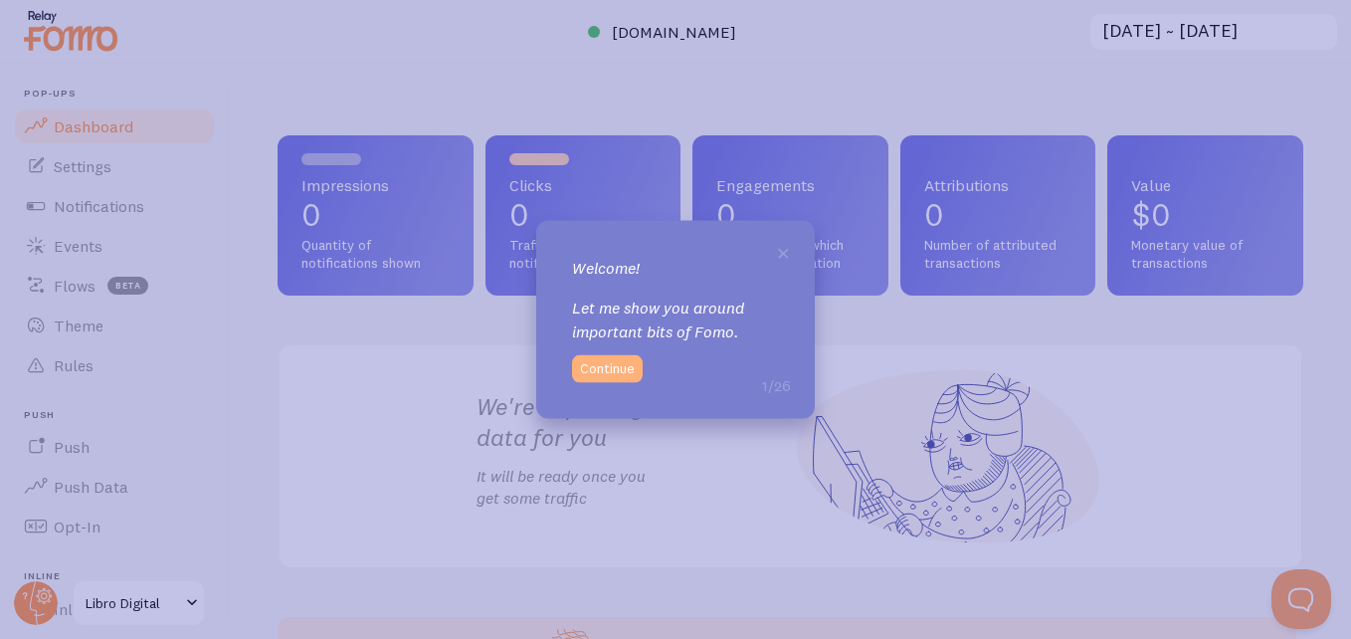
click at [602, 369] on button "Continue" at bounding box center [607, 368] width 71 height 28
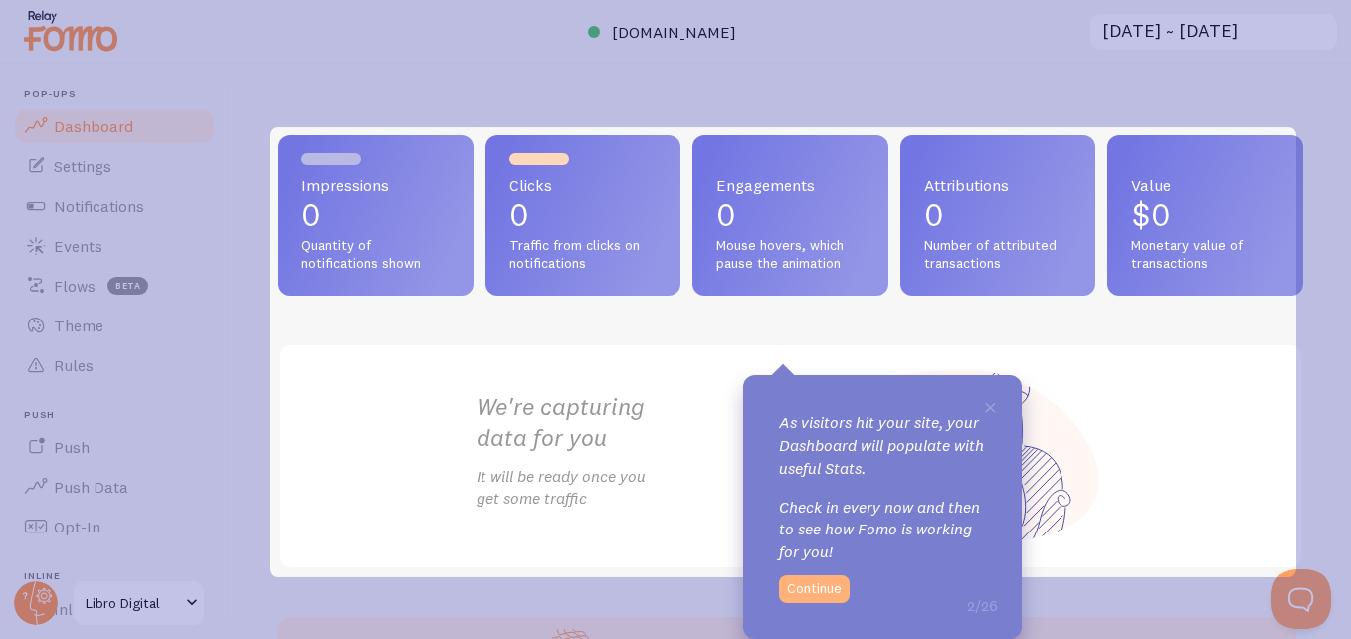
click at [828, 576] on button "Continue" at bounding box center [814, 589] width 71 height 28
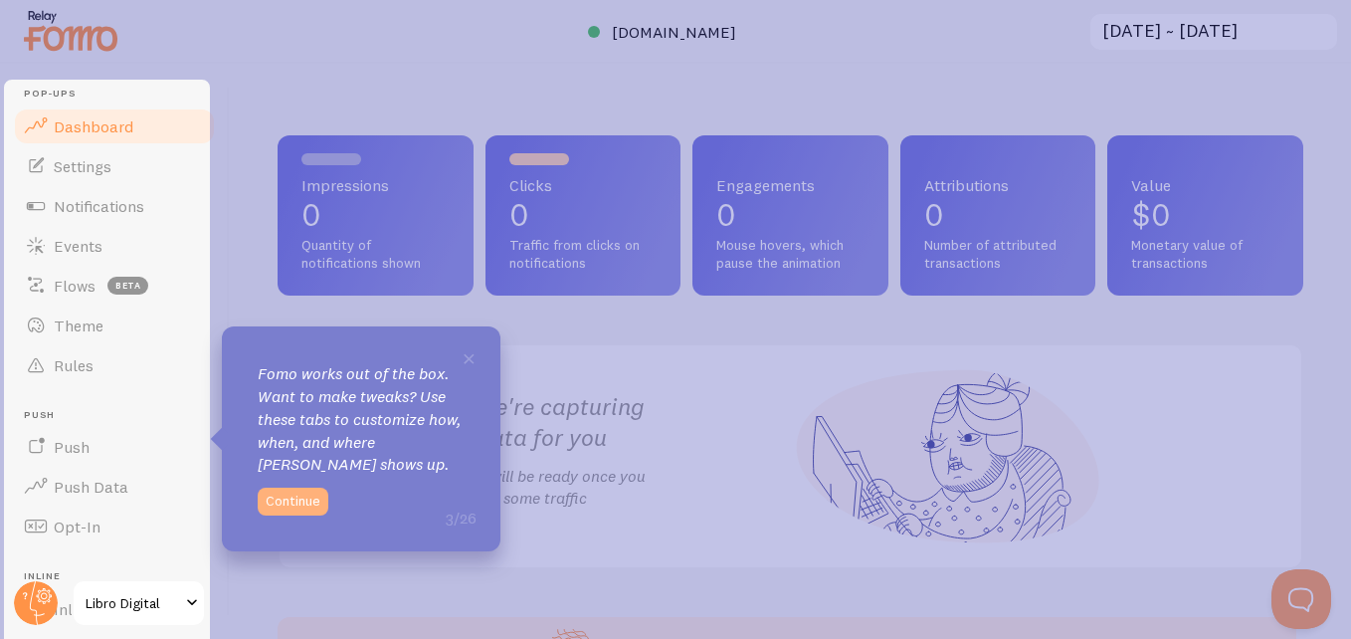
click at [275, 503] on button "Continue" at bounding box center [293, 501] width 71 height 28
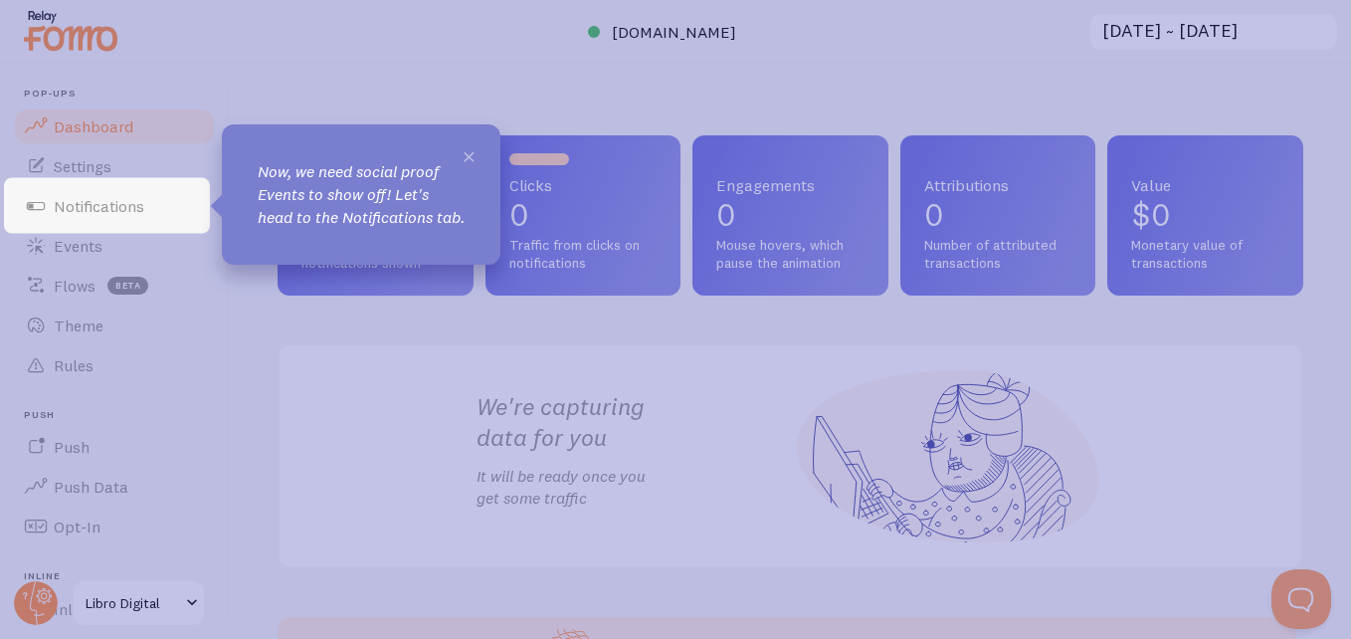
click at [472, 155] on span "×" at bounding box center [469, 155] width 15 height 30
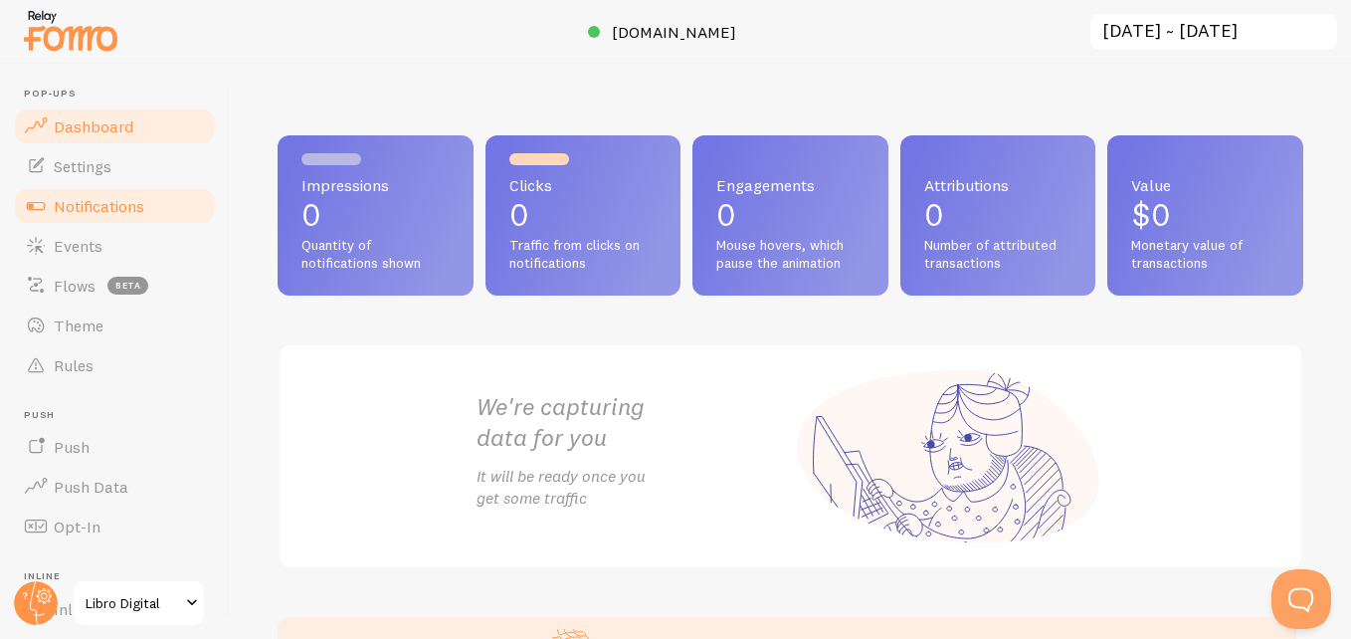
click at [104, 211] on span "Notifications" at bounding box center [99, 206] width 91 height 20
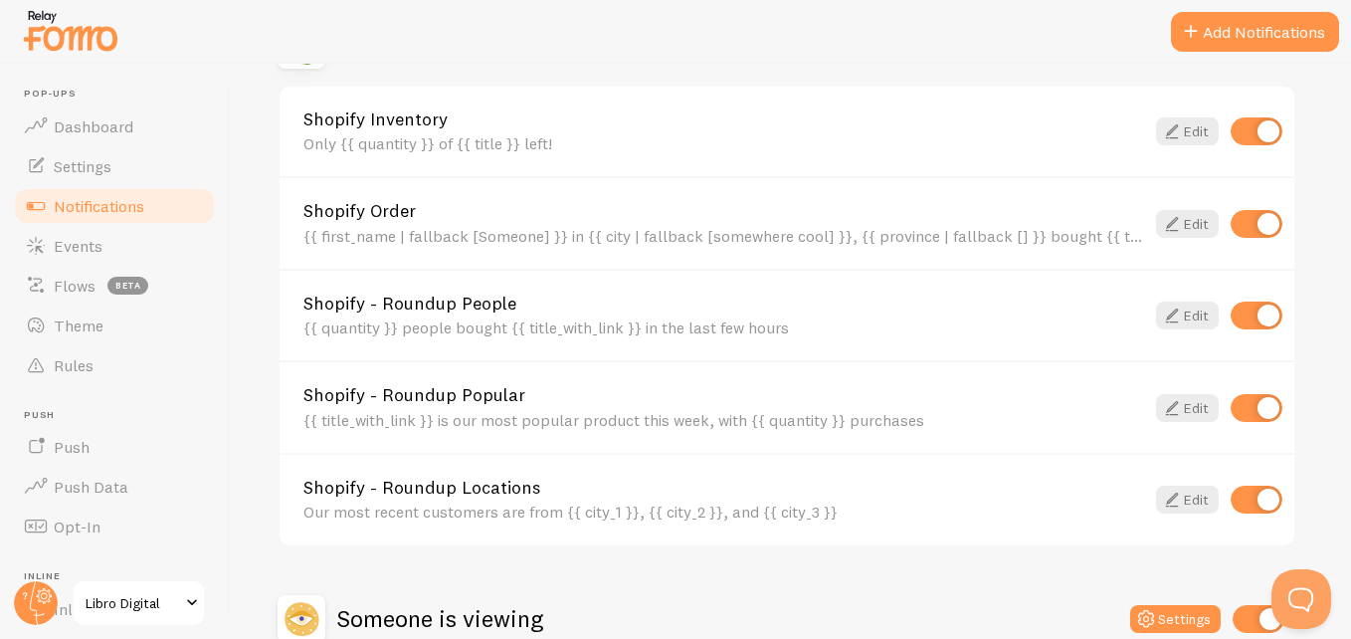
scroll to position [753, 0]
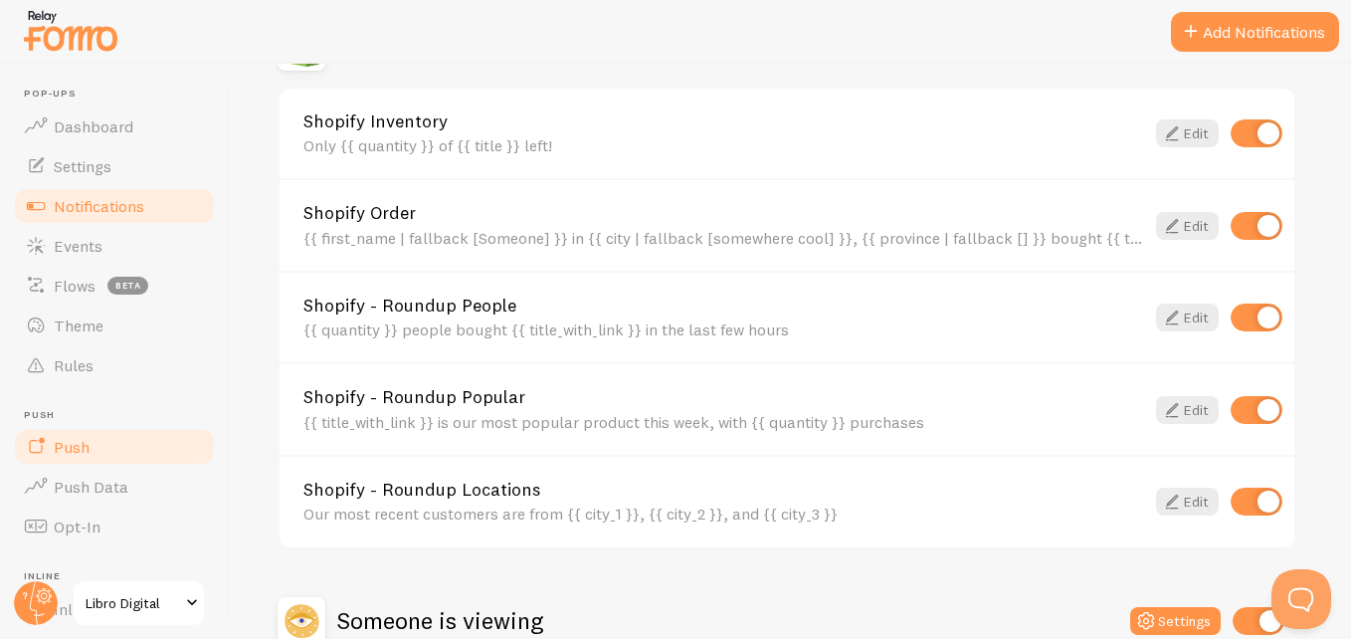
click at [88, 446] on span "Push" at bounding box center [72, 447] width 36 height 20
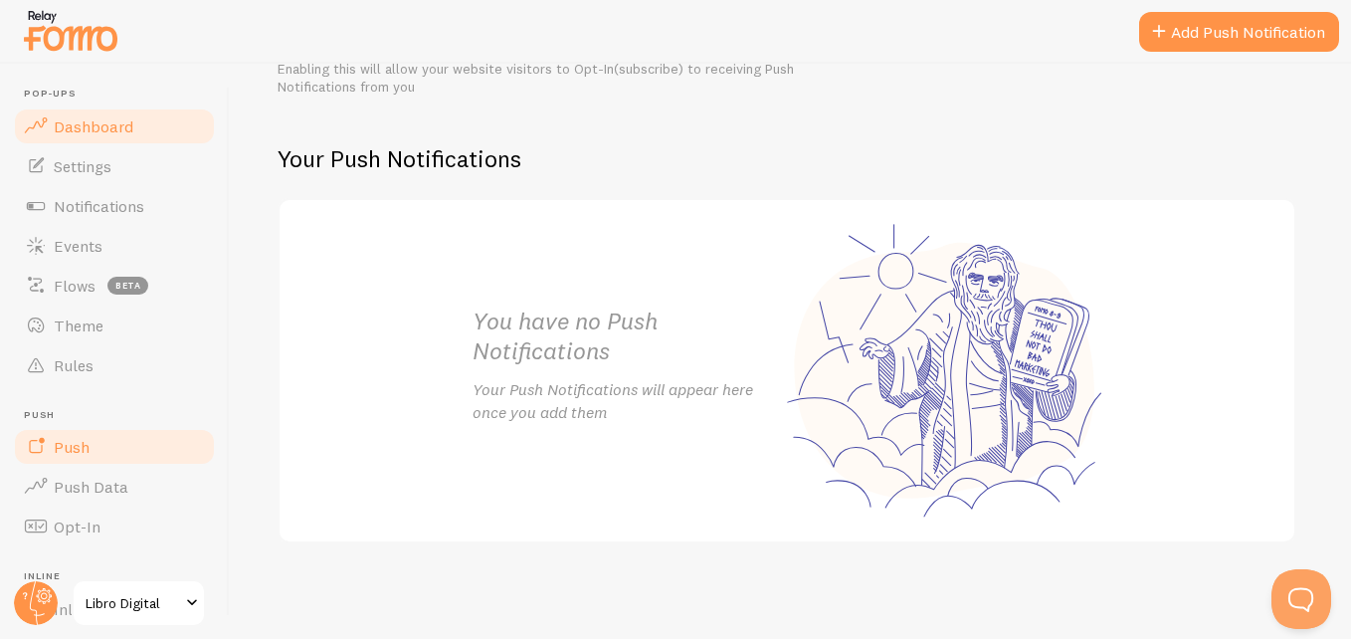
click at [114, 125] on span "Dashboard" at bounding box center [94, 126] width 80 height 20
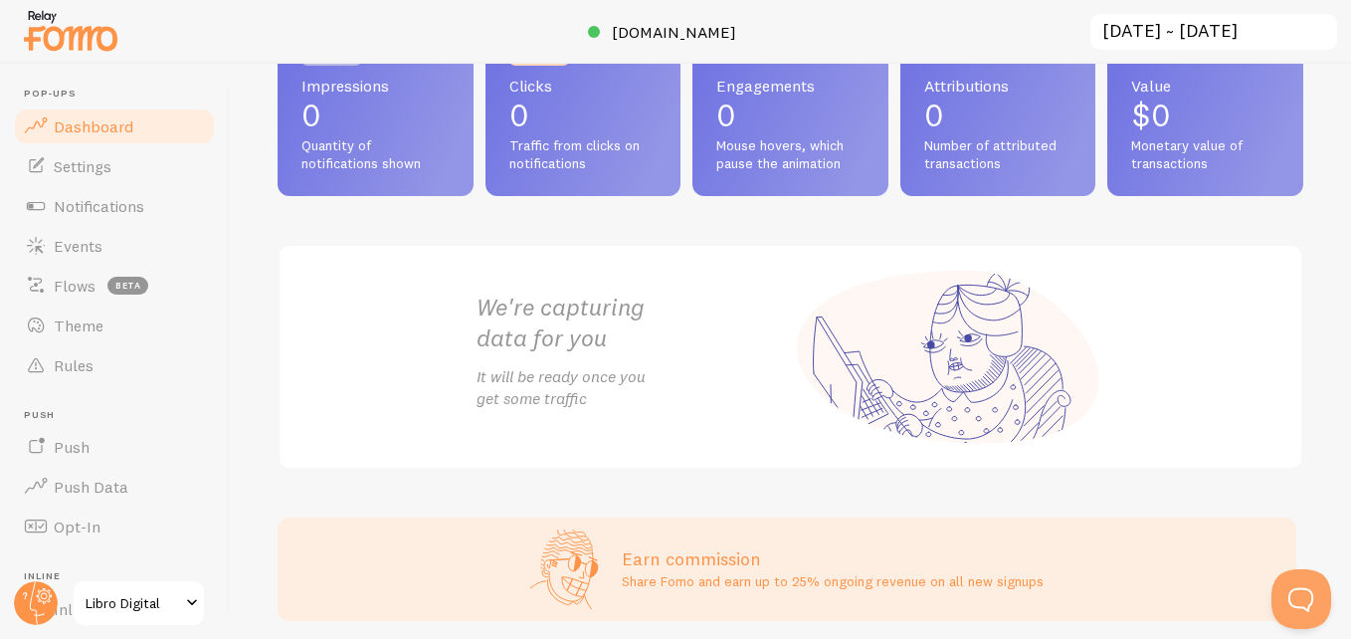
scroll to position [177, 0]
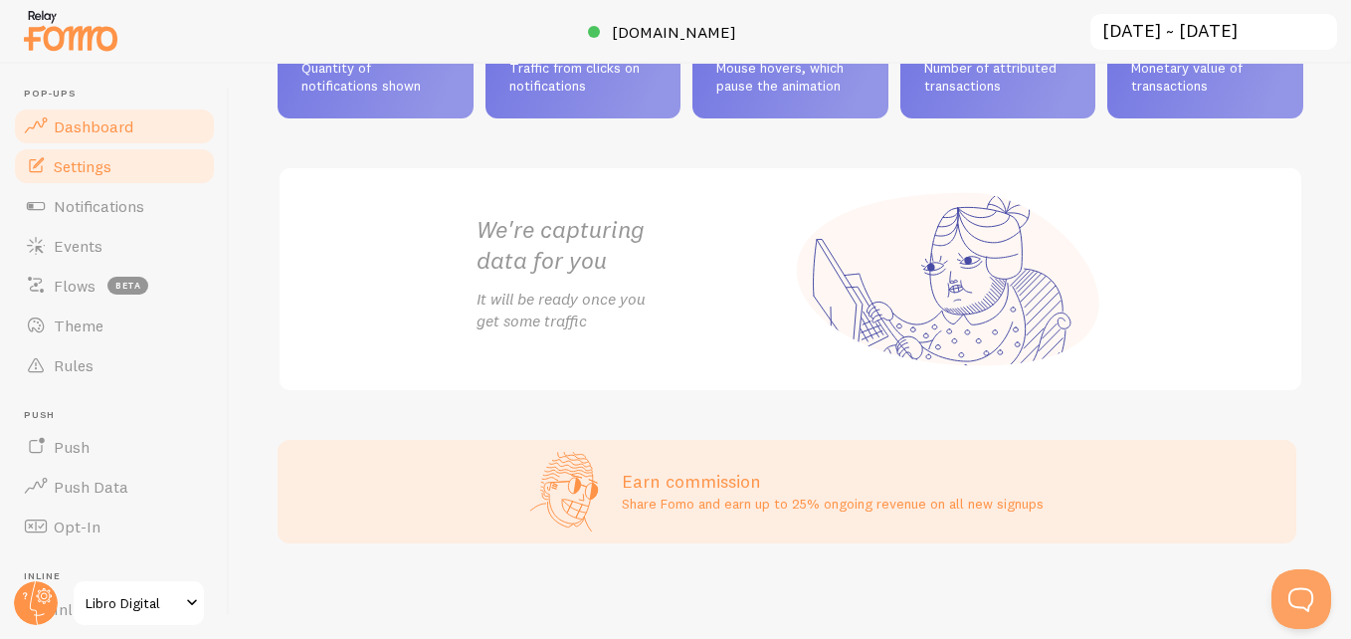
click at [128, 173] on link "Settings" at bounding box center [114, 166] width 205 height 40
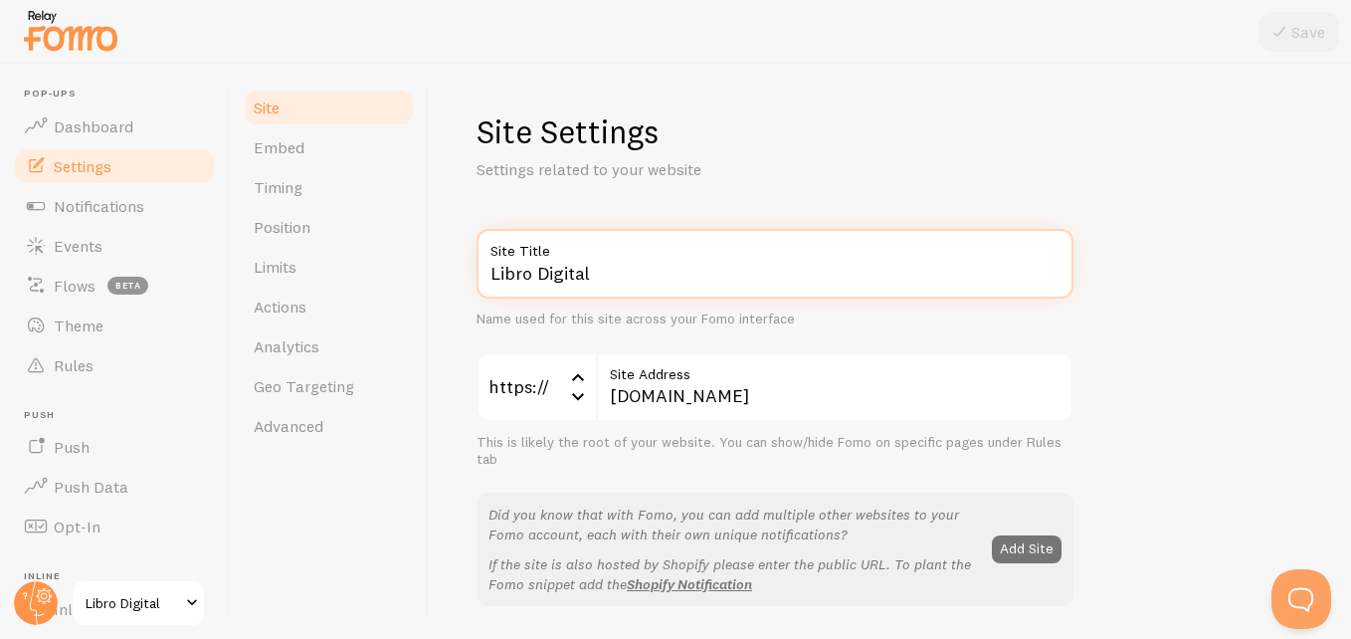
click at [600, 275] on input "Libro Digital" at bounding box center [775, 264] width 597 height 70
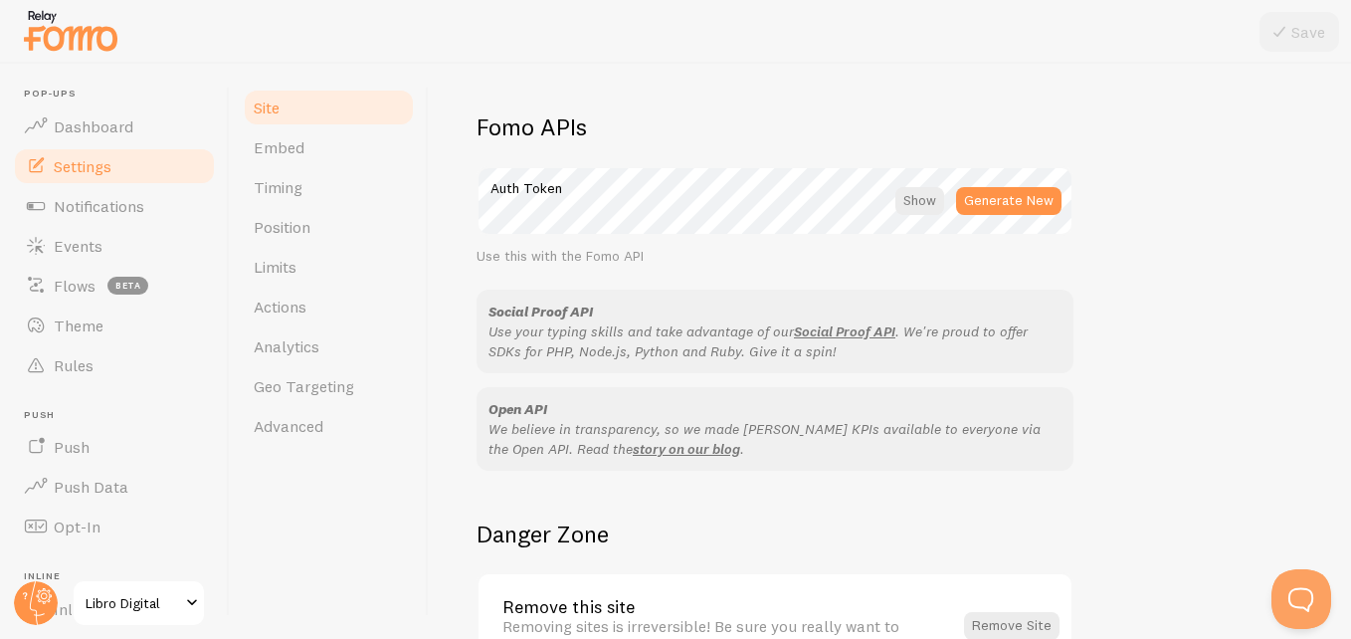
scroll to position [1103, 0]
click at [339, 152] on link "Embed" at bounding box center [329, 147] width 174 height 40
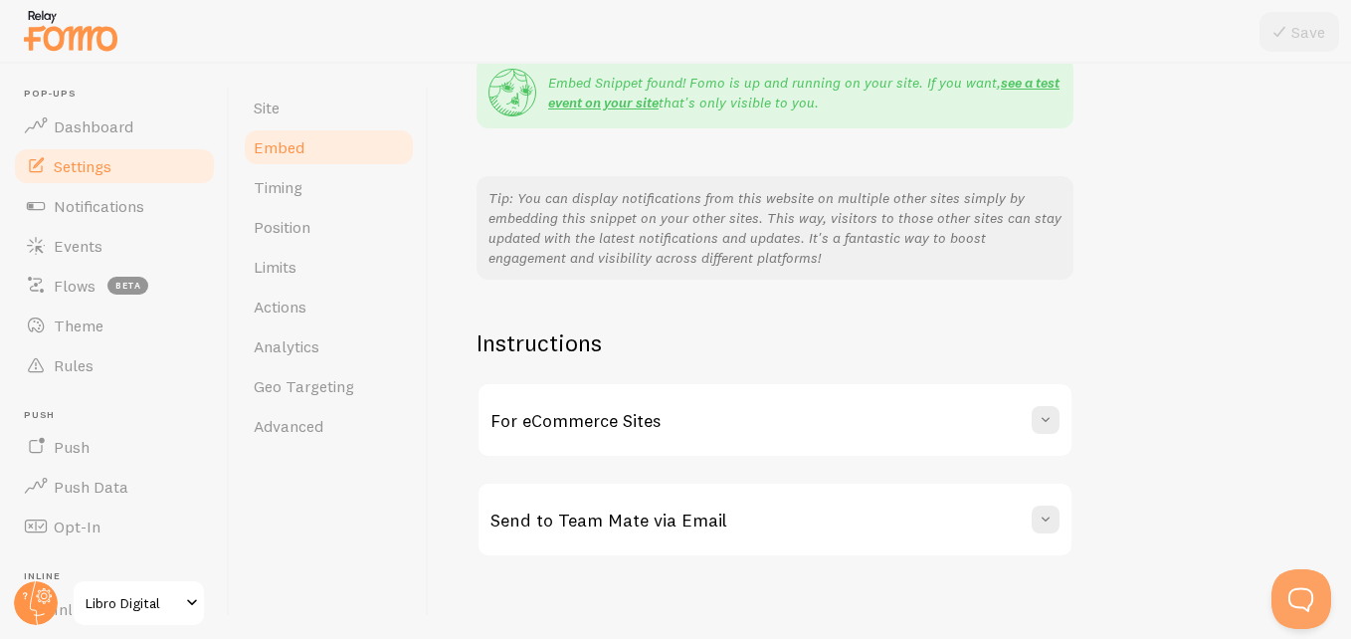
scroll to position [429, 0]
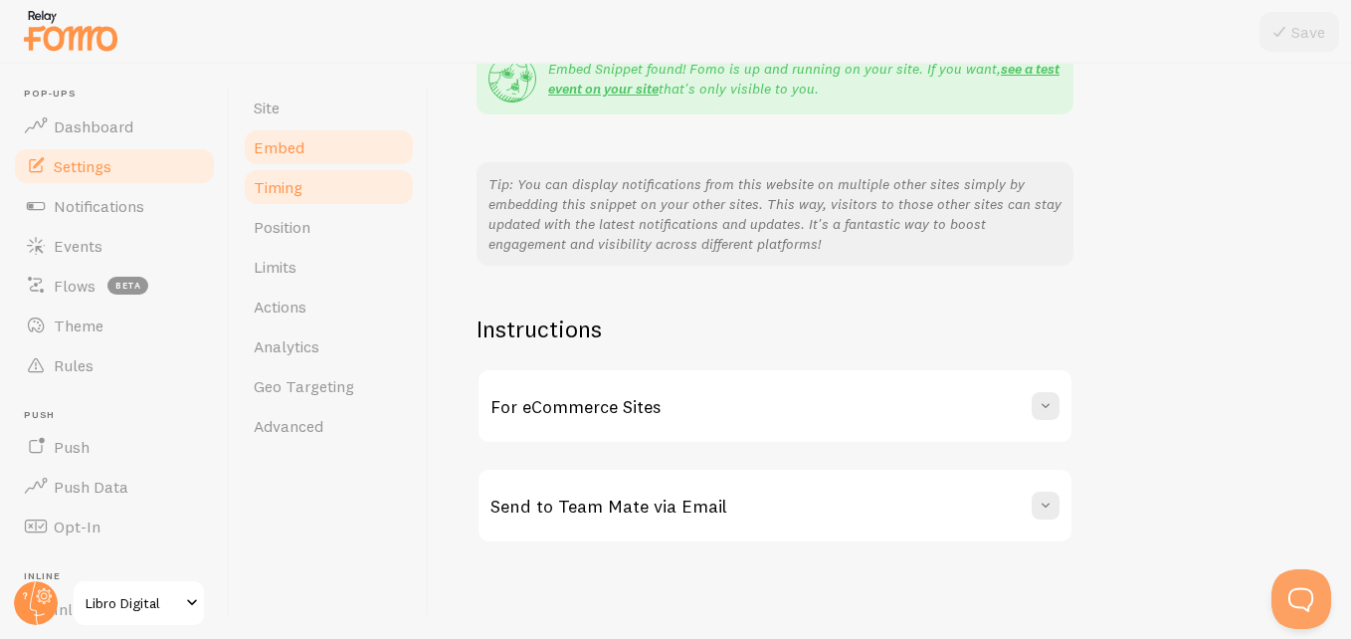
click at [327, 180] on link "Timing" at bounding box center [329, 187] width 174 height 40
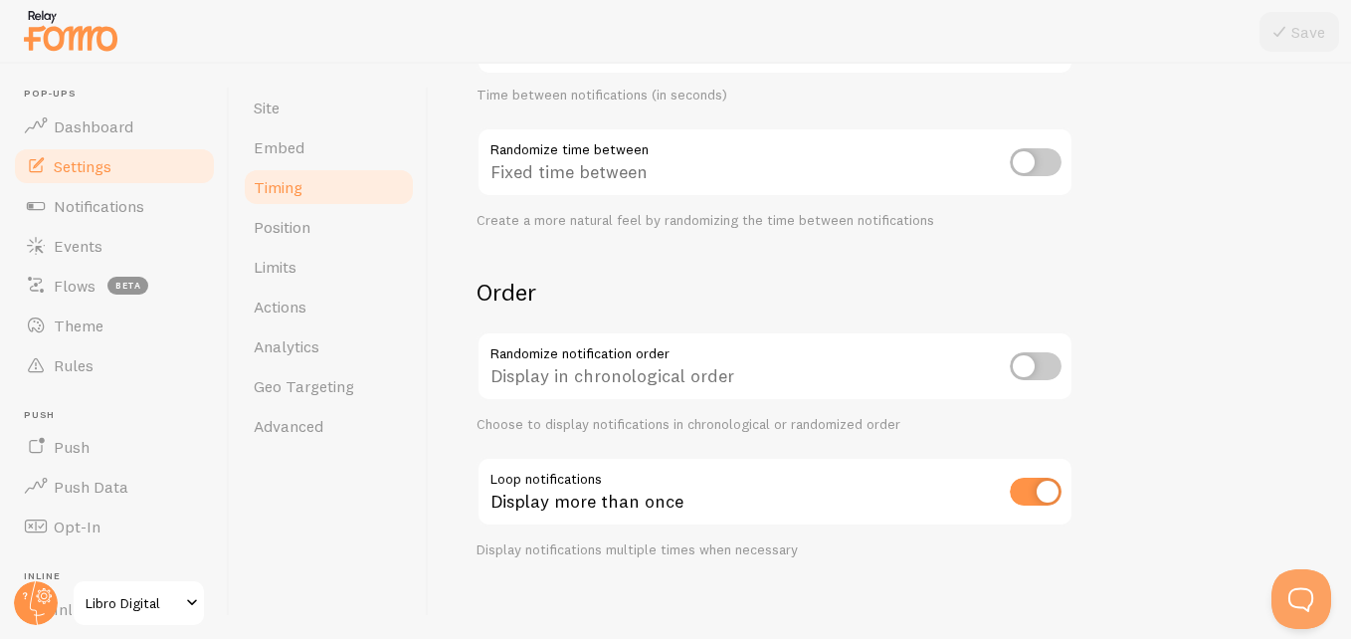
scroll to position [539, 0]
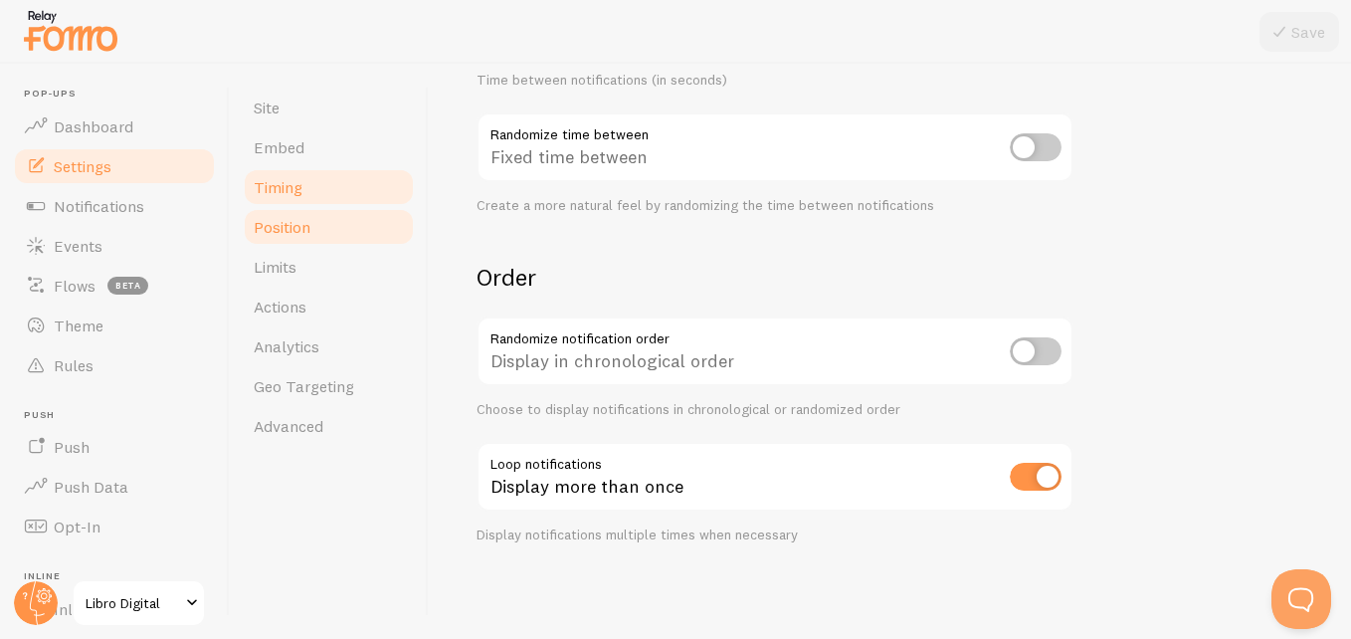
click at [341, 229] on link "Position" at bounding box center [329, 227] width 174 height 40
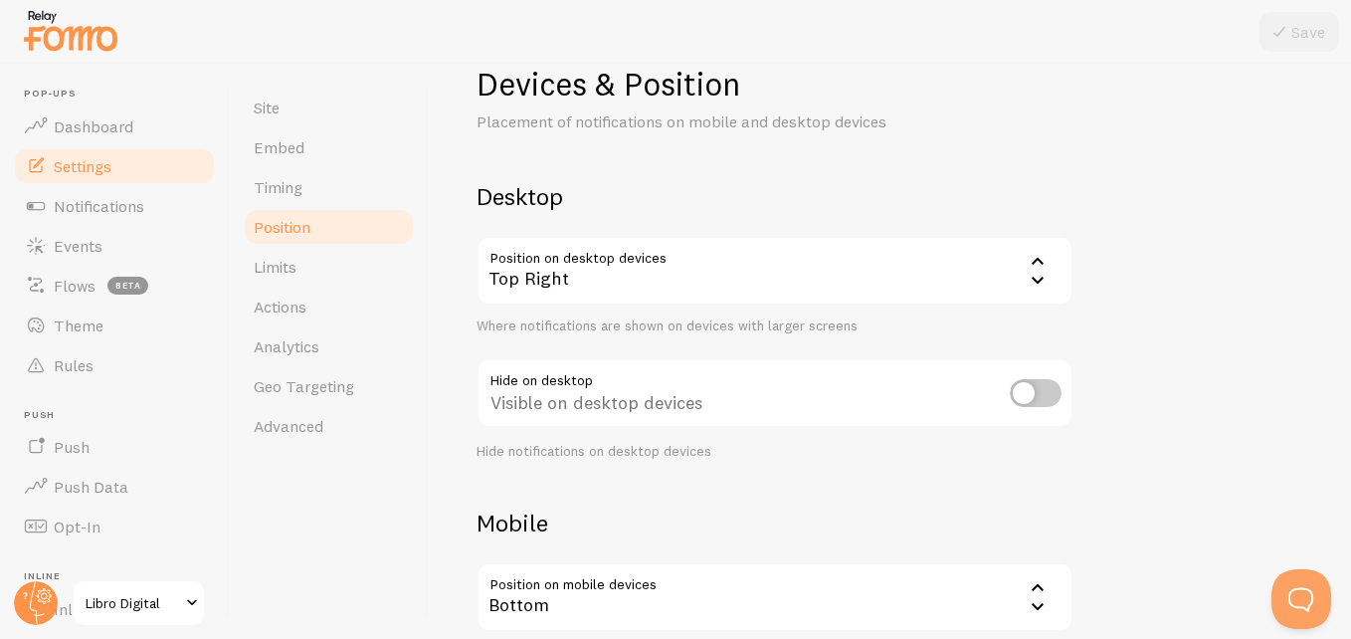
scroll to position [49, 0]
click at [642, 287] on div "Top Right" at bounding box center [775, 270] width 597 height 70
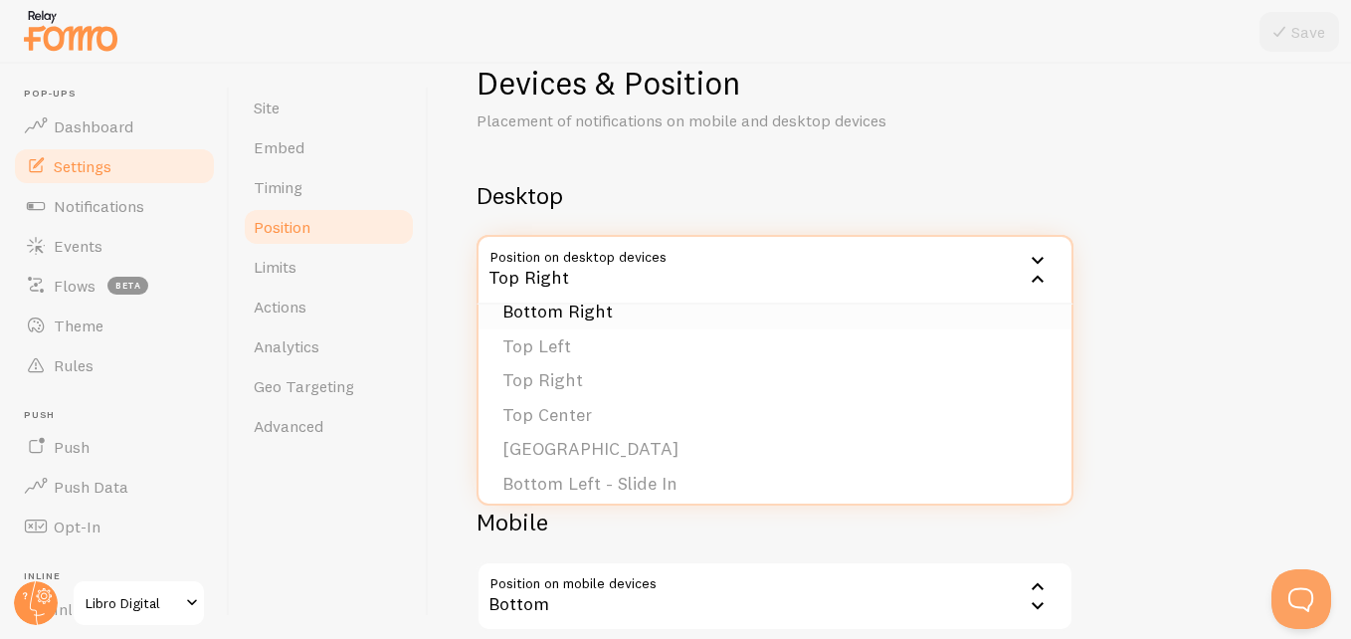
scroll to position [57, 0]
click at [653, 201] on h2 "Desktop" at bounding box center [775, 195] width 597 height 31
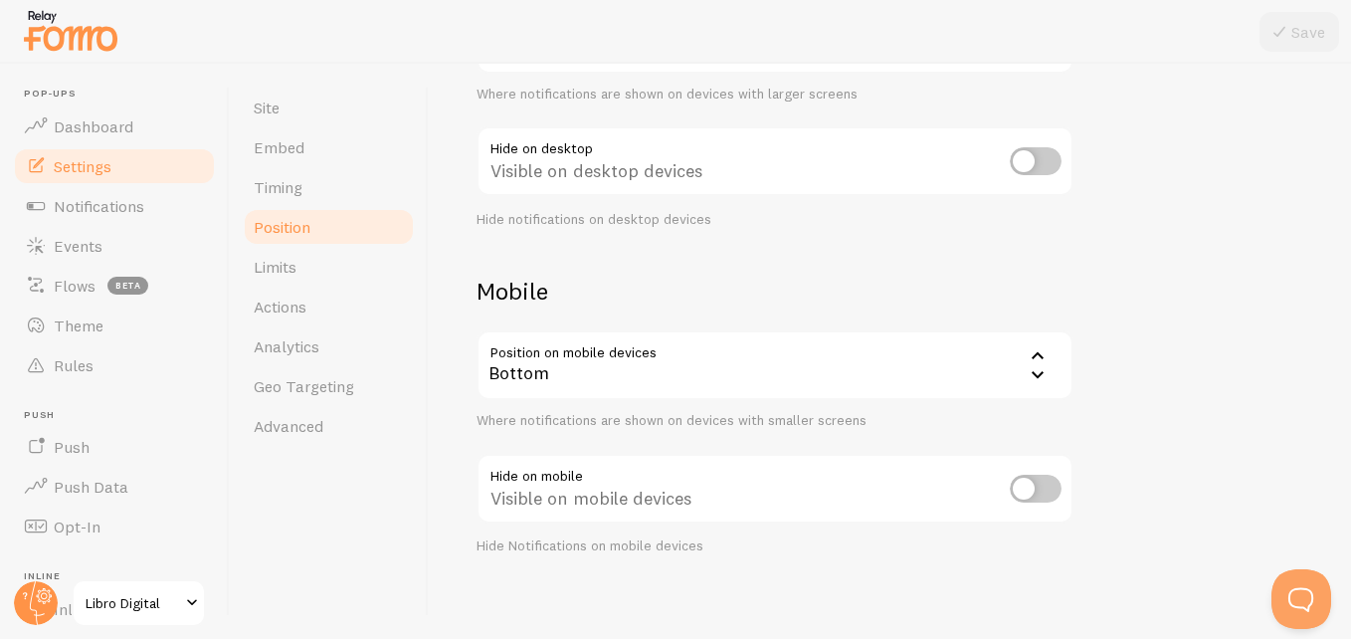
scroll to position [283, 0]
click at [646, 361] on div "Bottom" at bounding box center [775, 362] width 597 height 70
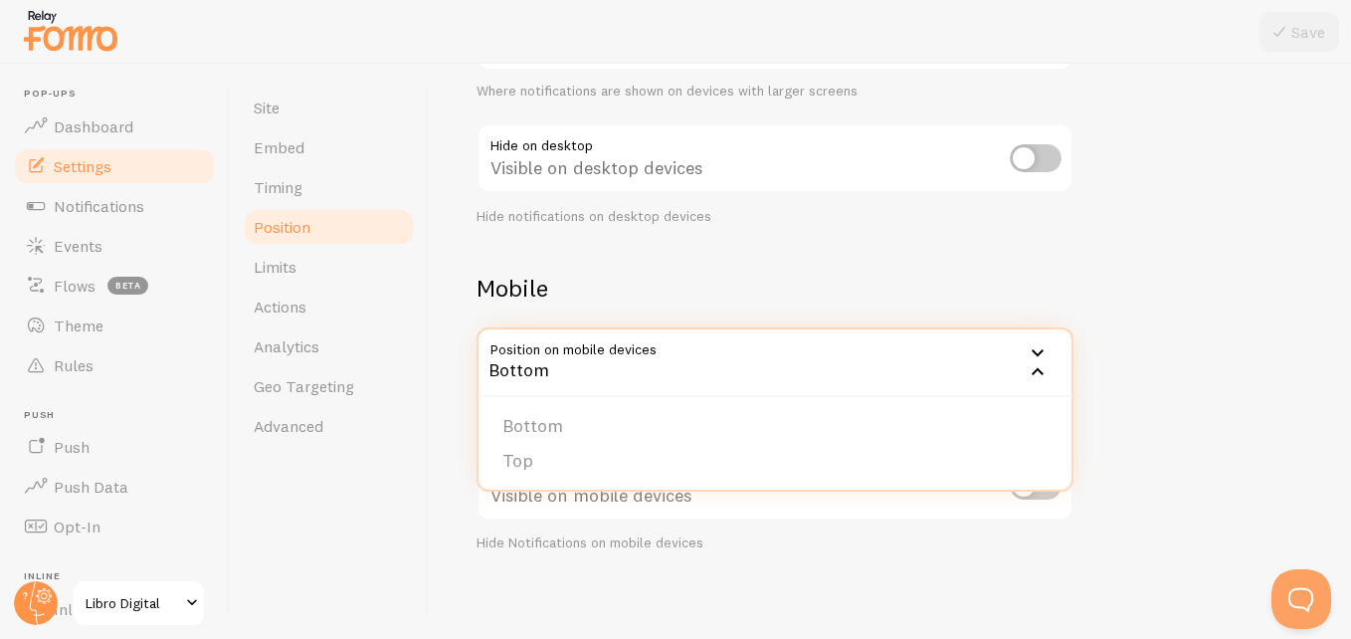
click at [624, 360] on div "Bottom" at bounding box center [775, 362] width 597 height 70
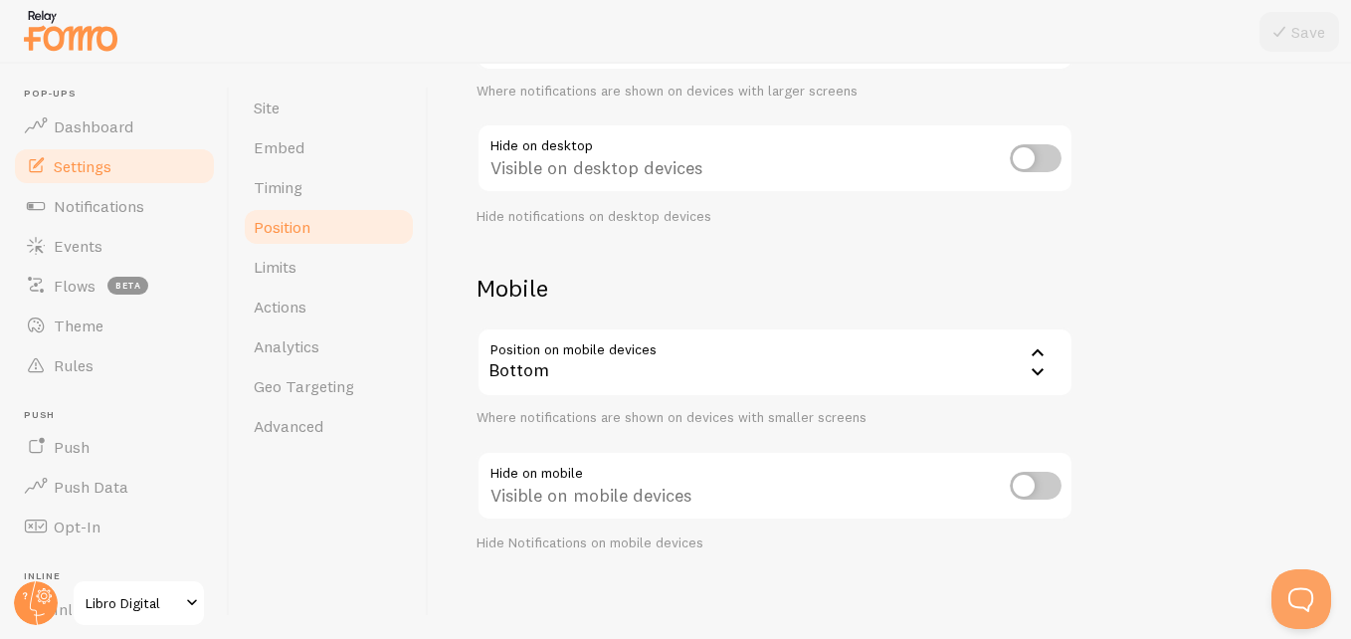
scroll to position [291, 0]
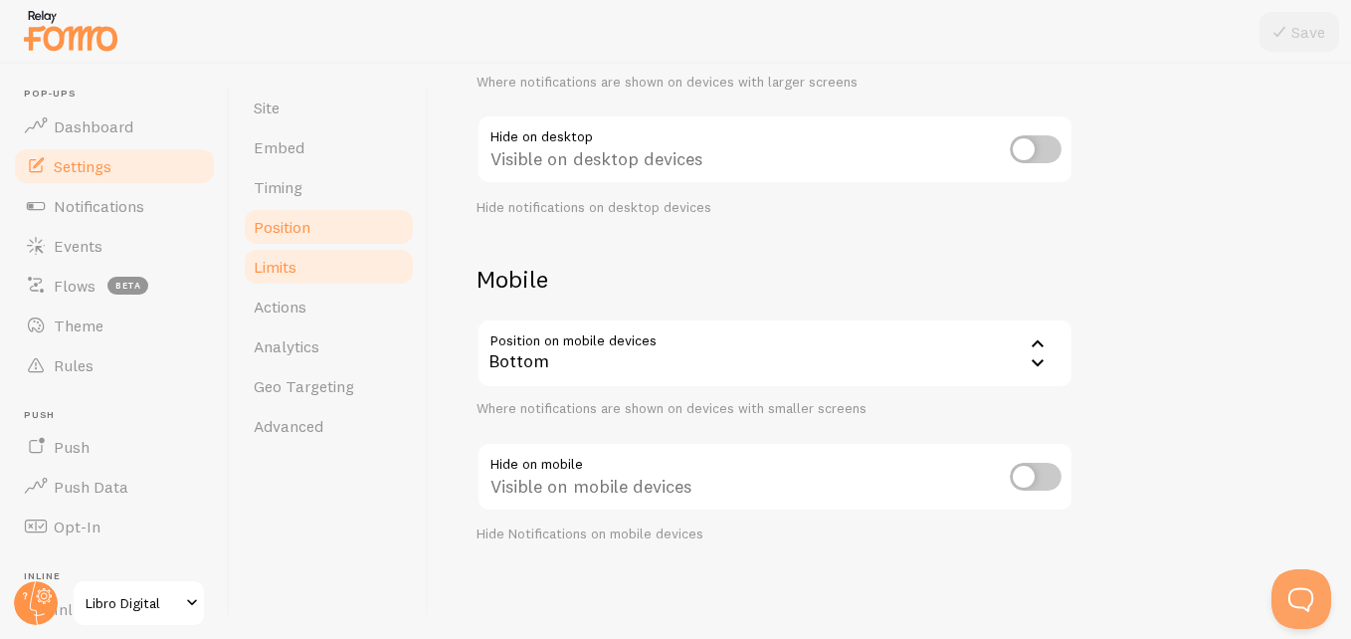
click at [324, 268] on link "Limits" at bounding box center [329, 267] width 174 height 40
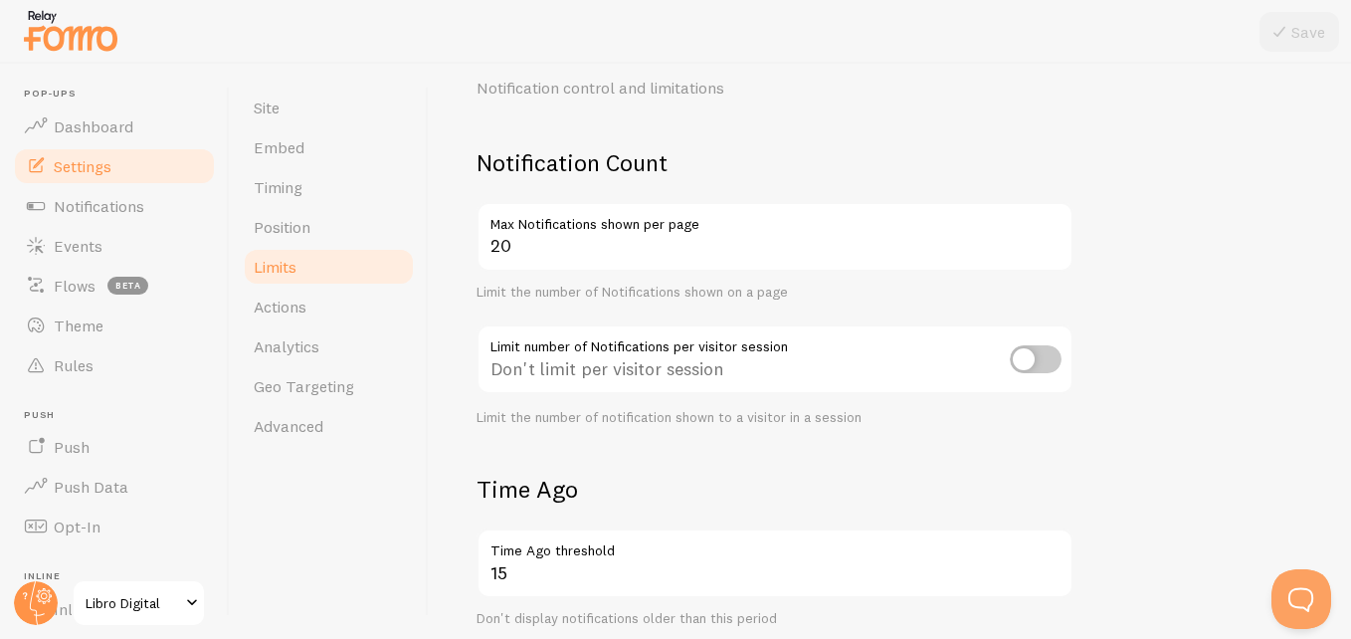
scroll to position [85, 0]
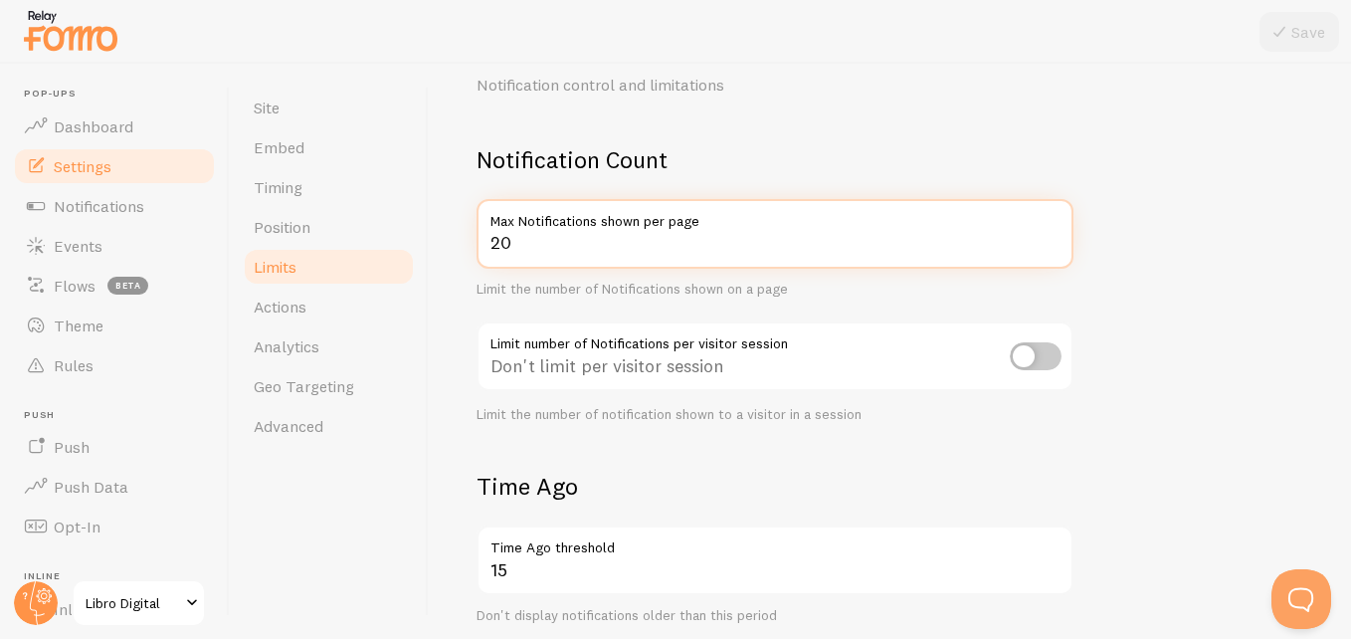
click at [525, 249] on input "20" at bounding box center [775, 234] width 597 height 70
type input "2"
type input "12"
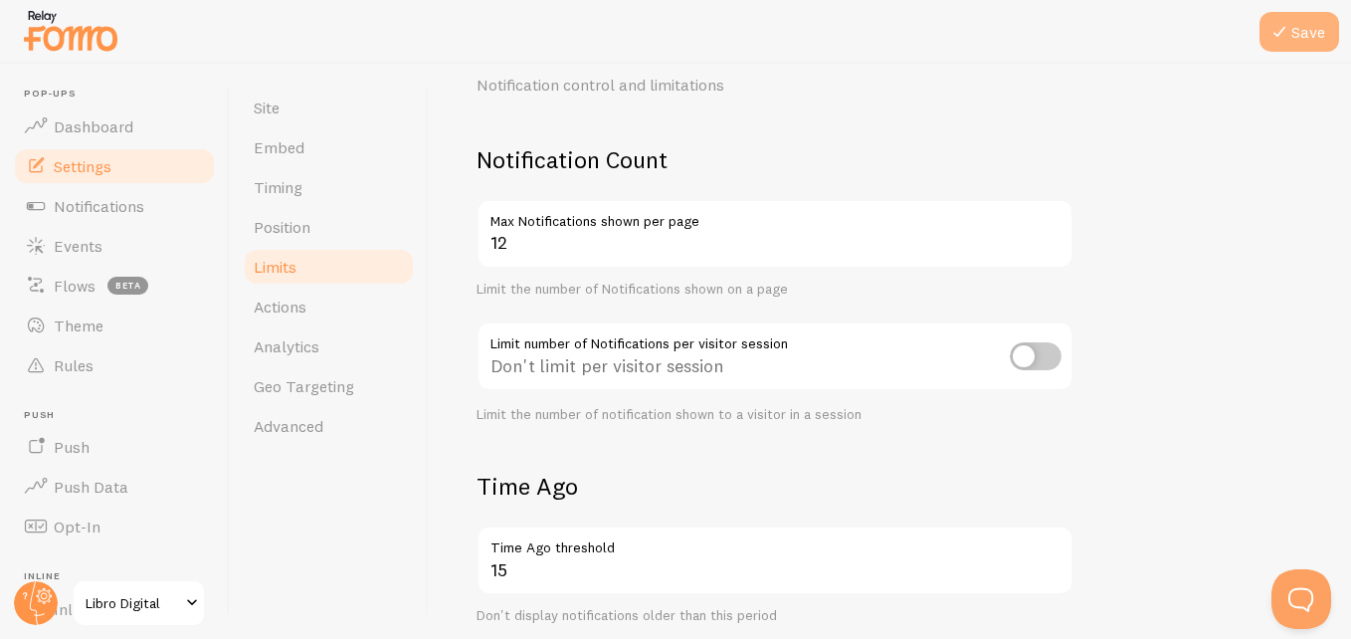
click at [1228, 26] on button "Save" at bounding box center [1299, 32] width 80 height 40
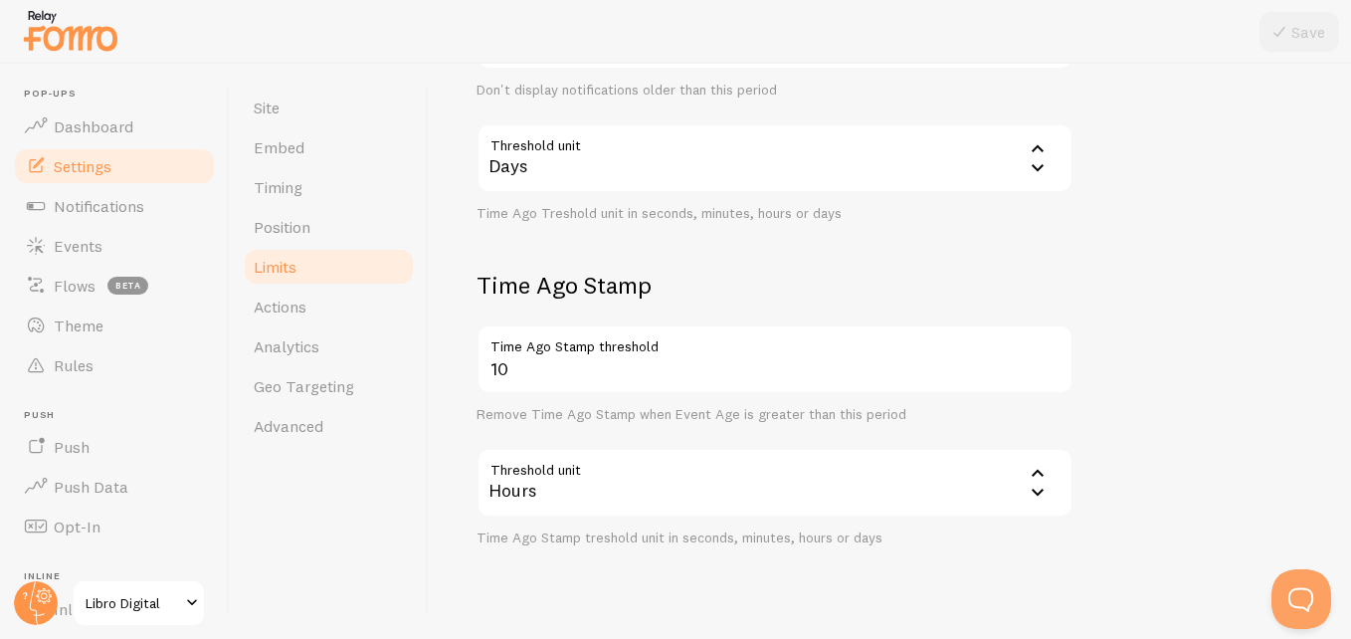
scroll to position [652, 0]
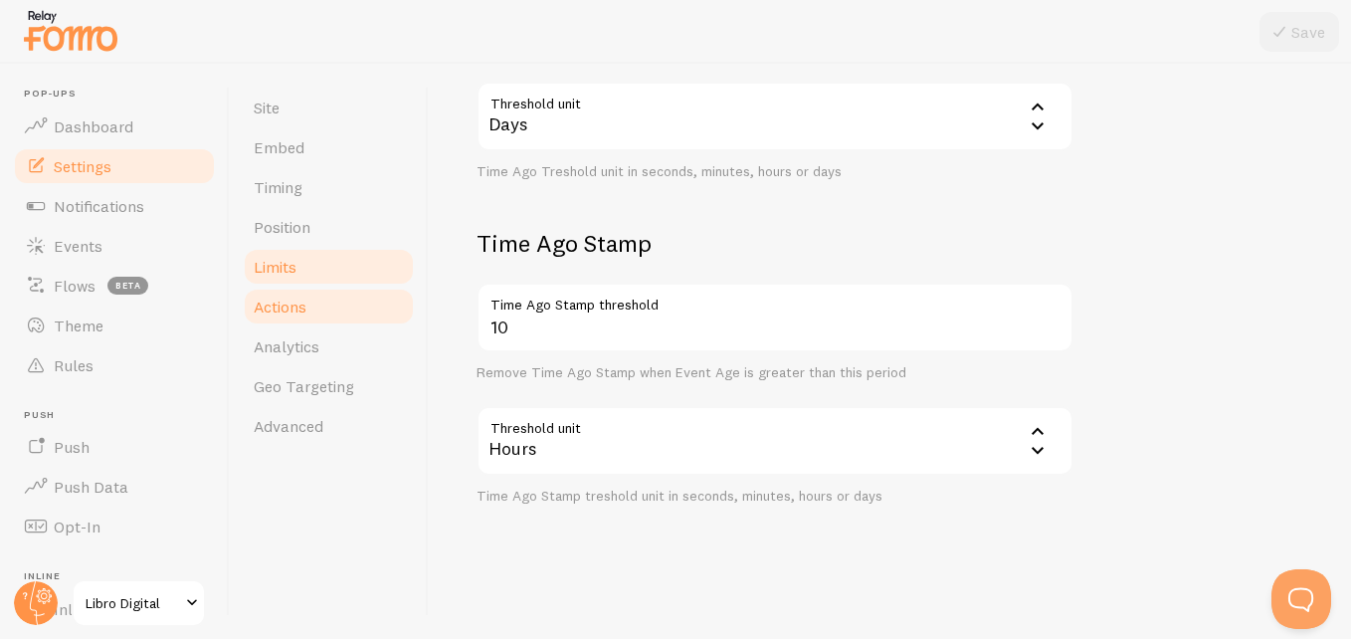
click at [334, 305] on link "Actions" at bounding box center [329, 307] width 174 height 40
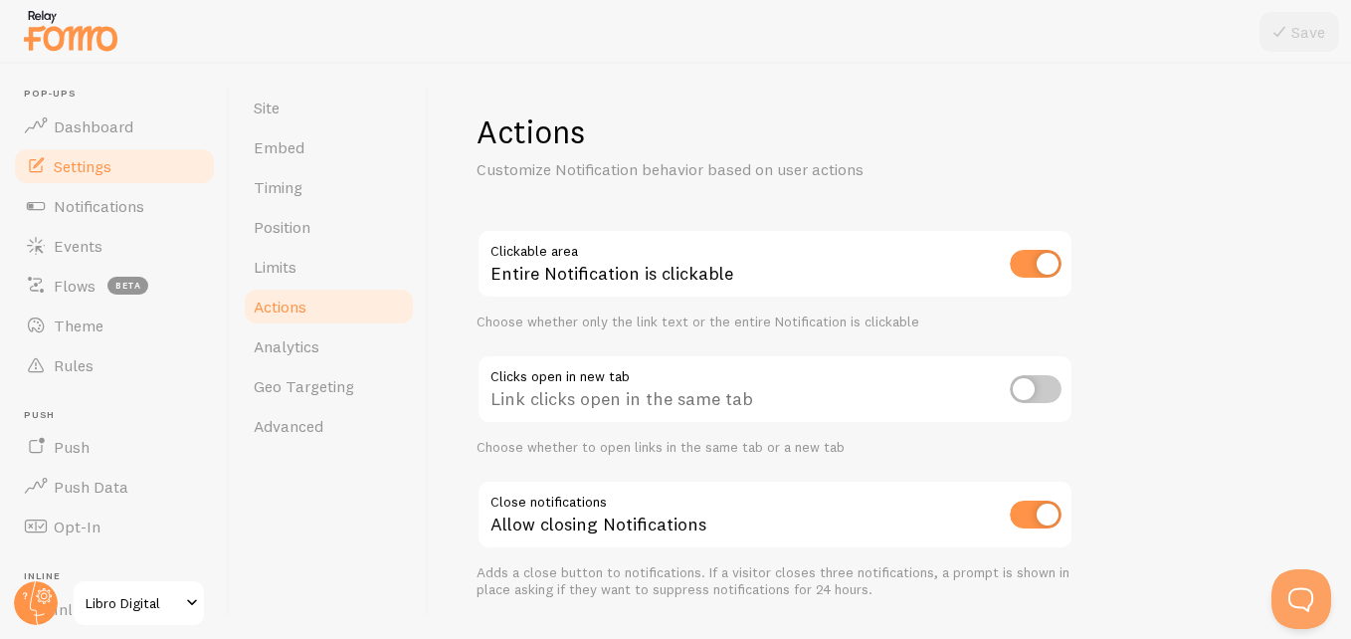
scroll to position [56, 0]
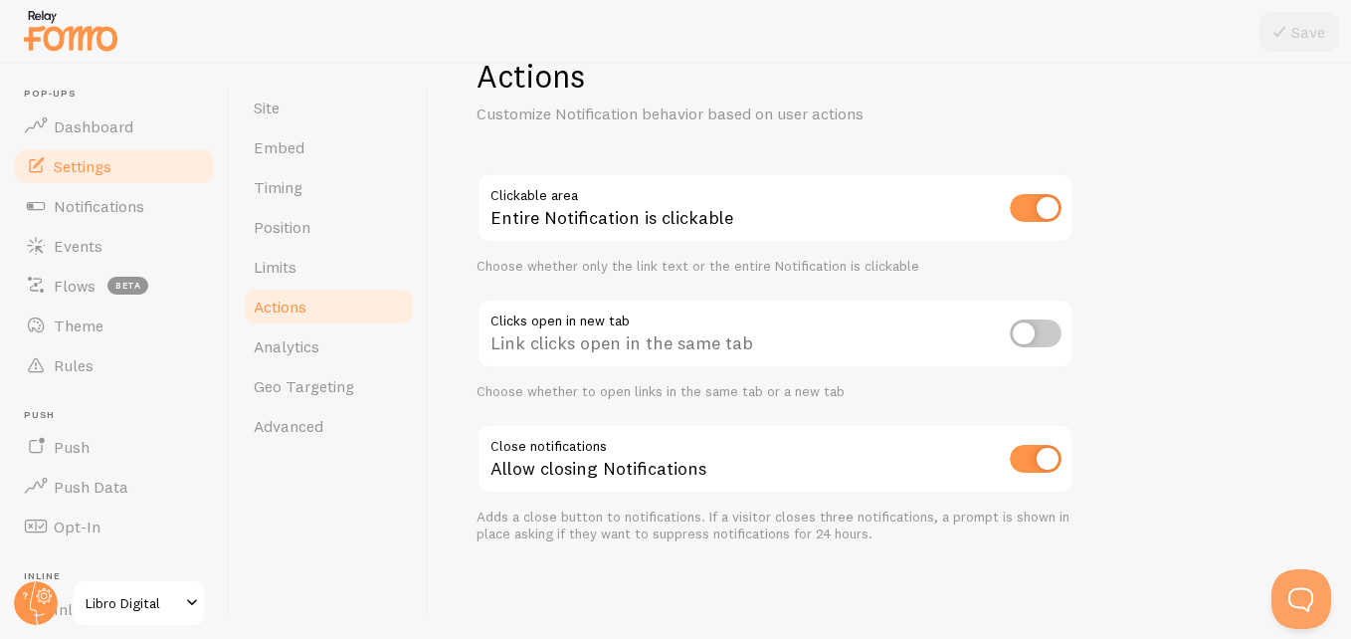
click at [1044, 206] on input "checkbox" at bounding box center [1036, 208] width 52 height 28
checkbox input "false"
click at [1228, 35] on icon at bounding box center [1279, 32] width 24 height 24
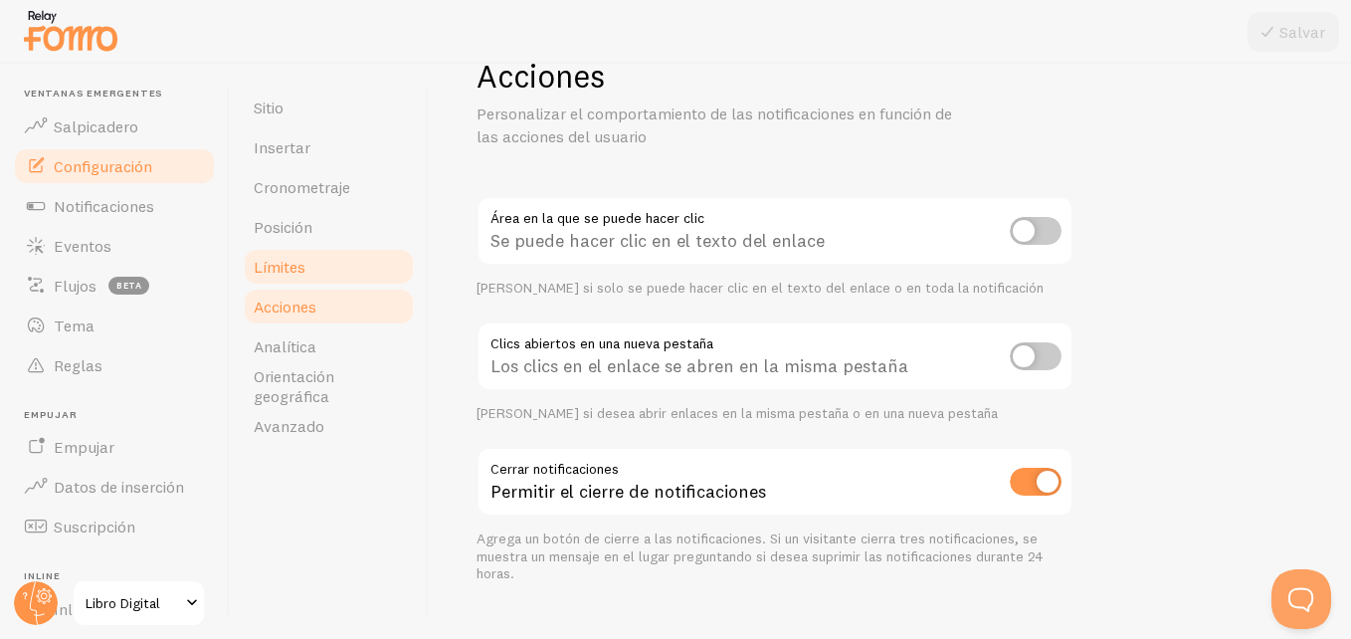
click at [345, 265] on link "Límites" at bounding box center [329, 267] width 174 height 40
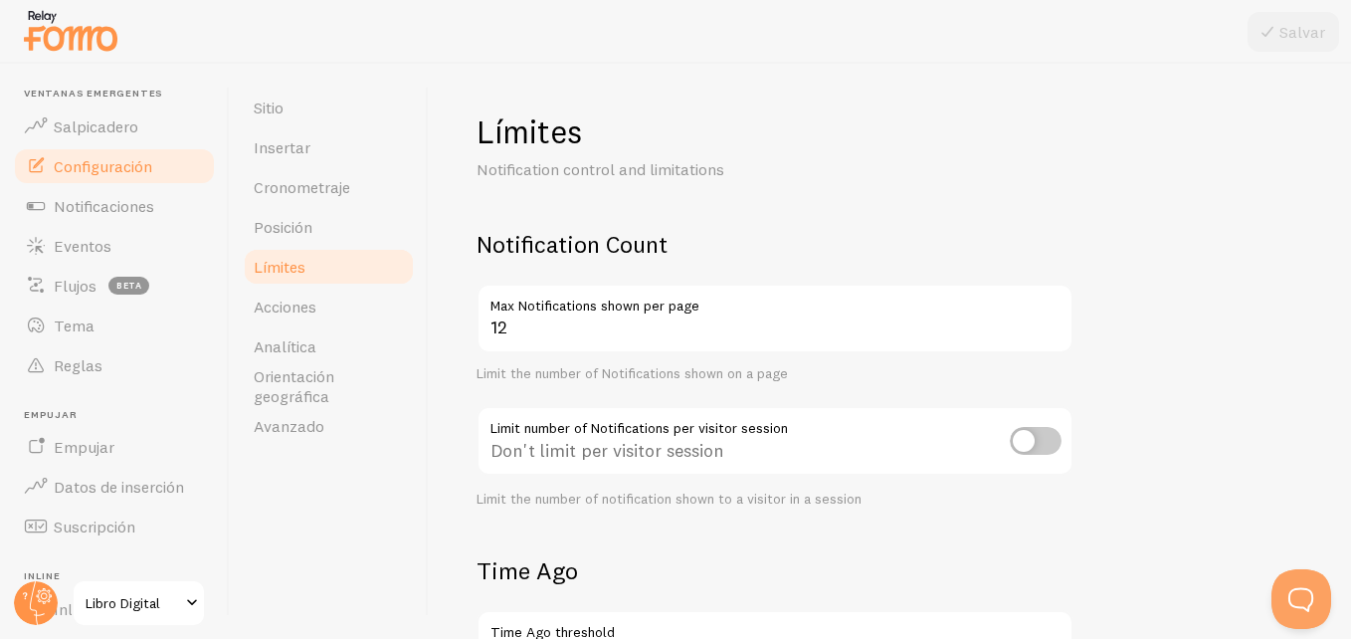
click at [345, 265] on link "Límites" at bounding box center [329, 267] width 174 height 40
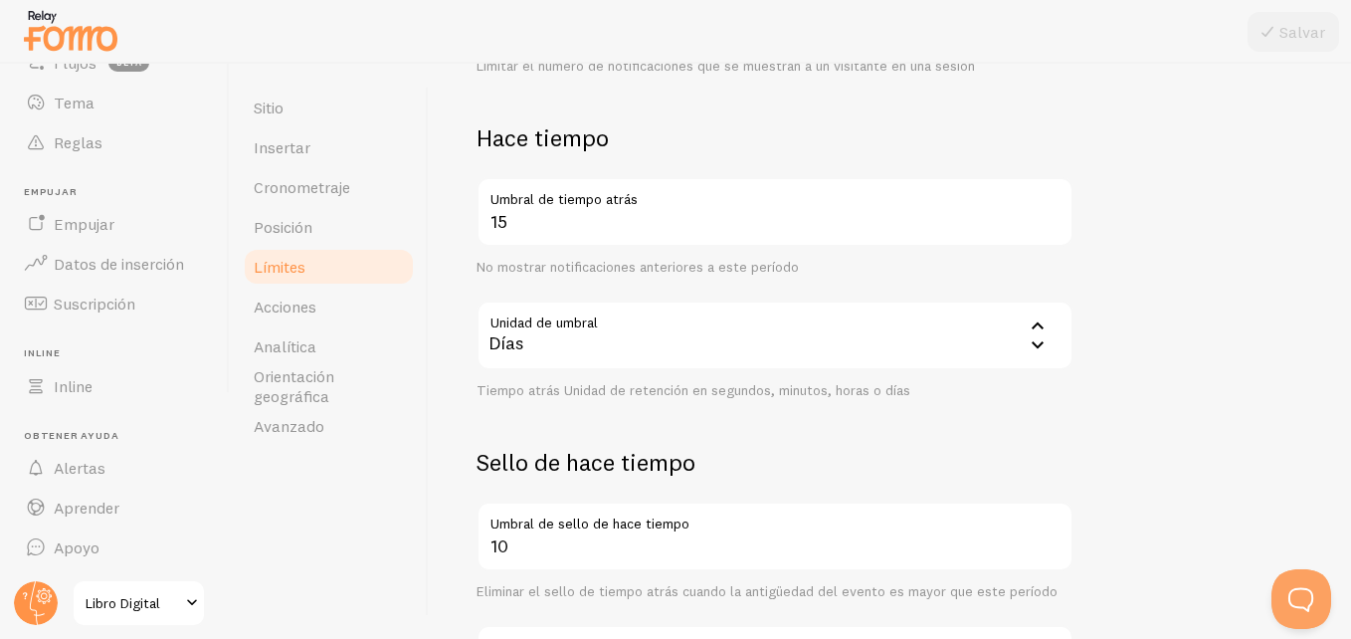
scroll to position [446, 0]
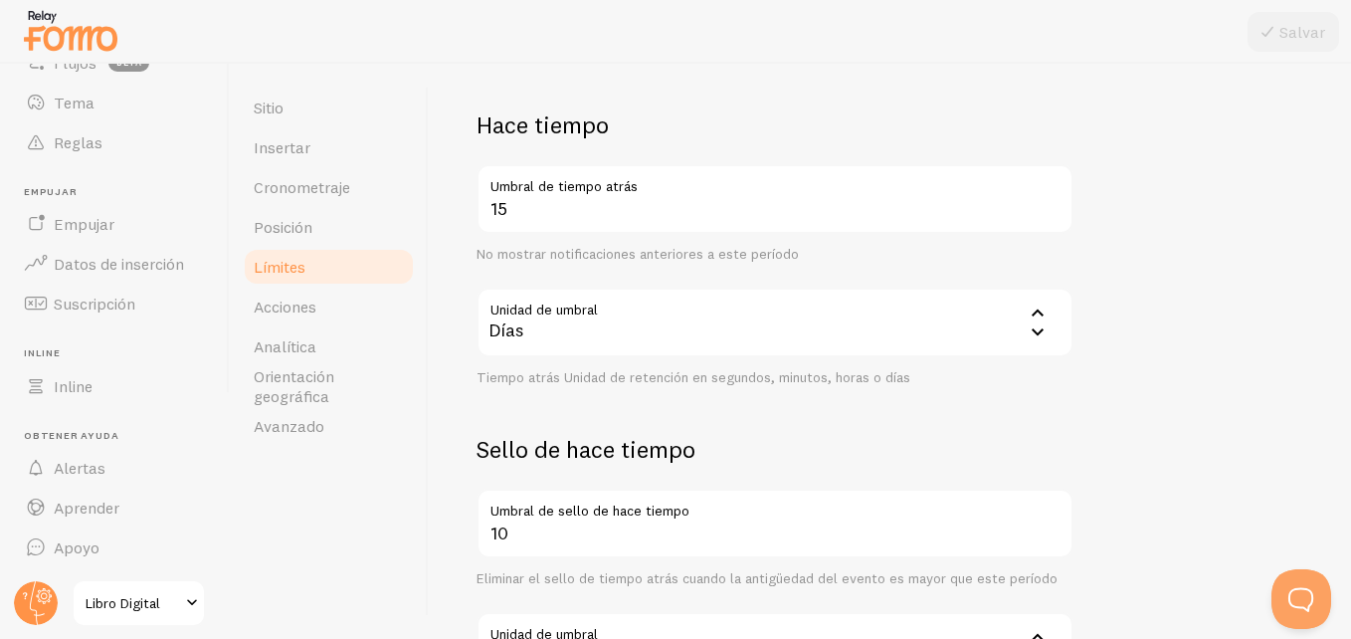
click at [626, 325] on div "Días" at bounding box center [775, 323] width 597 height 70
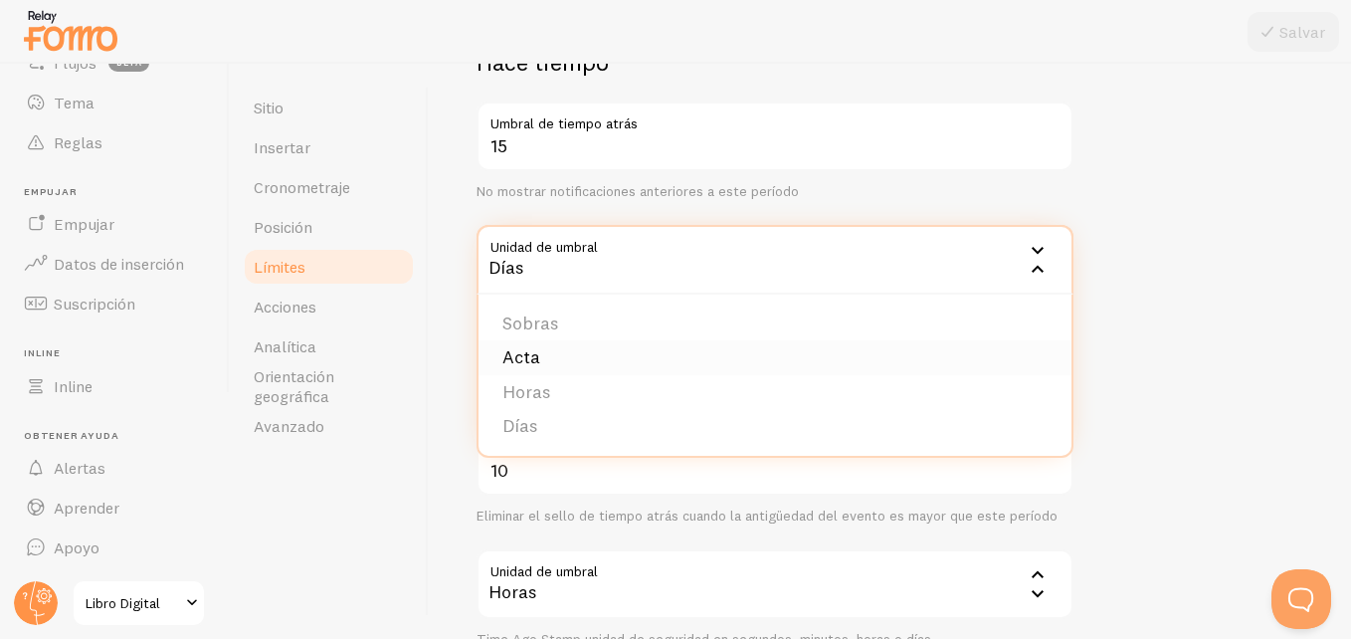
scroll to position [512, 0]
click at [519, 394] on font "Horas" at bounding box center [526, 387] width 48 height 23
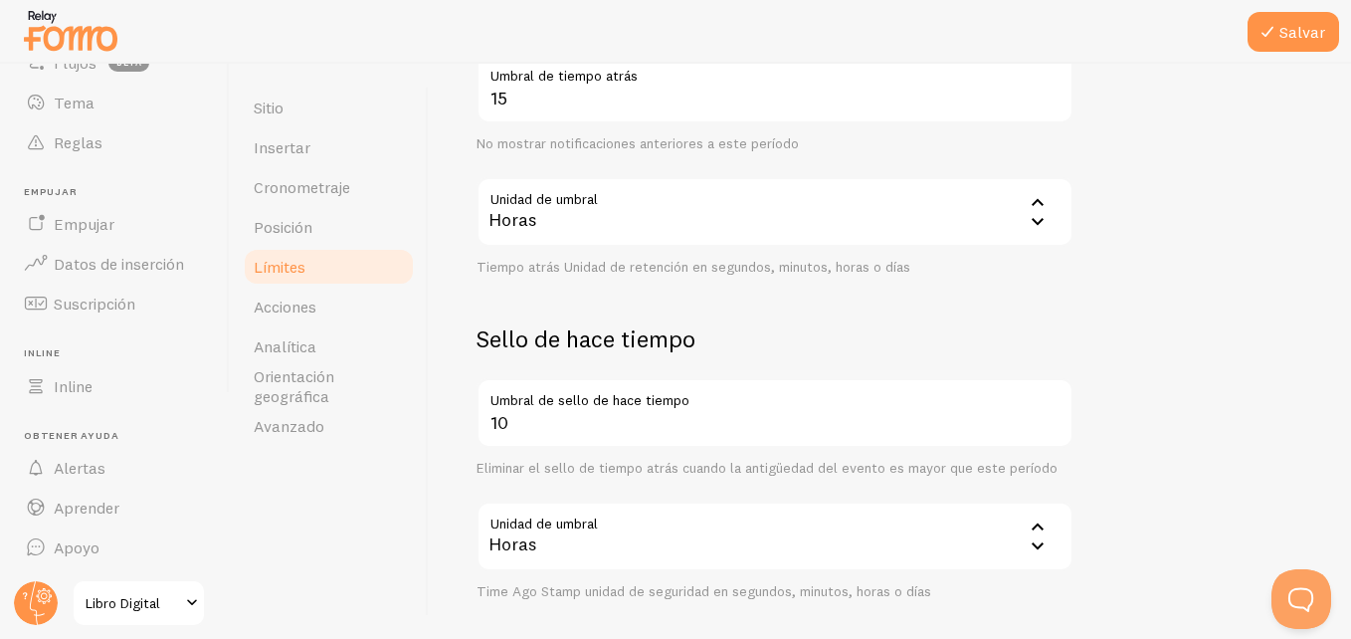
scroll to position [557, 0]
click at [1228, 38] on font "Salvar" at bounding box center [1302, 32] width 46 height 12
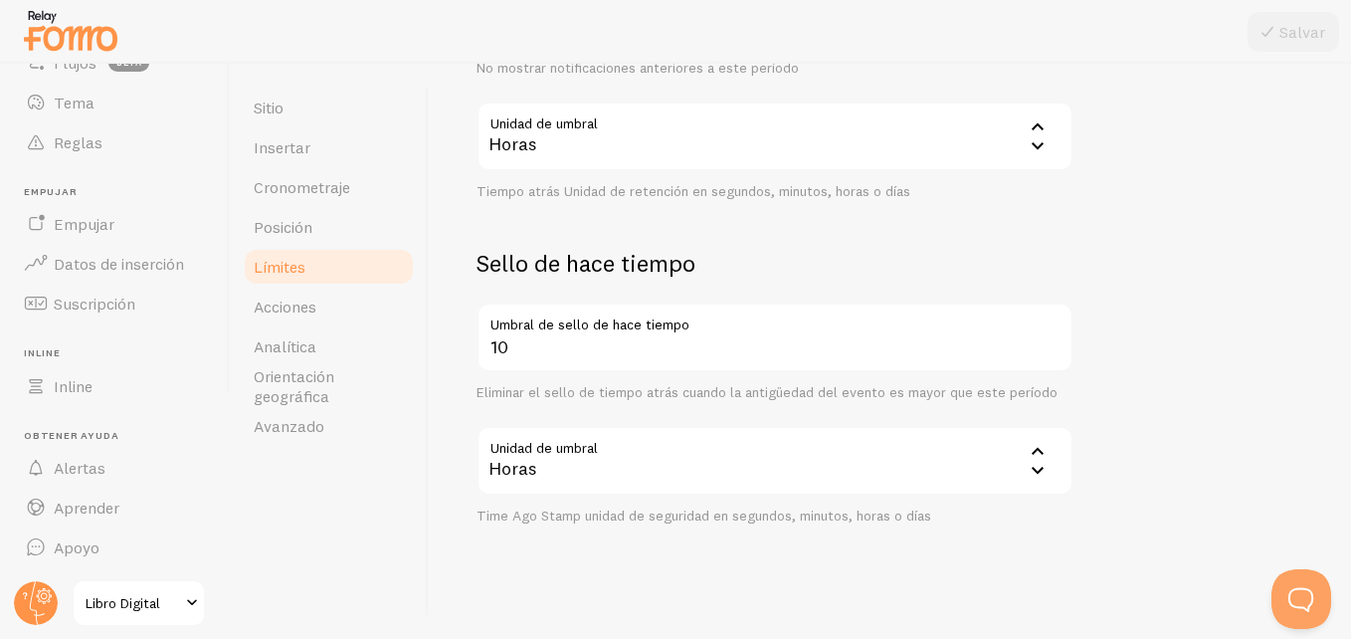
scroll to position [652, 0]
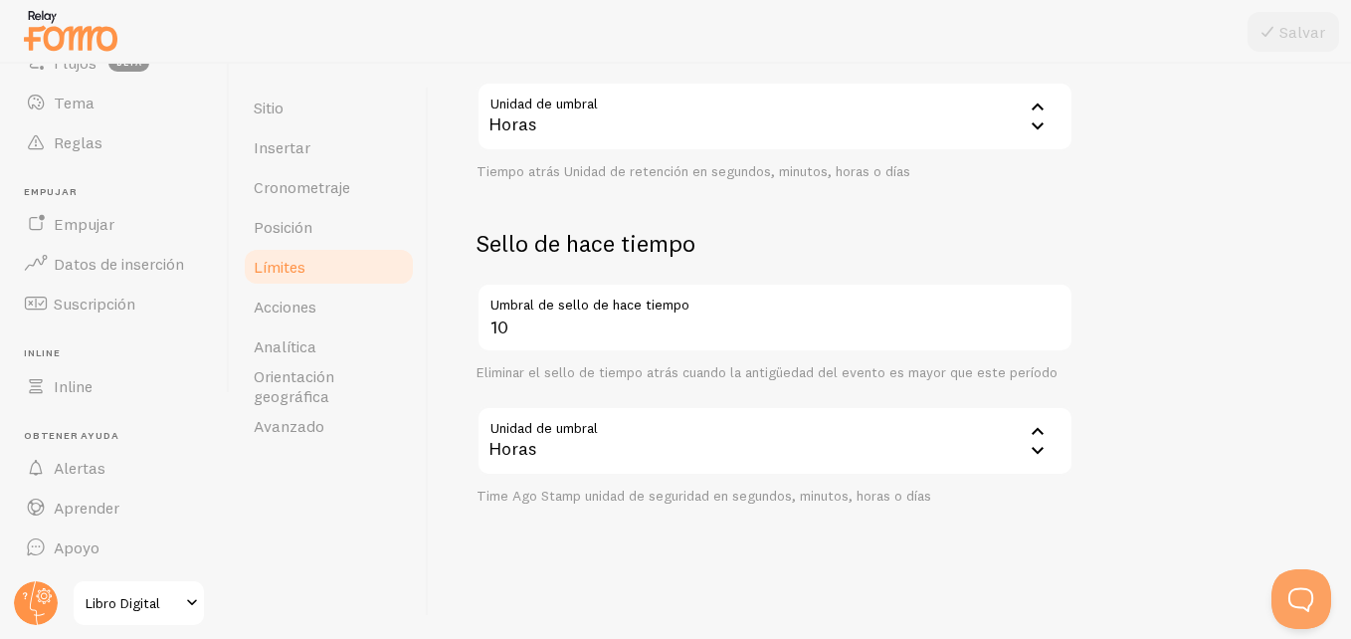
click at [628, 457] on div "Horas" at bounding box center [775, 441] width 597 height 70
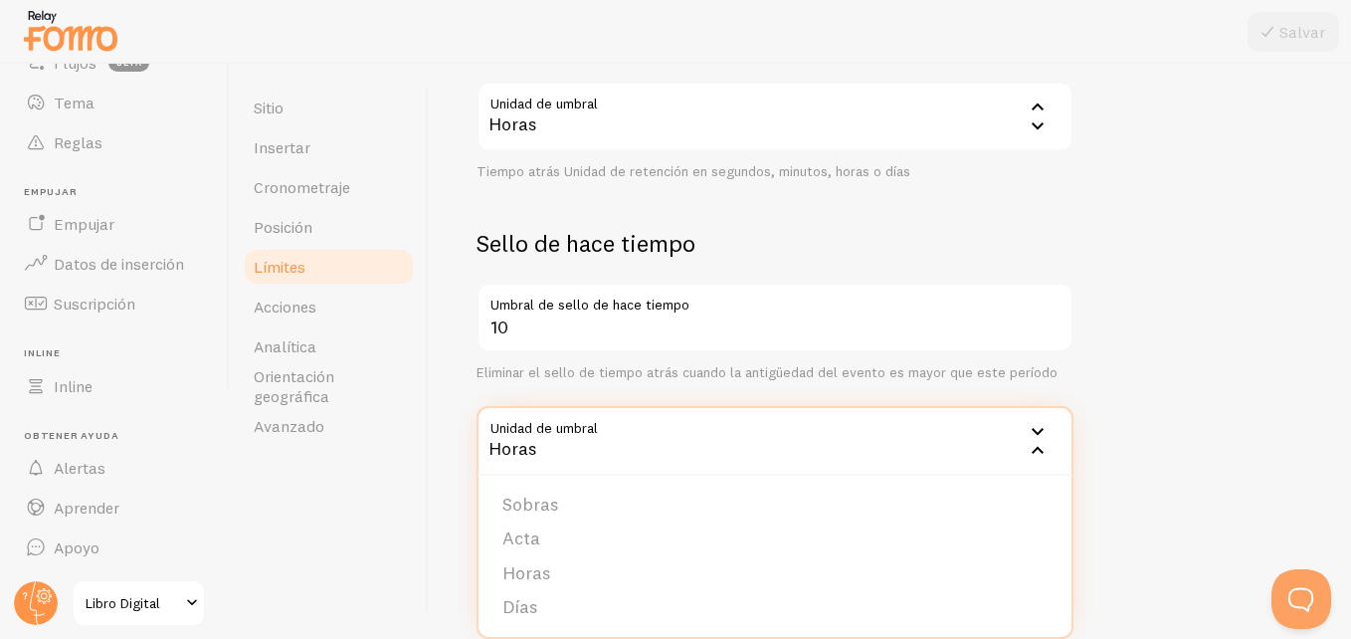
click at [614, 459] on div "Horas" at bounding box center [775, 441] width 597 height 70
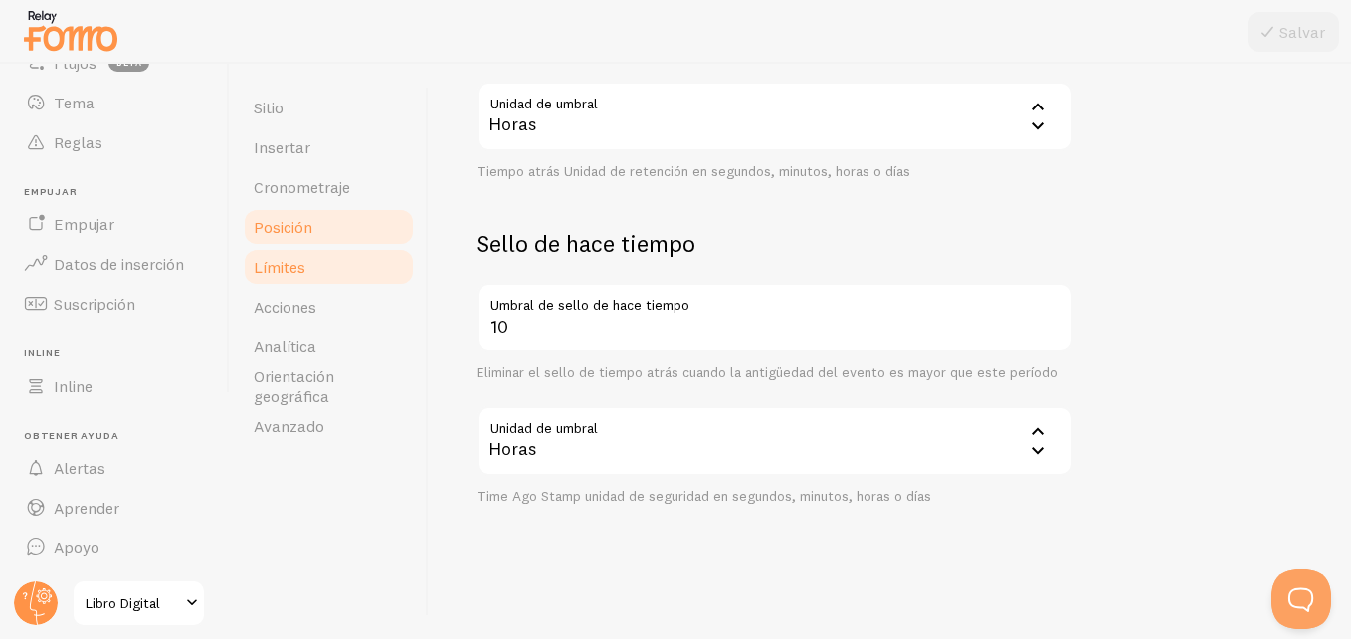
click at [311, 232] on span "Posición" at bounding box center [283, 227] width 59 height 20
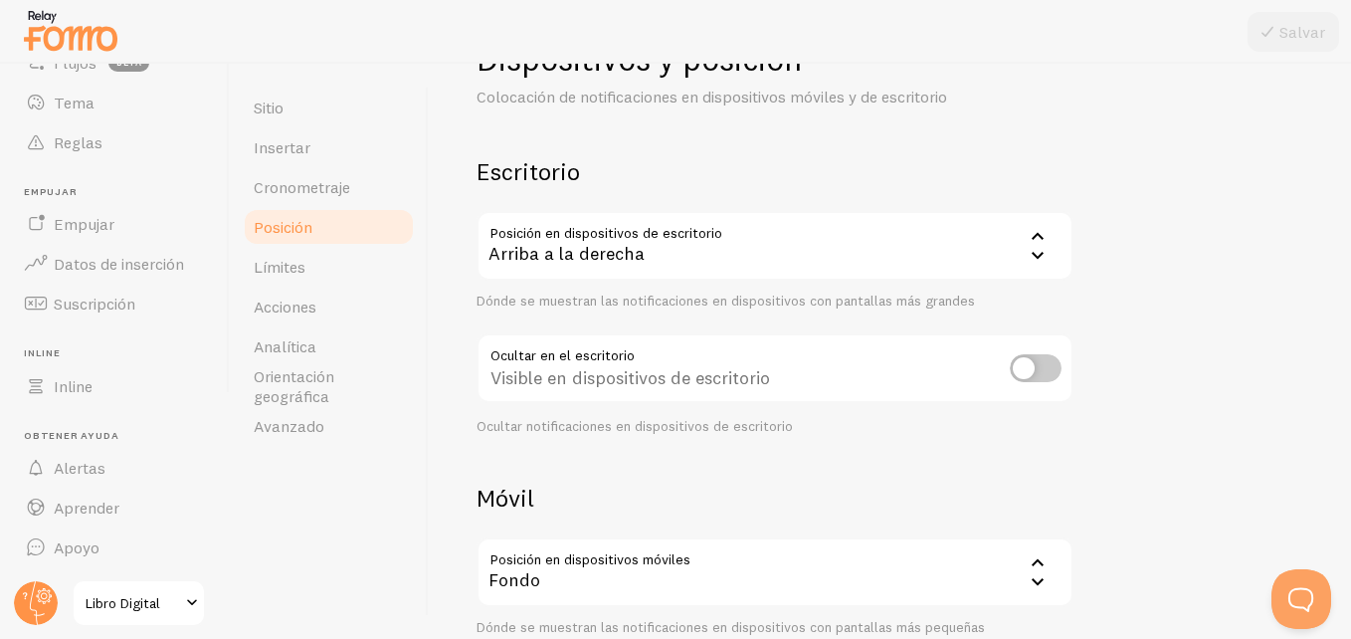
scroll to position [75, 0]
click at [649, 248] on div "Arriba a la derecha" at bounding box center [775, 244] width 597 height 70
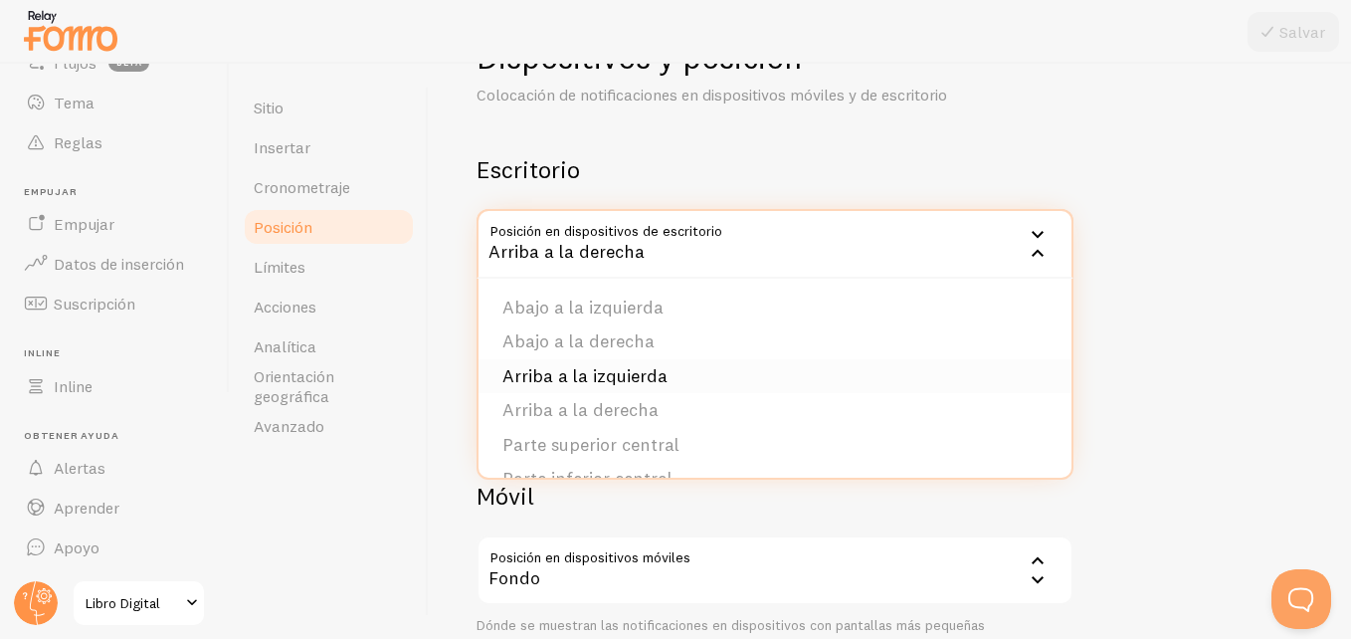
scroll to position [8, 0]
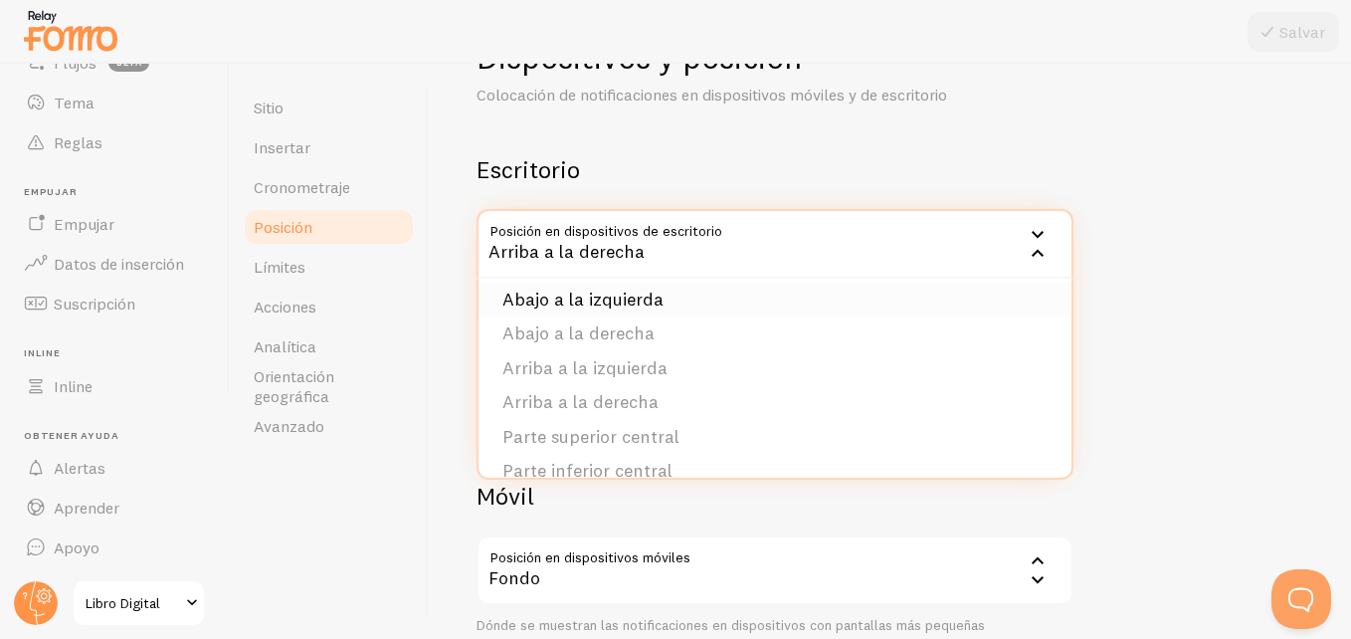
click at [572, 304] on font "Abajo a la izquierda" at bounding box center [582, 299] width 161 height 23
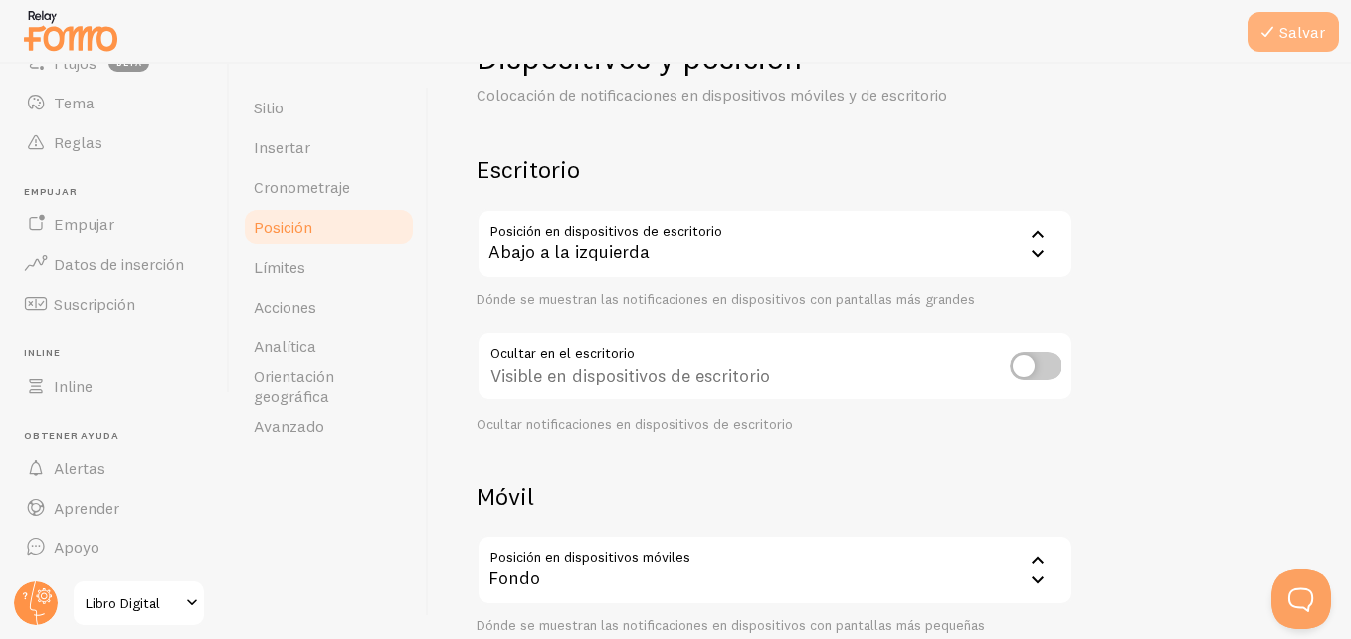
click at [1228, 37] on font "Salvar" at bounding box center [1302, 32] width 46 height 12
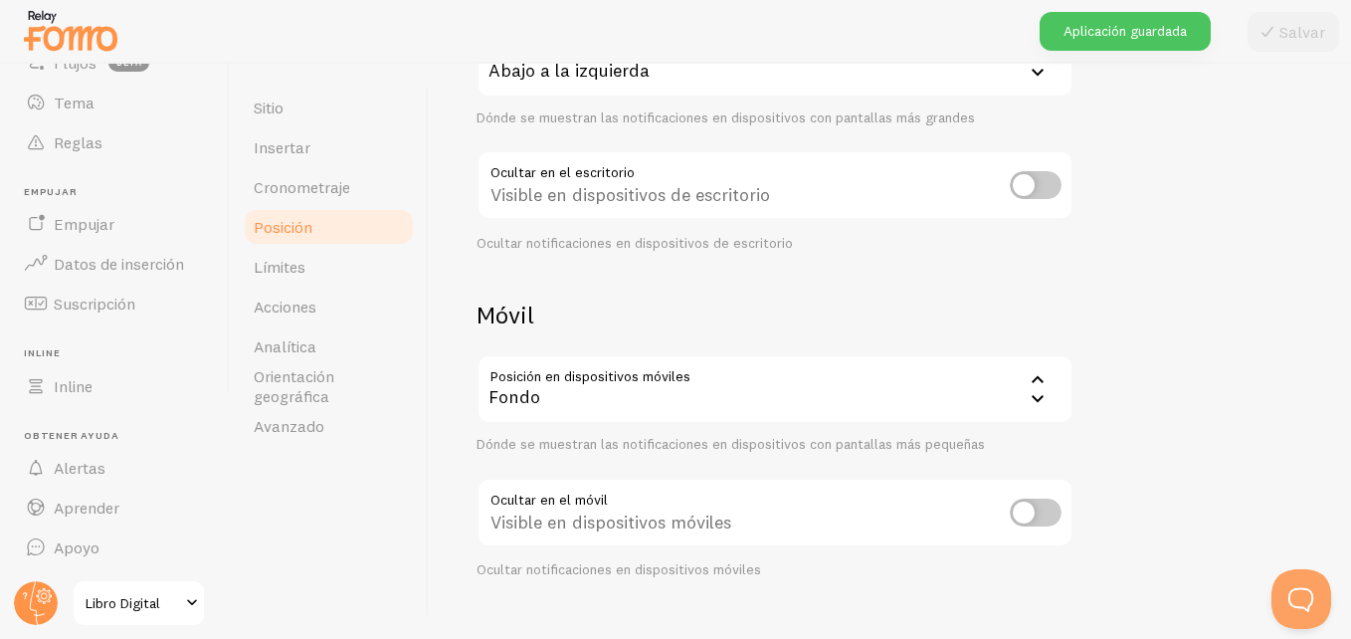
scroll to position [291, 0]
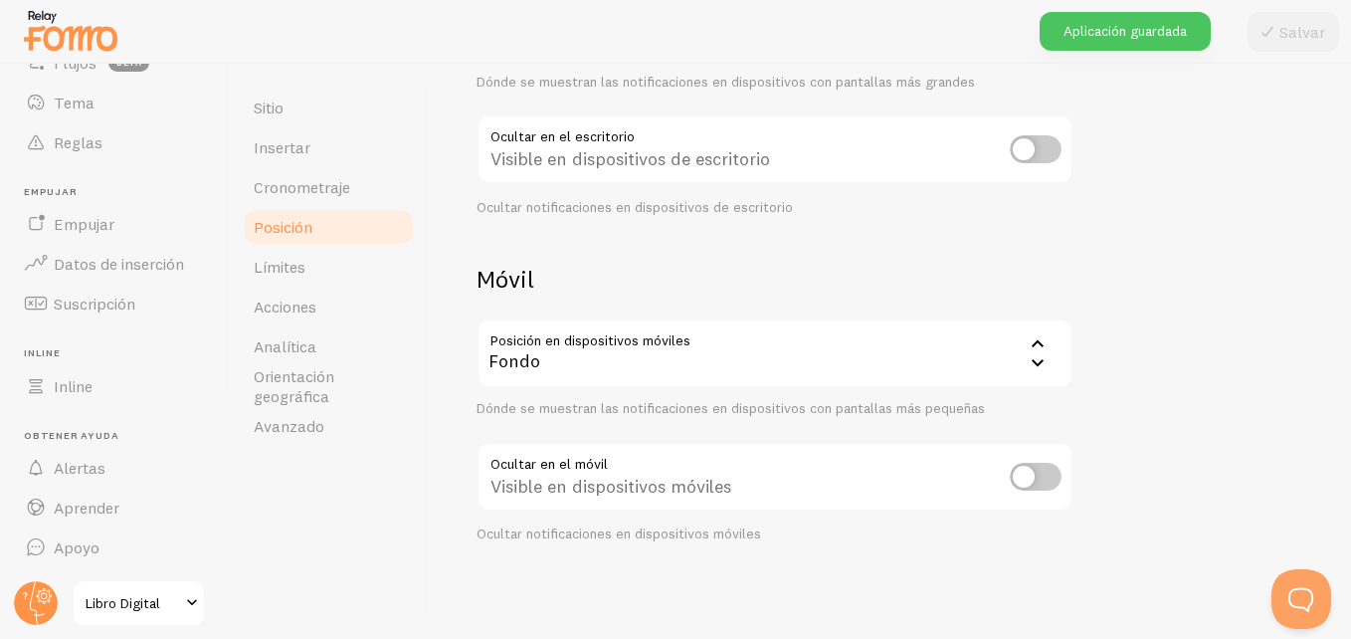
click at [749, 370] on div "Fondo" at bounding box center [775, 353] width 597 height 70
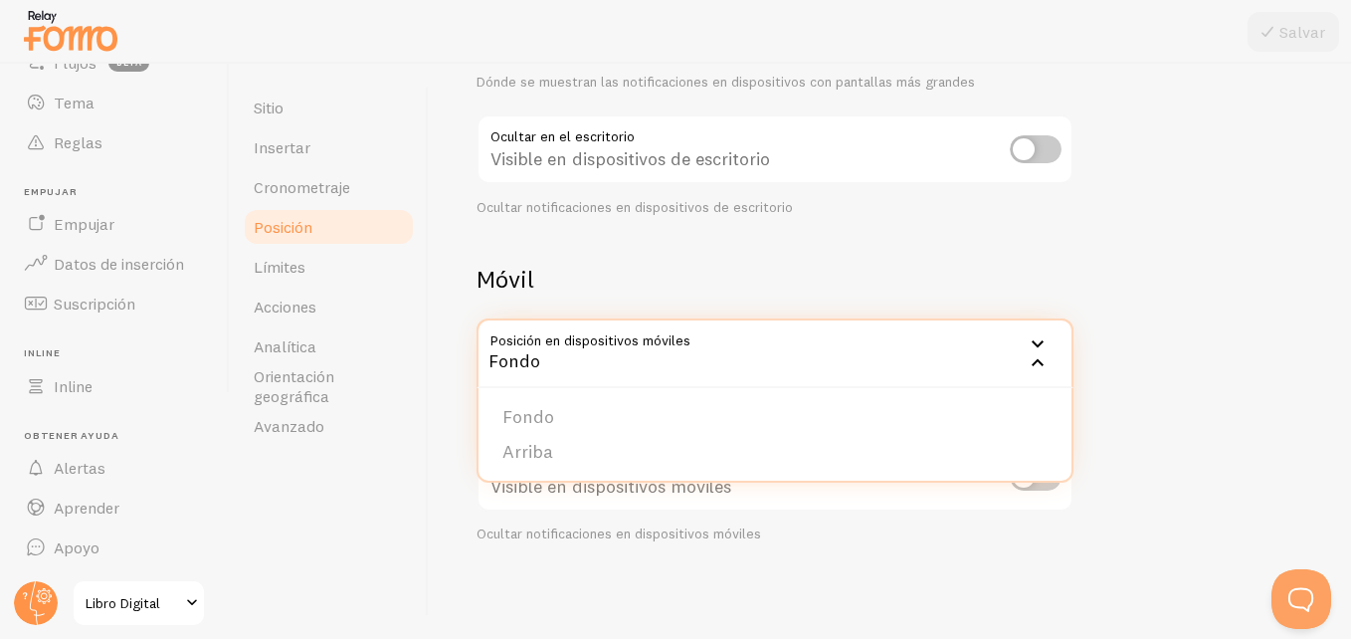
click at [657, 249] on div "Dispositivos y posición Colocación de notificaciones en dispositivos móviles y …" at bounding box center [890, 181] width 827 height 723
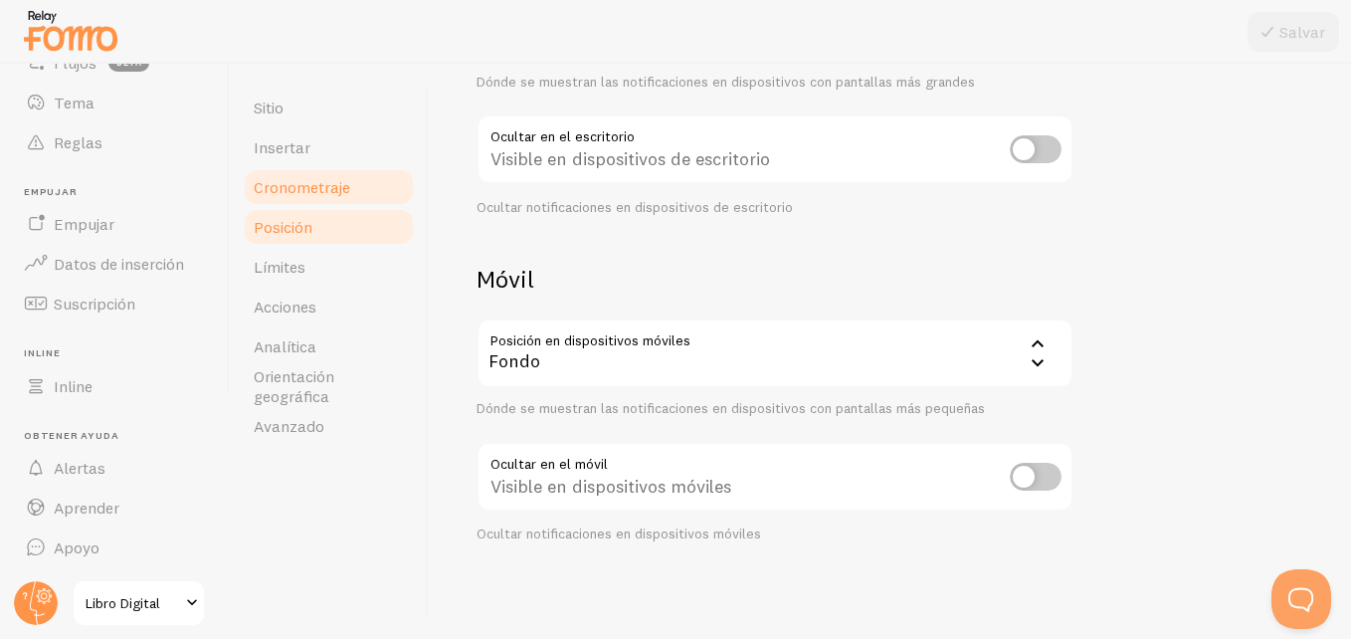
click at [335, 199] on link "Cronometraje" at bounding box center [329, 187] width 174 height 40
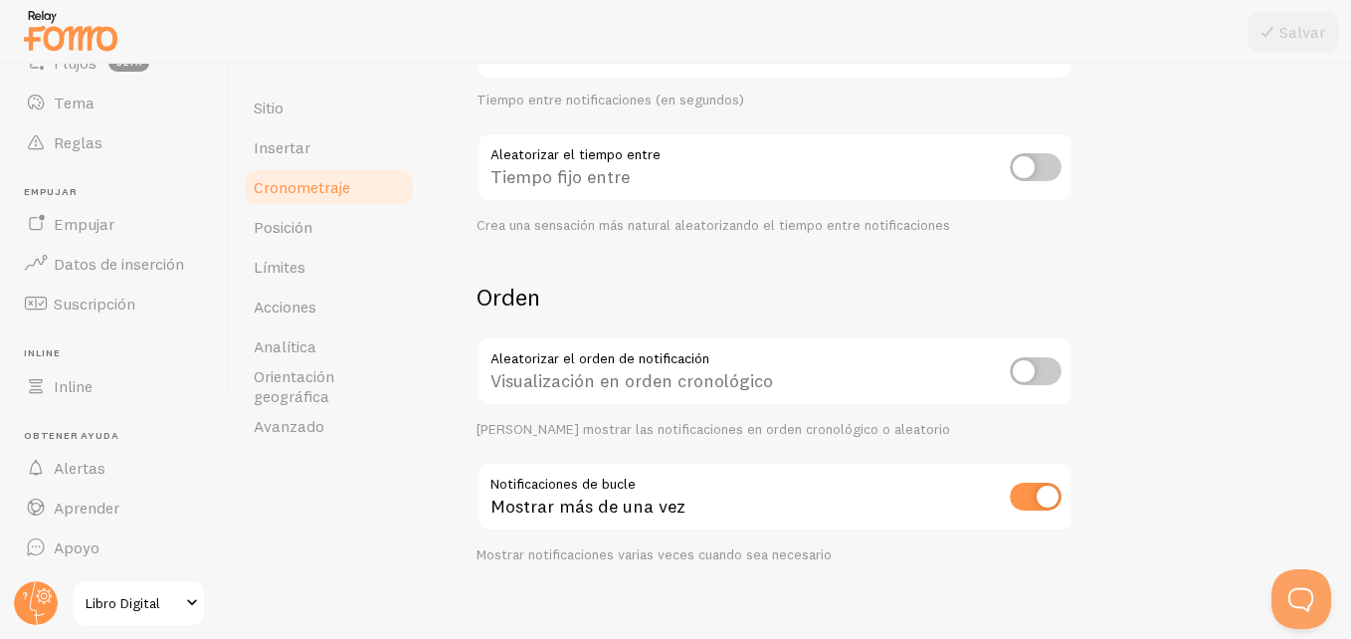
scroll to position [539, 0]
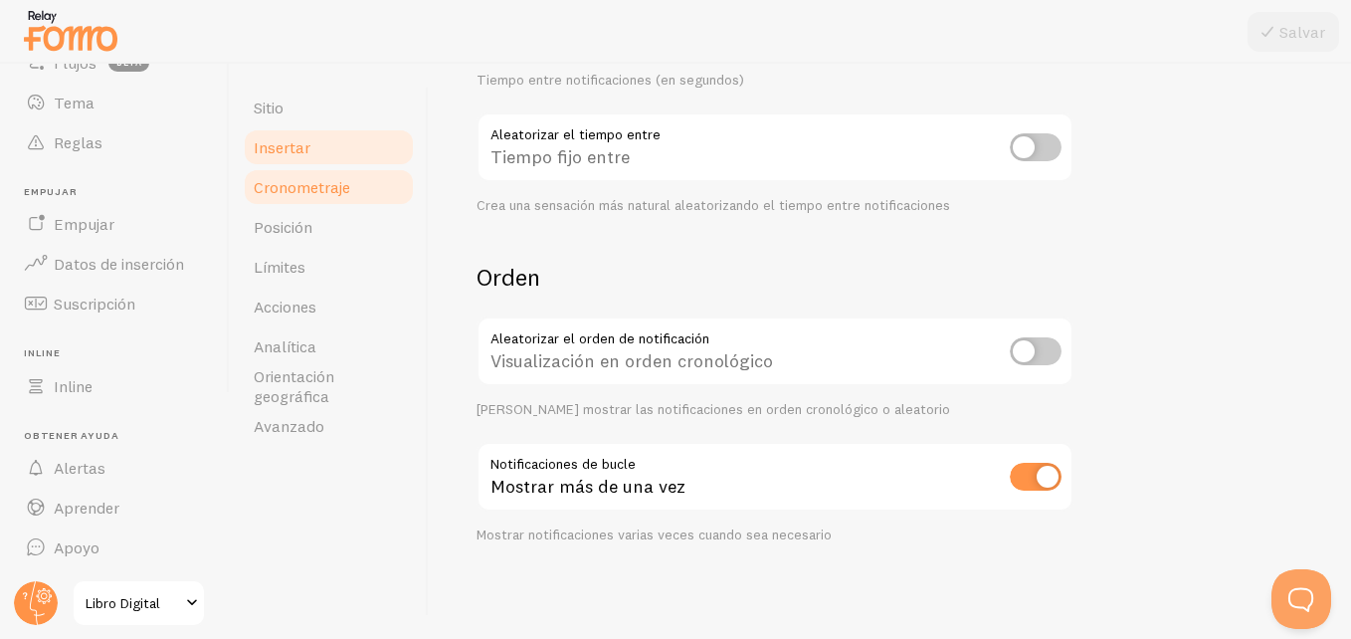
click at [281, 162] on link "Insertar" at bounding box center [329, 147] width 174 height 40
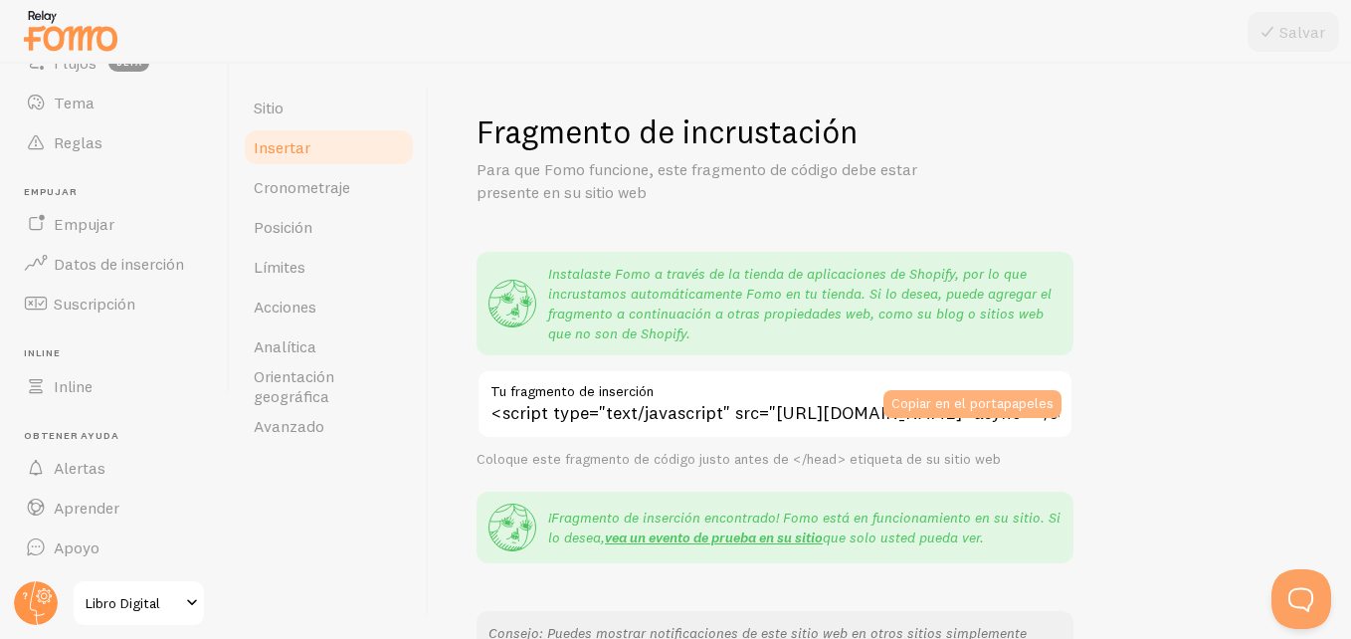
click at [936, 402] on button "Copiar en el portapapeles" at bounding box center [972, 404] width 178 height 28
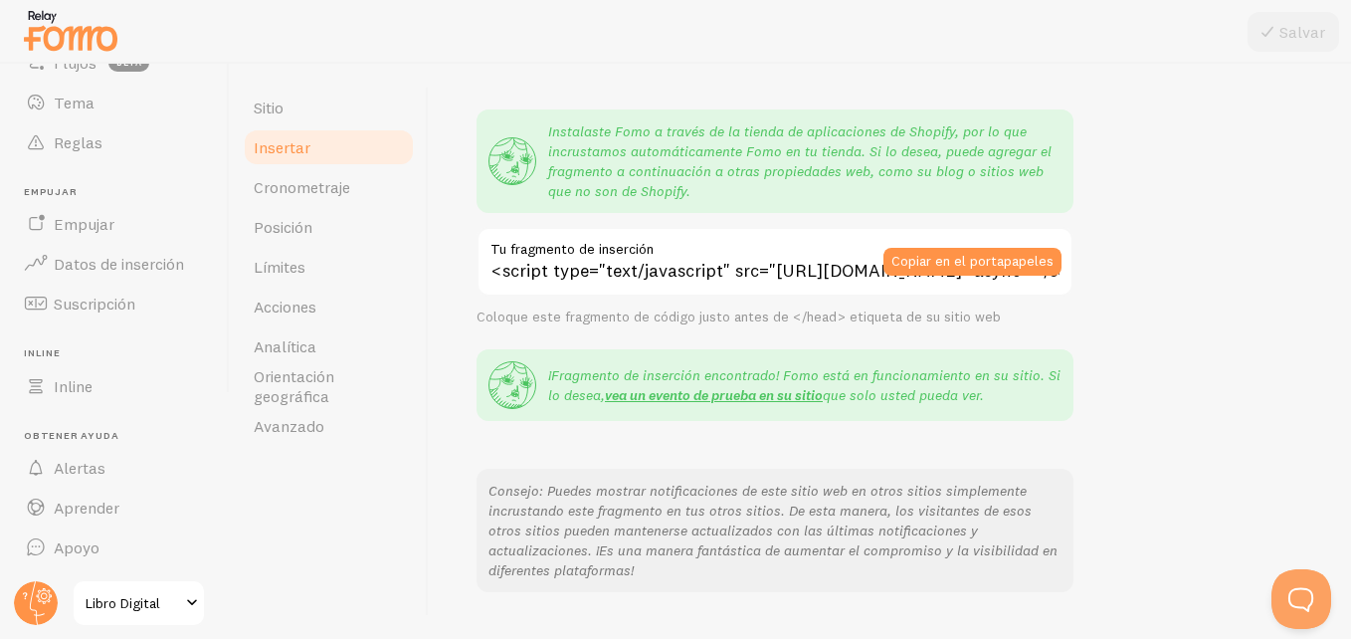
scroll to position [143, 0]
click at [731, 393] on link "vea un evento de prueba en su sitio" at bounding box center [714, 394] width 218 height 18
click at [339, 395] on span "Orientación geográfica" at bounding box center [329, 386] width 150 height 40
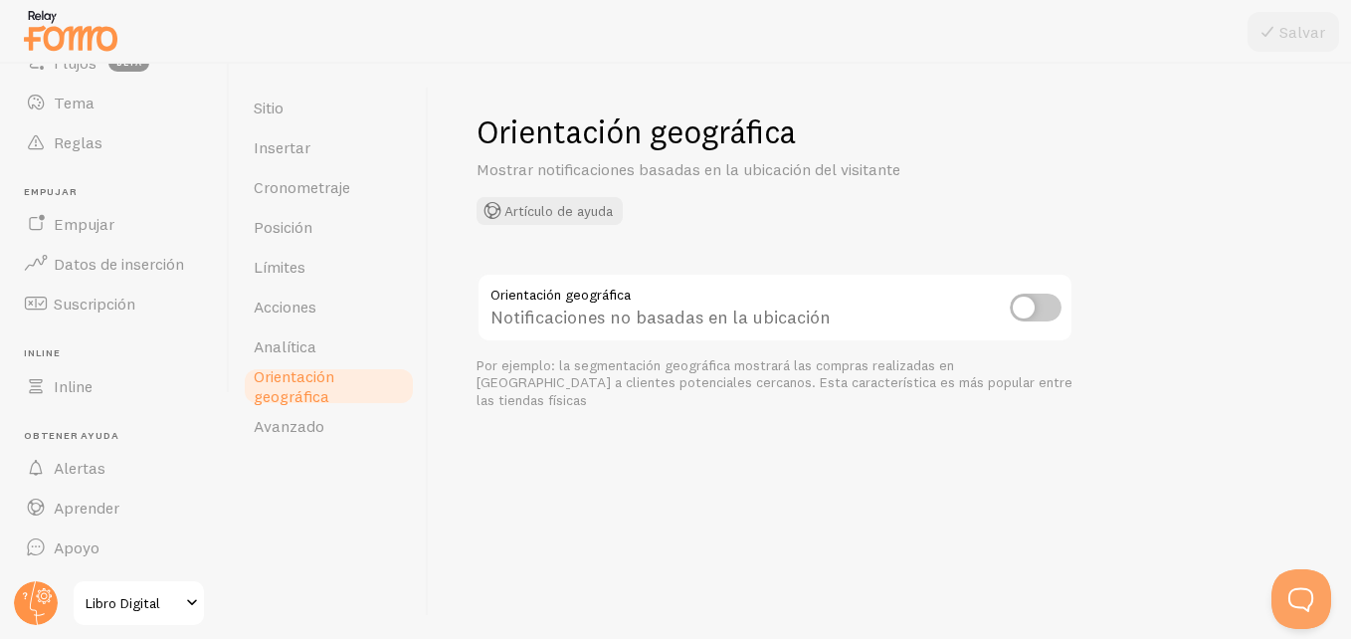
click at [1031, 307] on input "checkbox" at bounding box center [1036, 307] width 52 height 28
checkbox input "true"
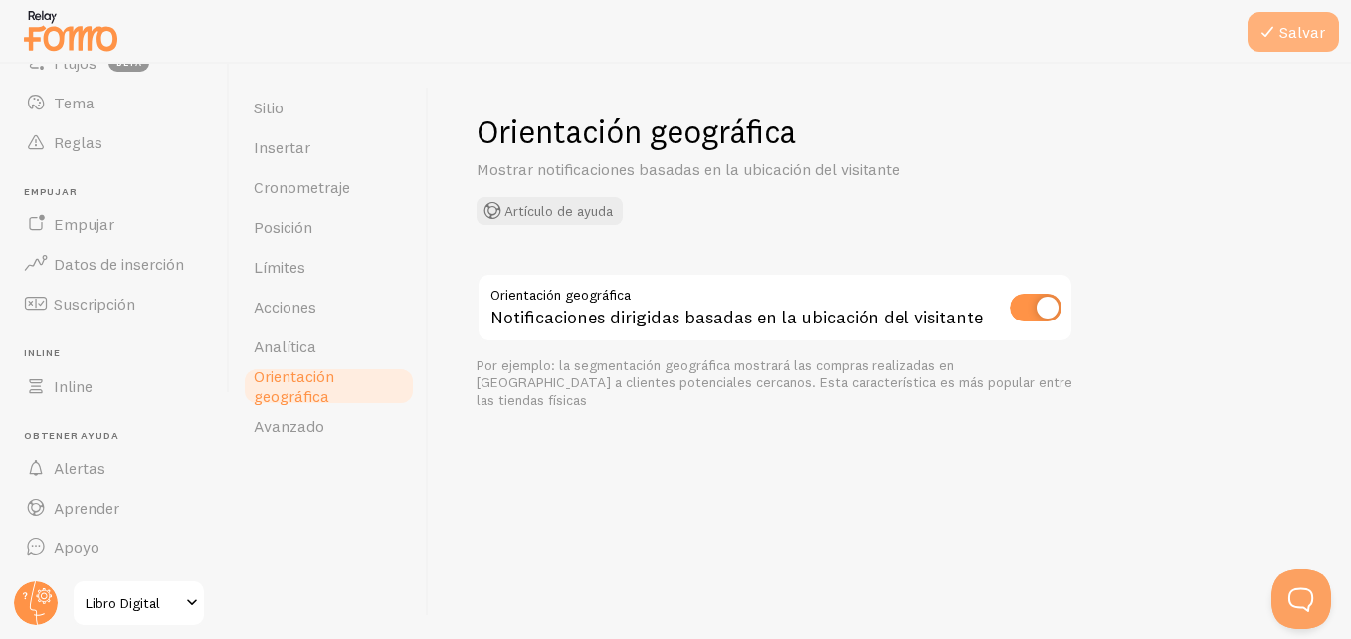
click at [1228, 32] on font "Salvar" at bounding box center [1302, 32] width 46 height 12
click at [283, 108] on span "Sitio" at bounding box center [269, 107] width 30 height 20
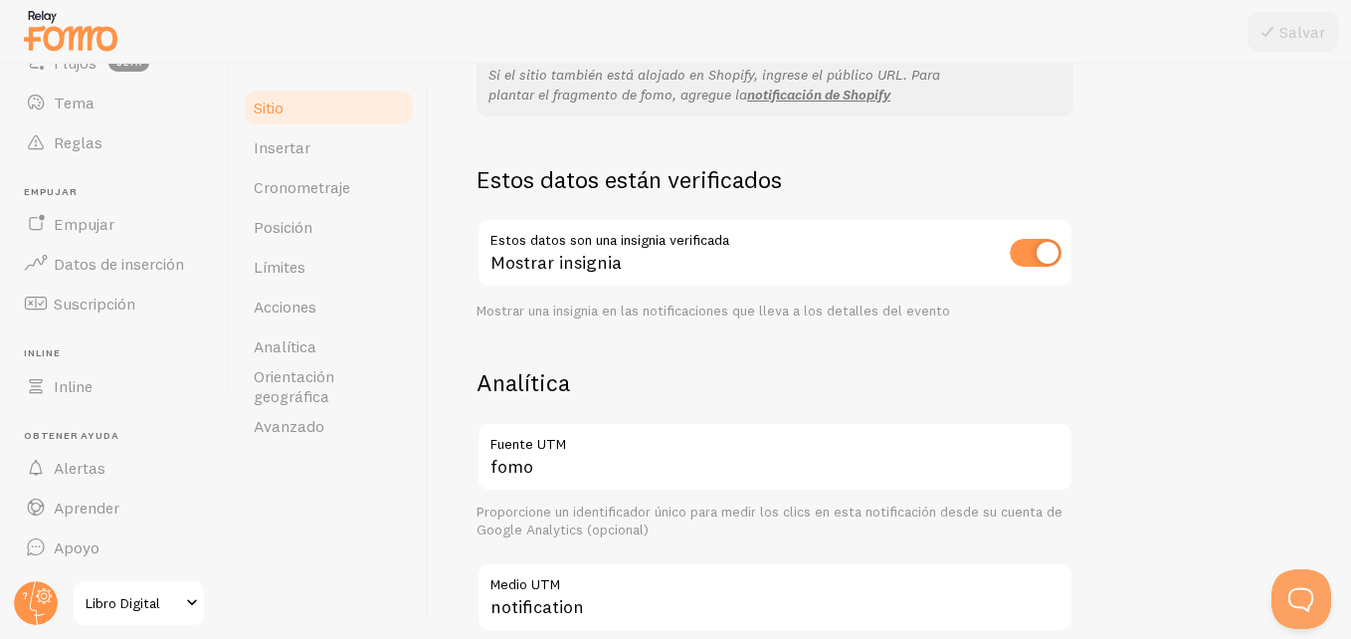
scroll to position [584, 0]
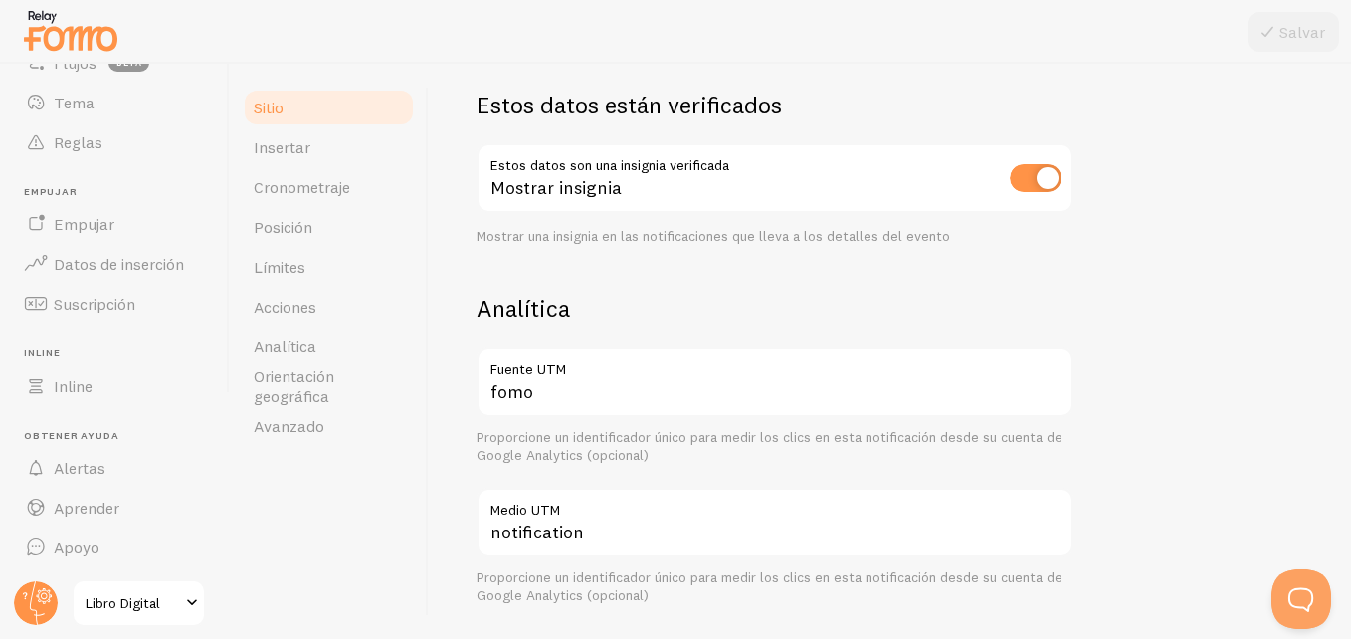
click at [832, 444] on div "Proporcione un identificador único para medir los clics en esta notificación de…" at bounding box center [775, 446] width 597 height 35
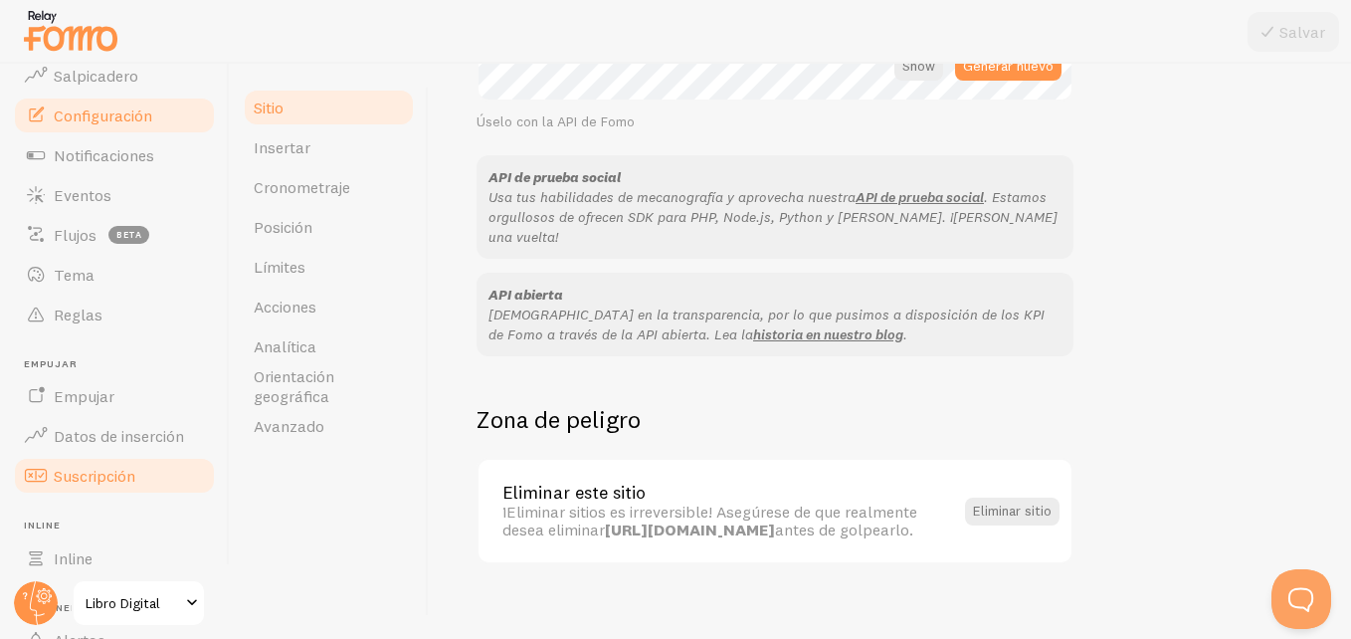
scroll to position [0, 0]
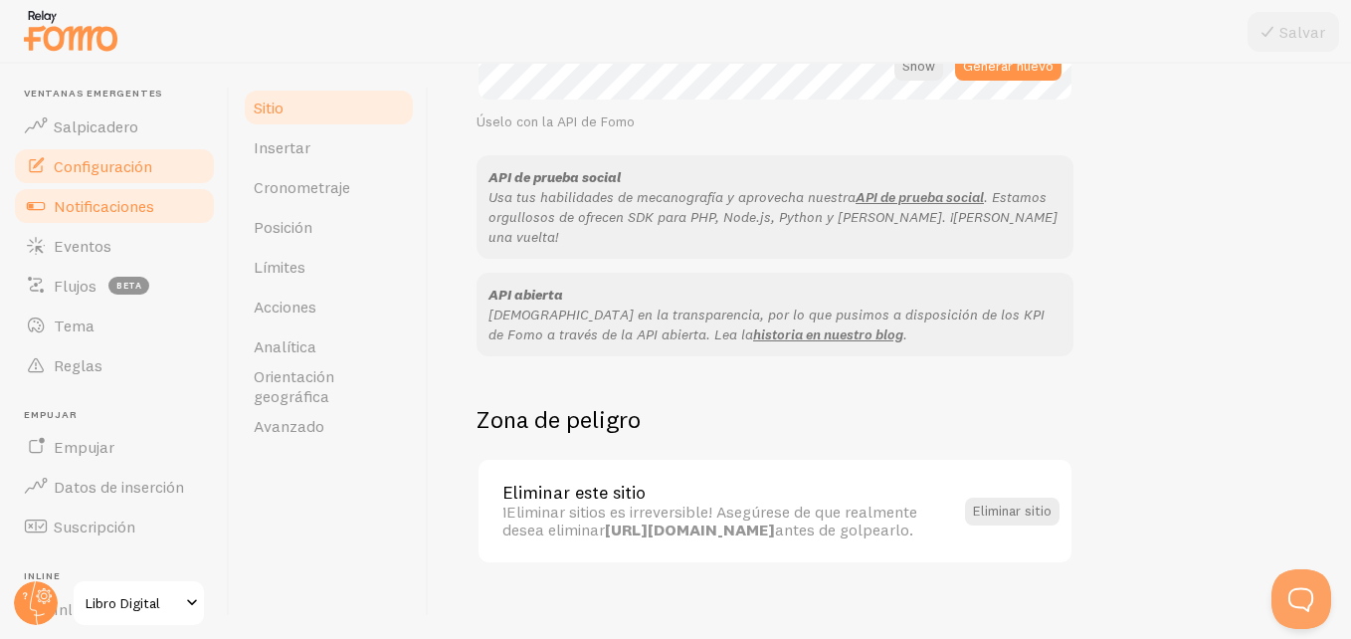
click at [103, 210] on span "Notificaciones" at bounding box center [104, 206] width 100 height 20
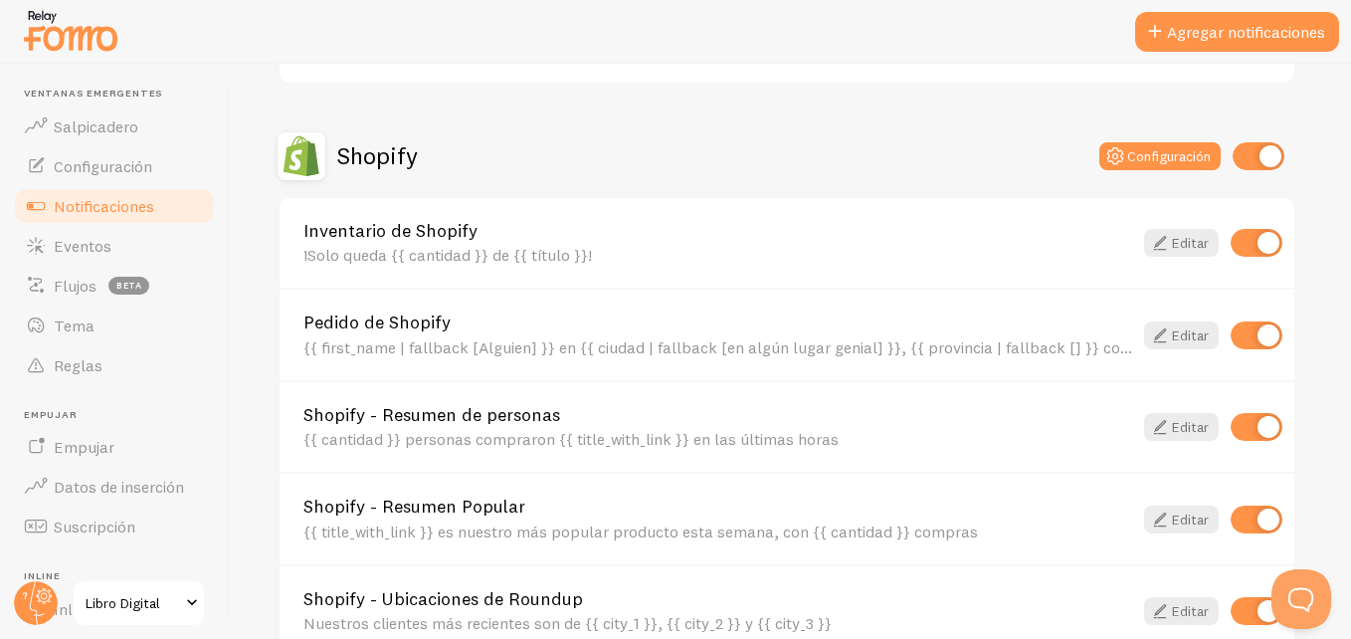
scroll to position [643, 0]
click at [1178, 335] on font "Editar" at bounding box center [1190, 336] width 37 height 14
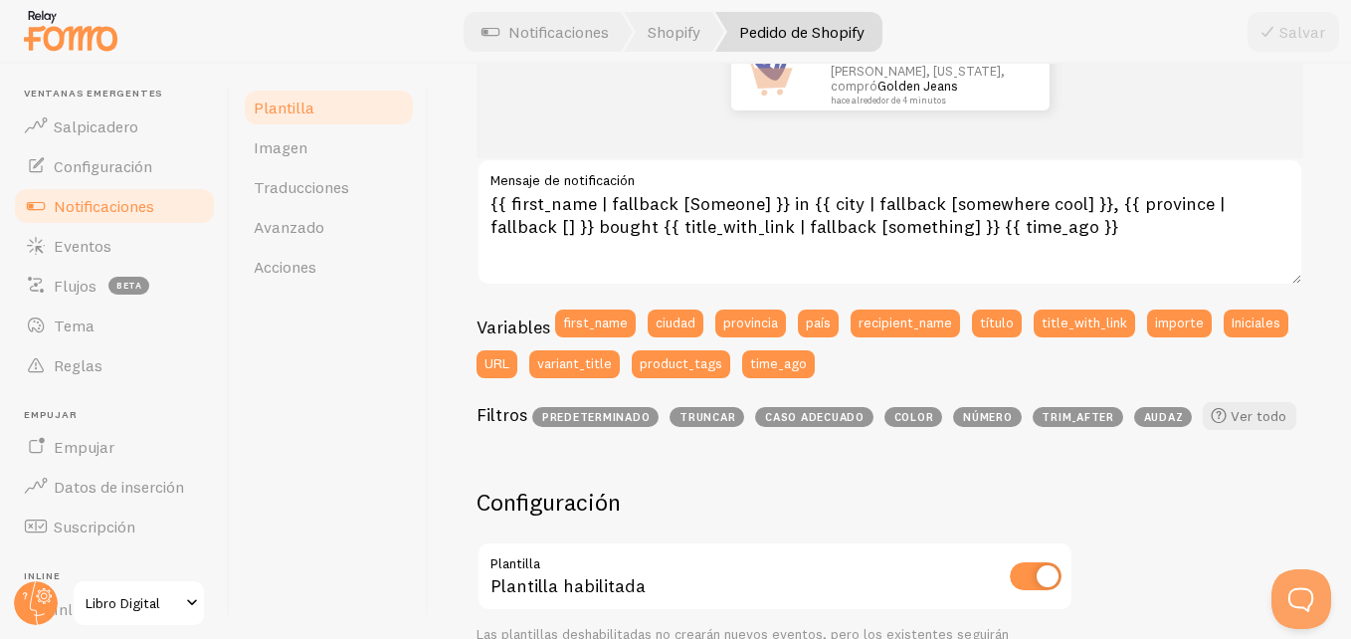
scroll to position [289, 0]
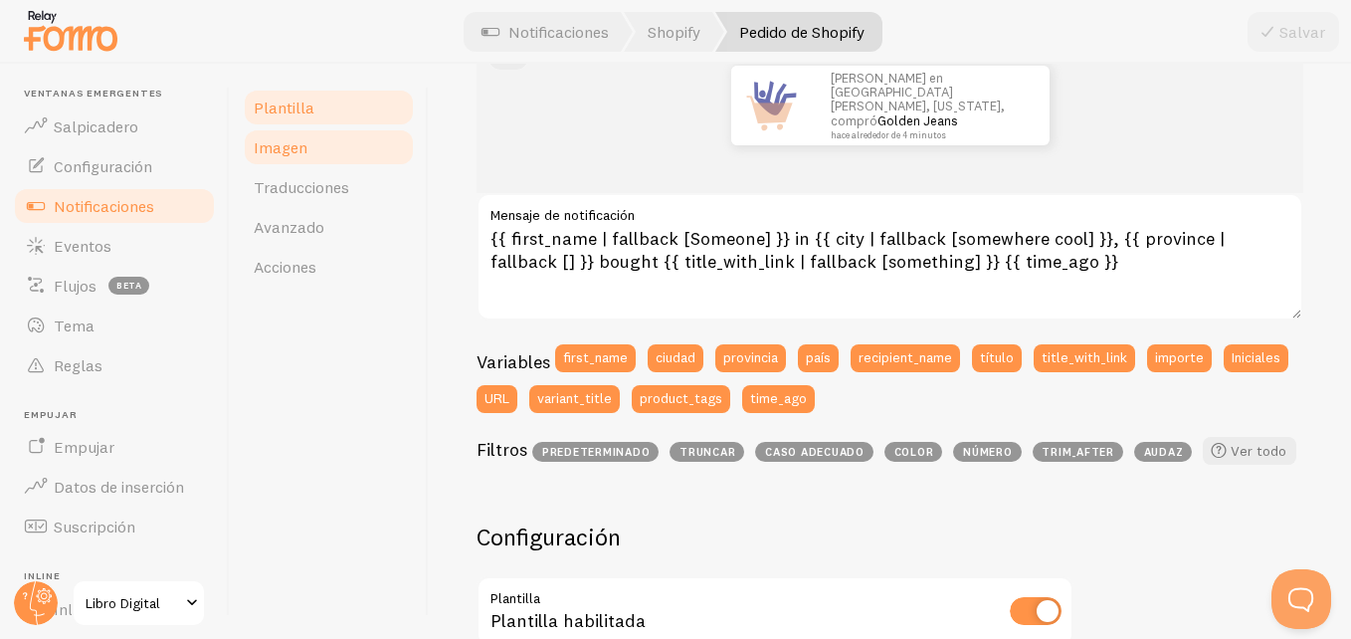
click at [295, 136] on link "Imagen" at bounding box center [329, 147] width 174 height 40
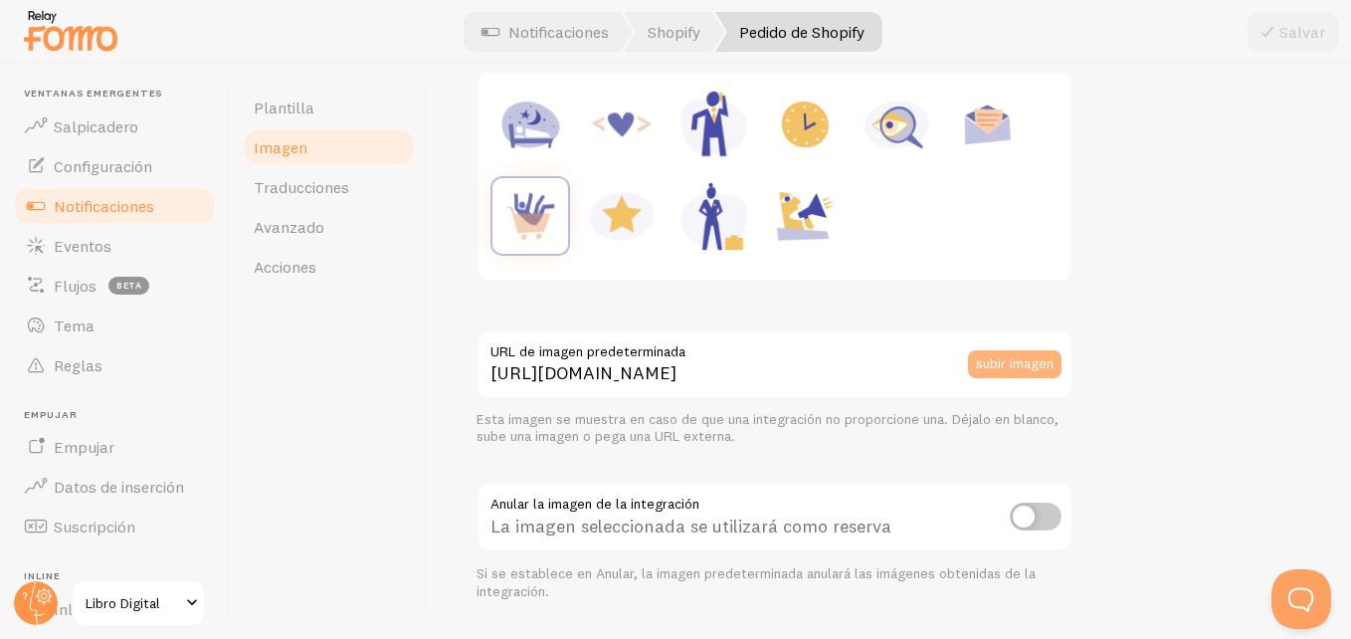
scroll to position [369, 0]
click at [539, 226] on img at bounding box center [530, 217] width 76 height 76
click at [987, 122] on img at bounding box center [988, 126] width 76 height 76
type input "https://fomo.com/images/widget/template_defaults/newsletter.jpg"
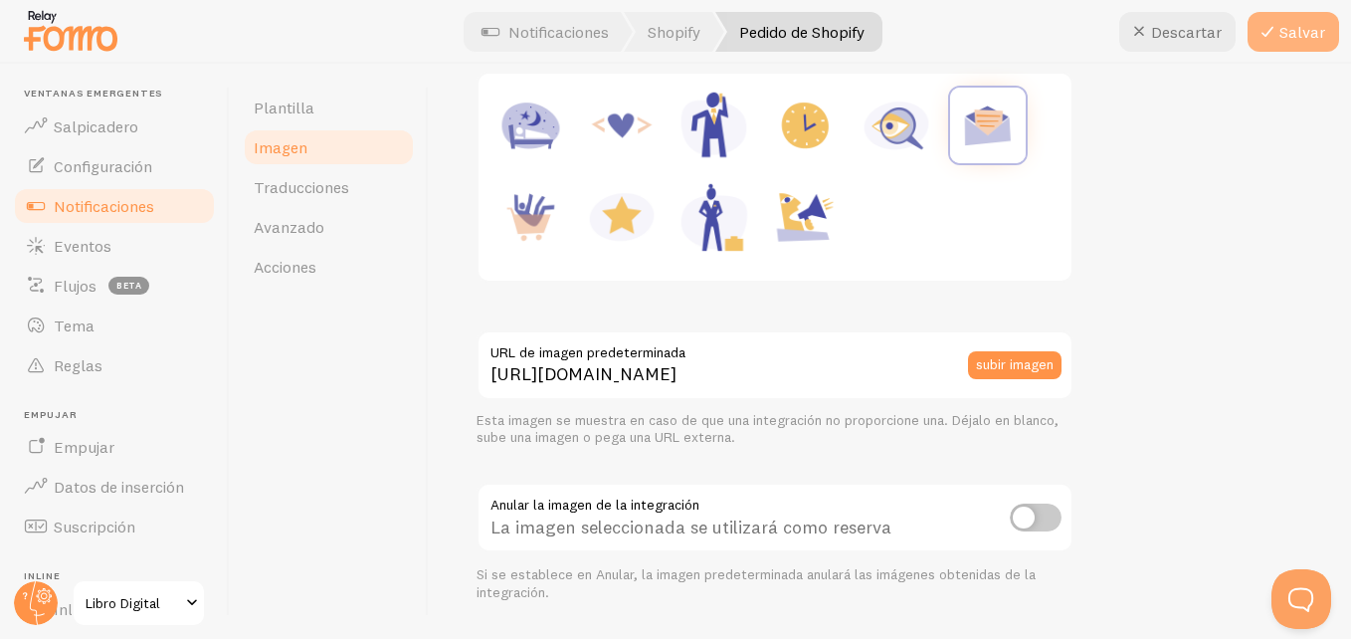
click at [1228, 38] on font "Salvar" at bounding box center [1302, 32] width 46 height 12
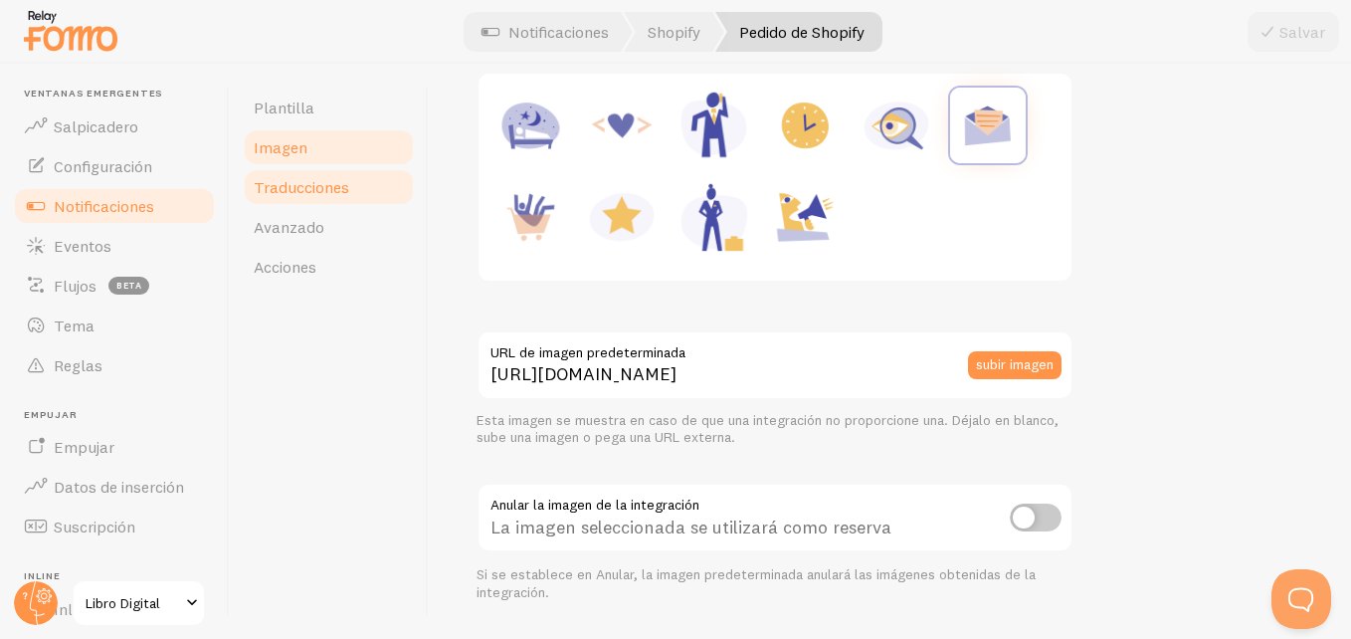
click at [301, 189] on span "Traducciones" at bounding box center [302, 187] width 96 height 20
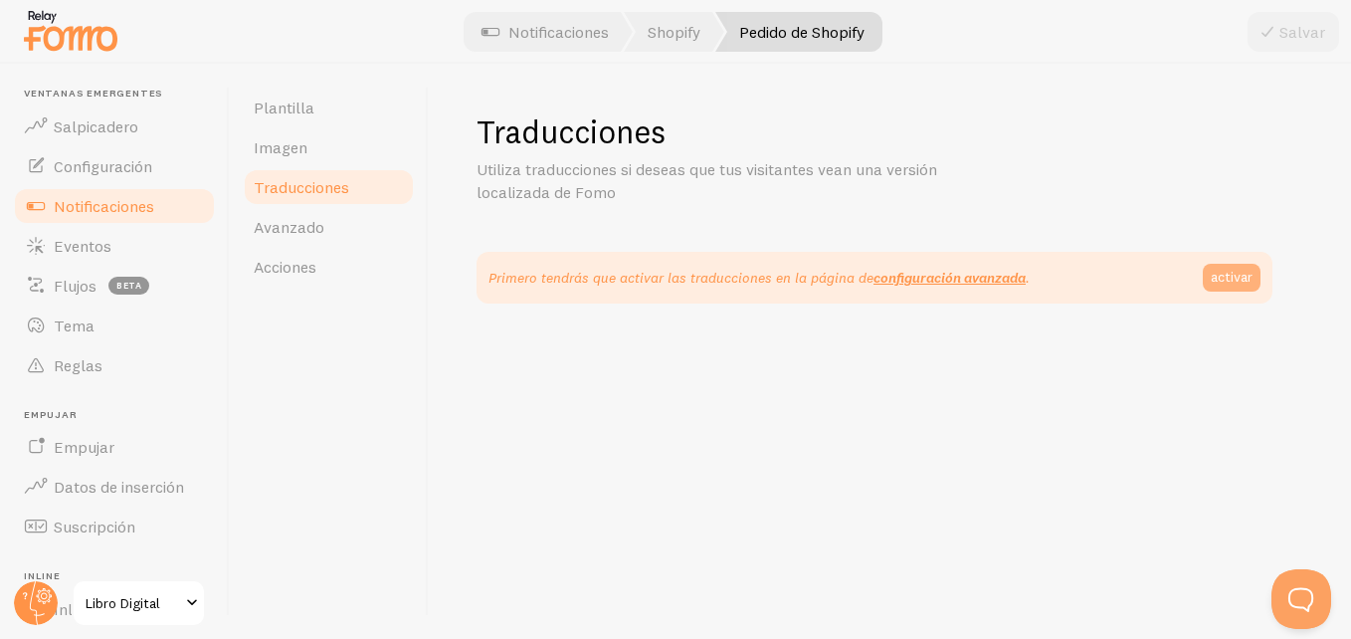
click at [1224, 286] on link "activar" at bounding box center [1232, 278] width 58 height 28
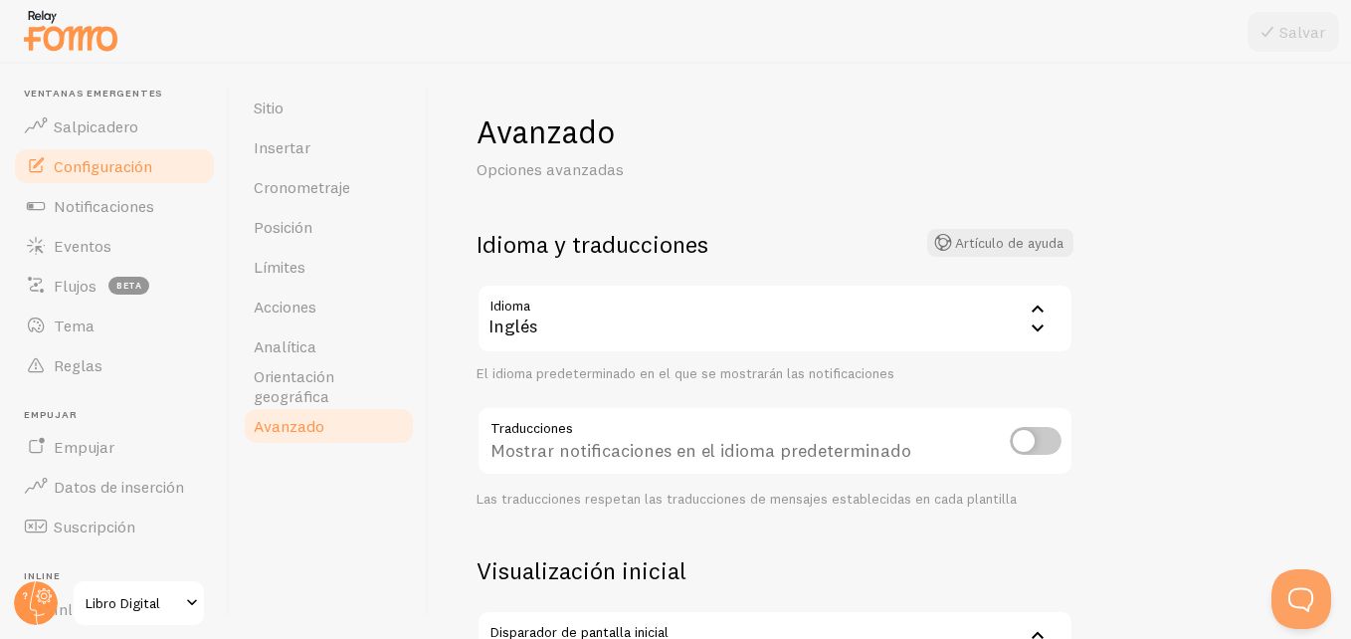
click at [804, 333] on div "Inglés" at bounding box center [775, 319] width 597 height 70
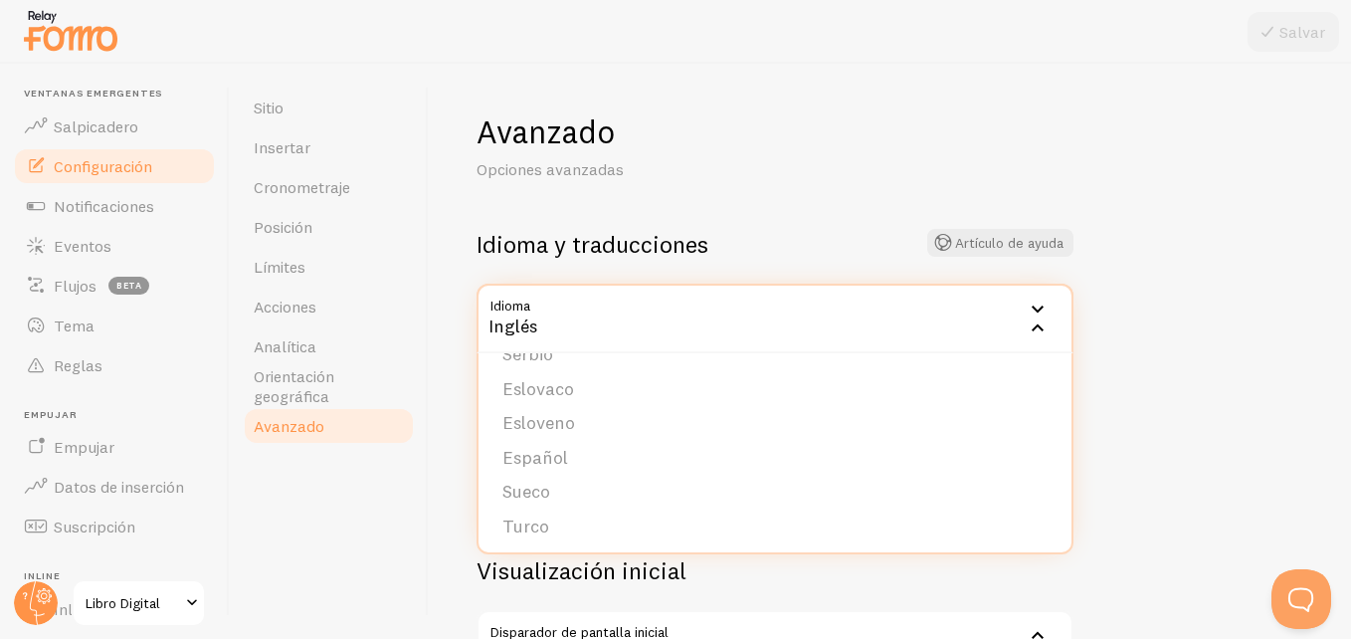
scroll to position [819, 0]
click at [568, 457] on li "Español" at bounding box center [775, 456] width 593 height 35
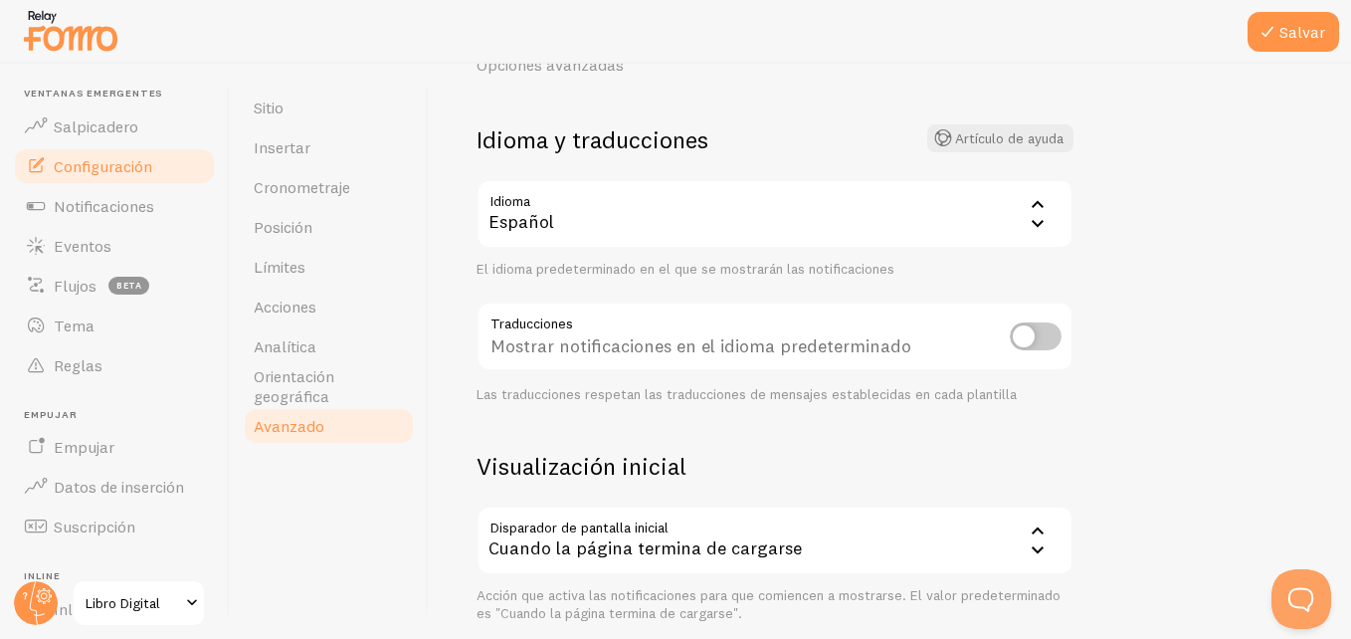
scroll to position [107, 0]
click at [1035, 338] on input "checkbox" at bounding box center [1036, 333] width 52 height 28
checkbox input "true"
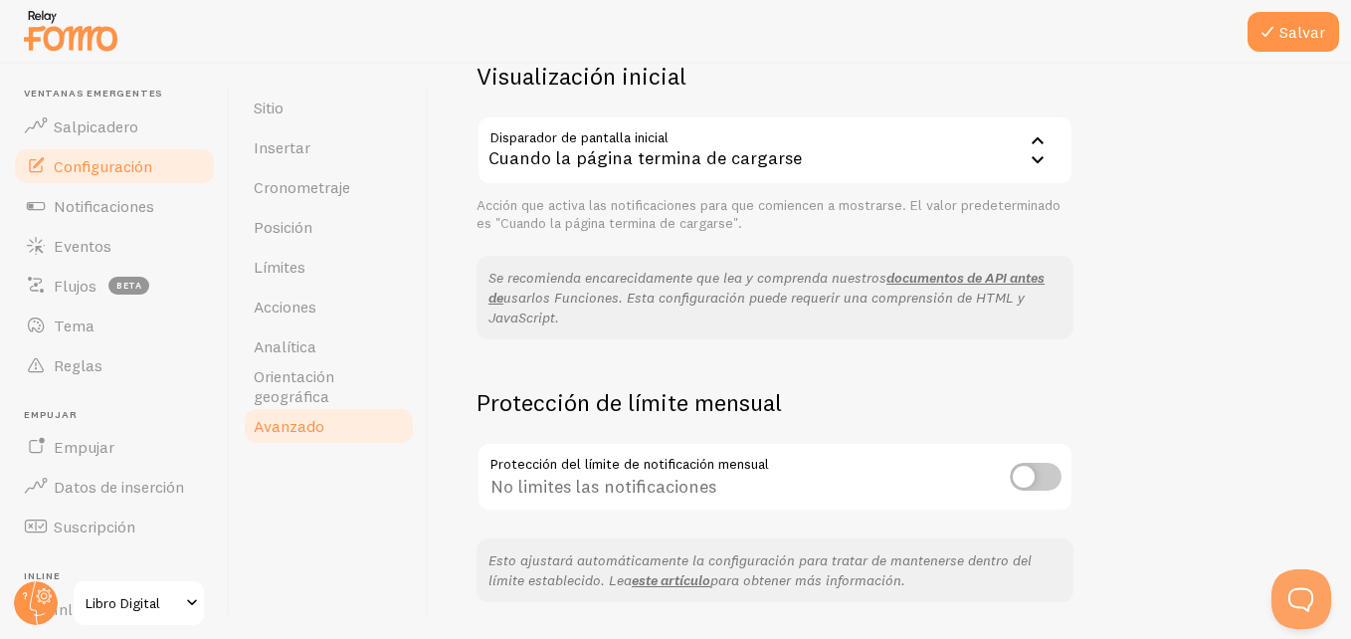
scroll to position [553, 0]
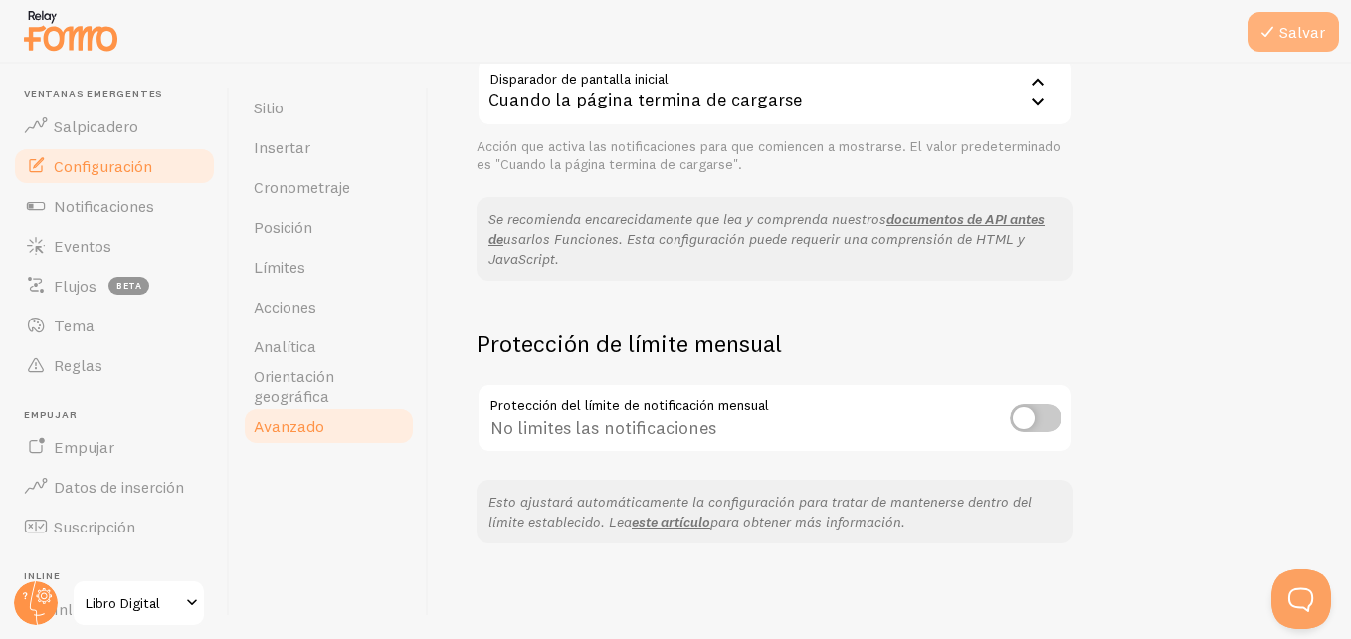
click at [1228, 32] on font "Salvar" at bounding box center [1302, 32] width 46 height 12
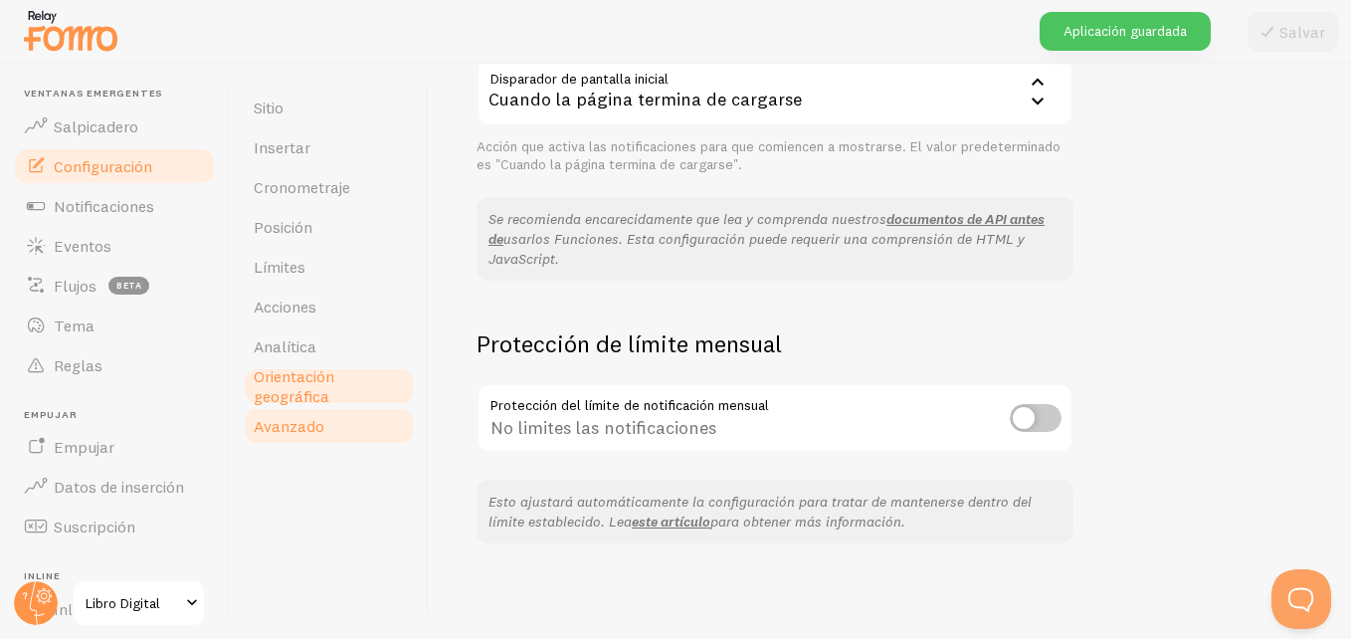
click at [329, 388] on span "Orientación geográfica" at bounding box center [329, 386] width 150 height 40
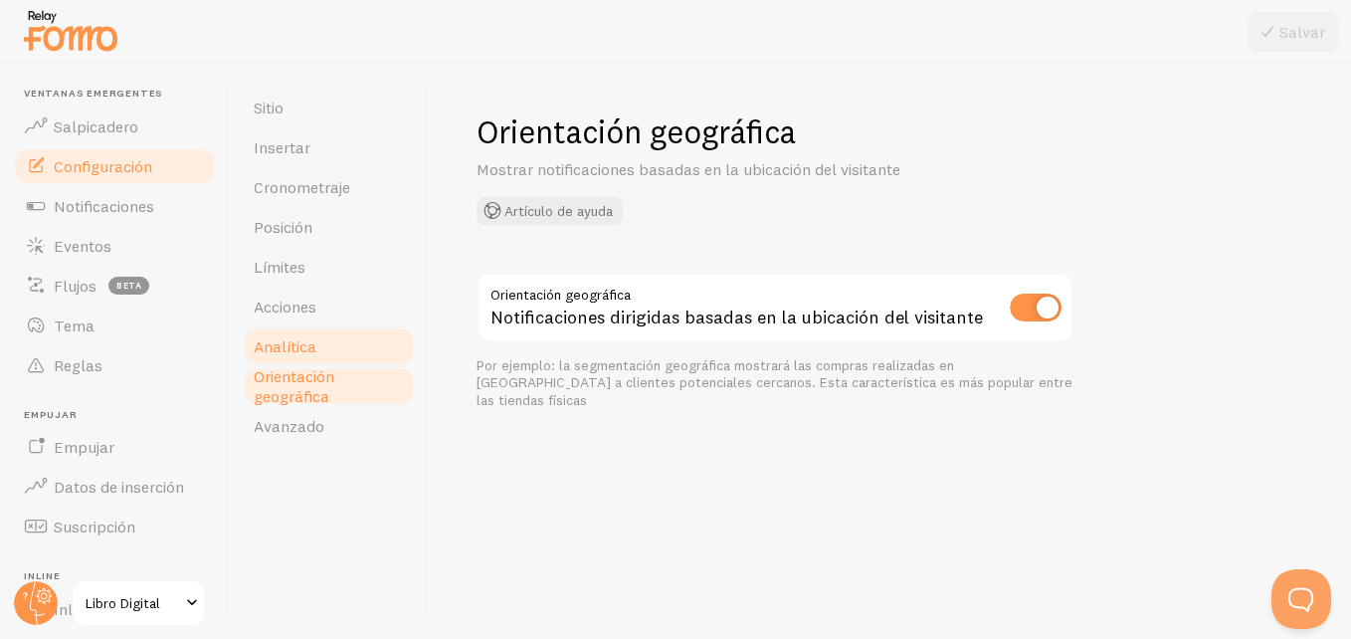
click at [326, 345] on link "Analítica" at bounding box center [329, 346] width 174 height 40
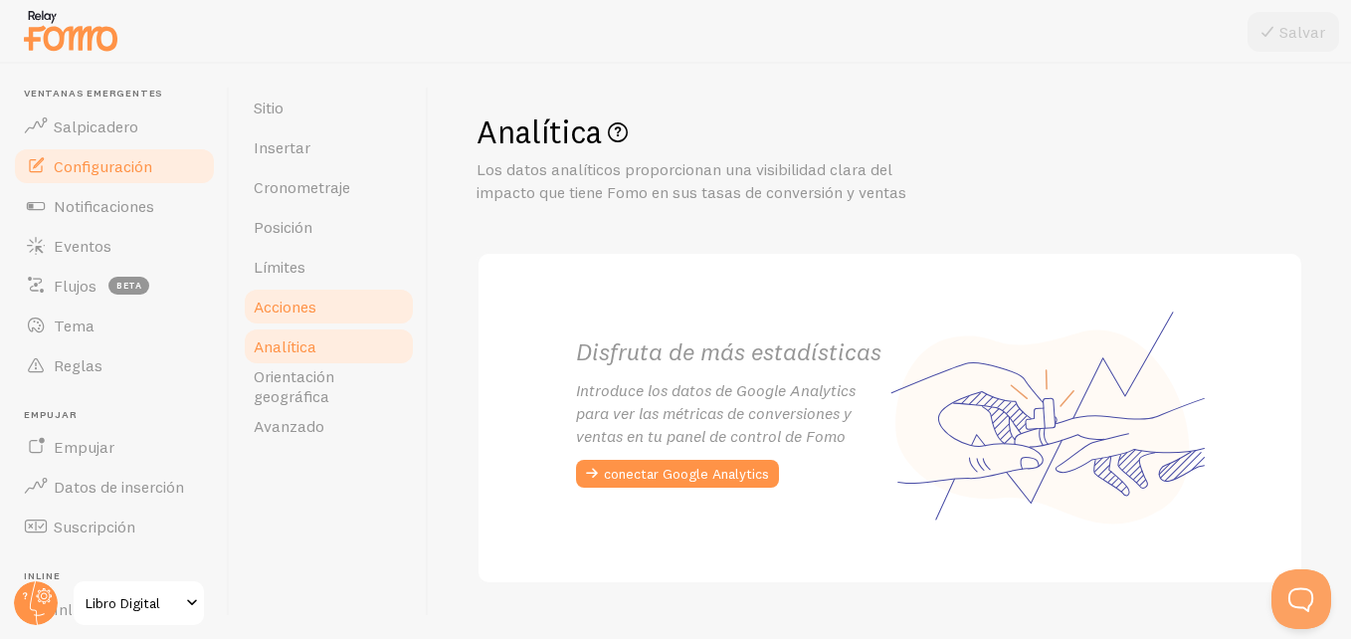
click at [315, 296] on span "Acciones" at bounding box center [285, 306] width 63 height 20
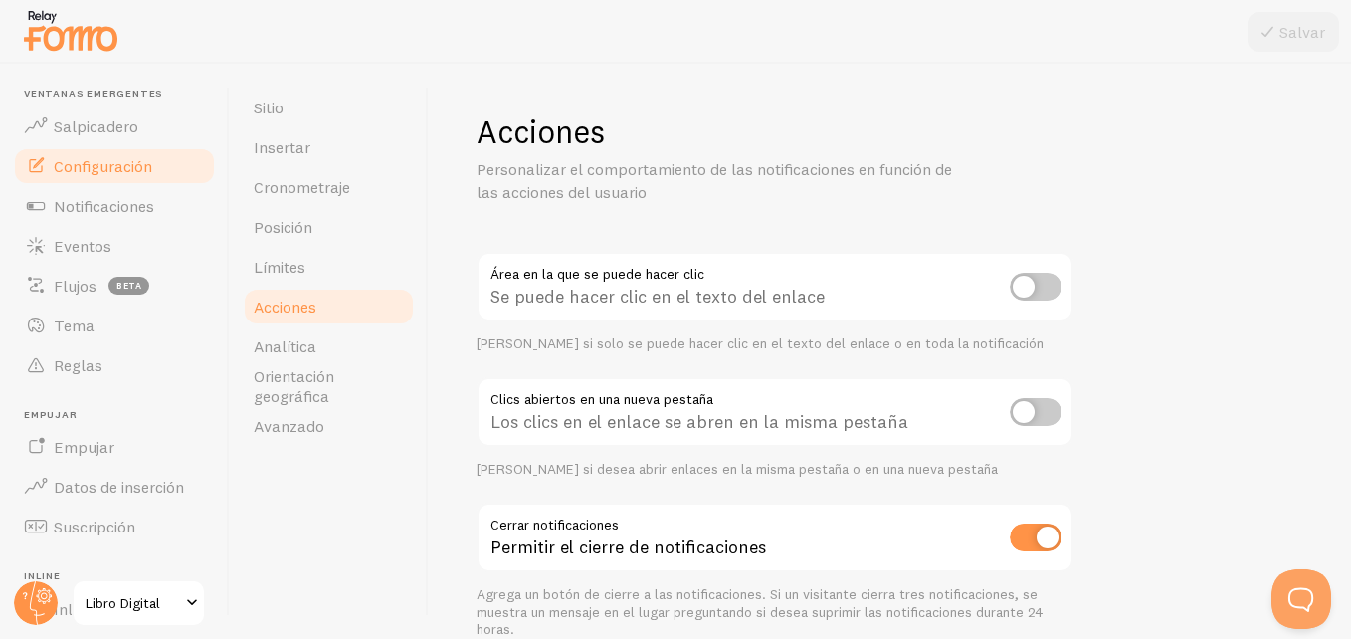
scroll to position [96, 0]
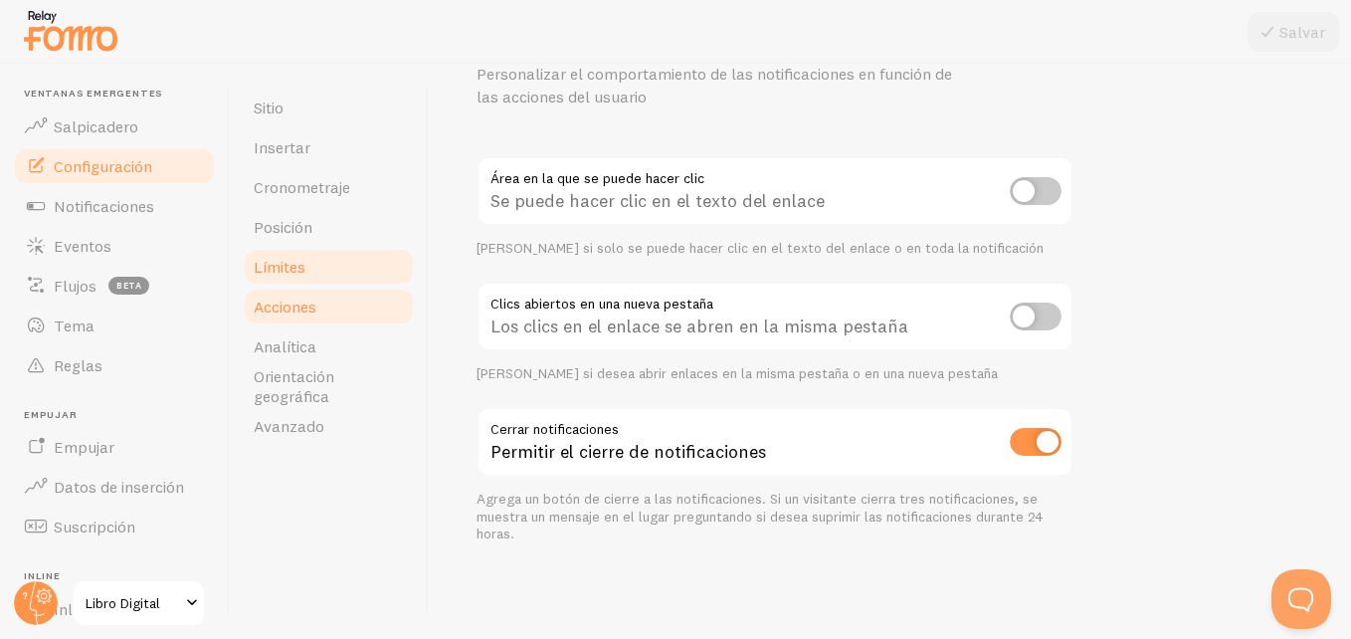
click at [355, 271] on link "Límites" at bounding box center [329, 267] width 174 height 40
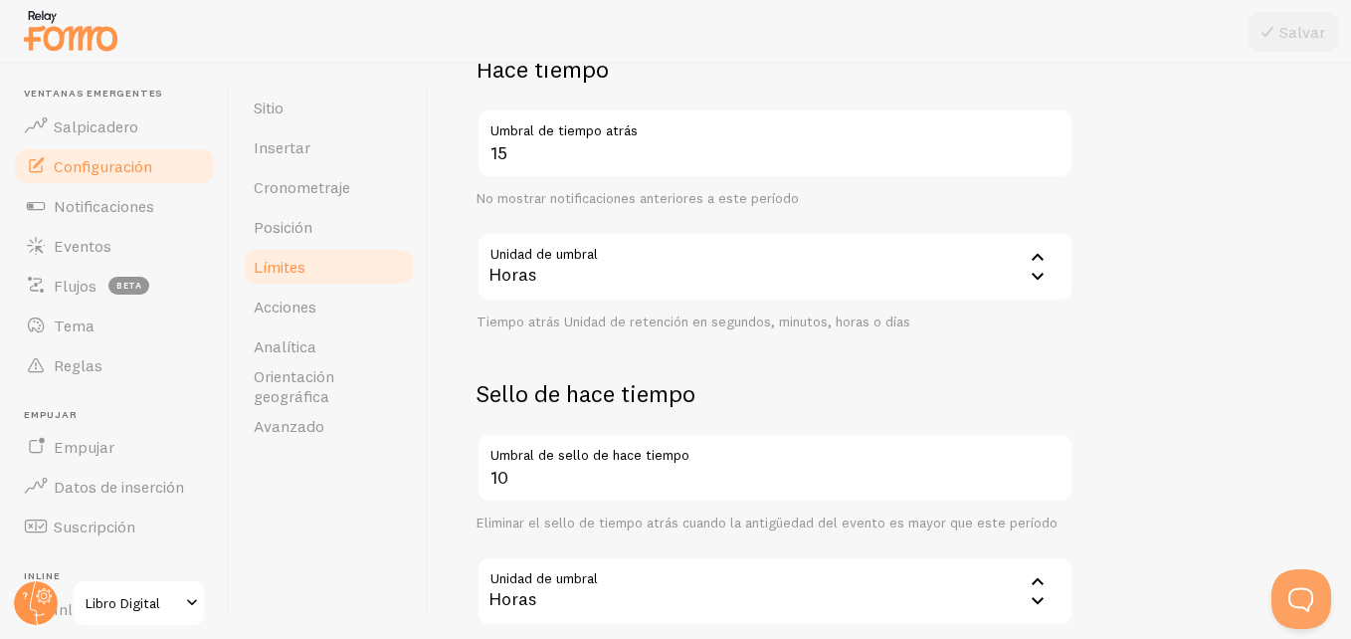
scroll to position [652, 0]
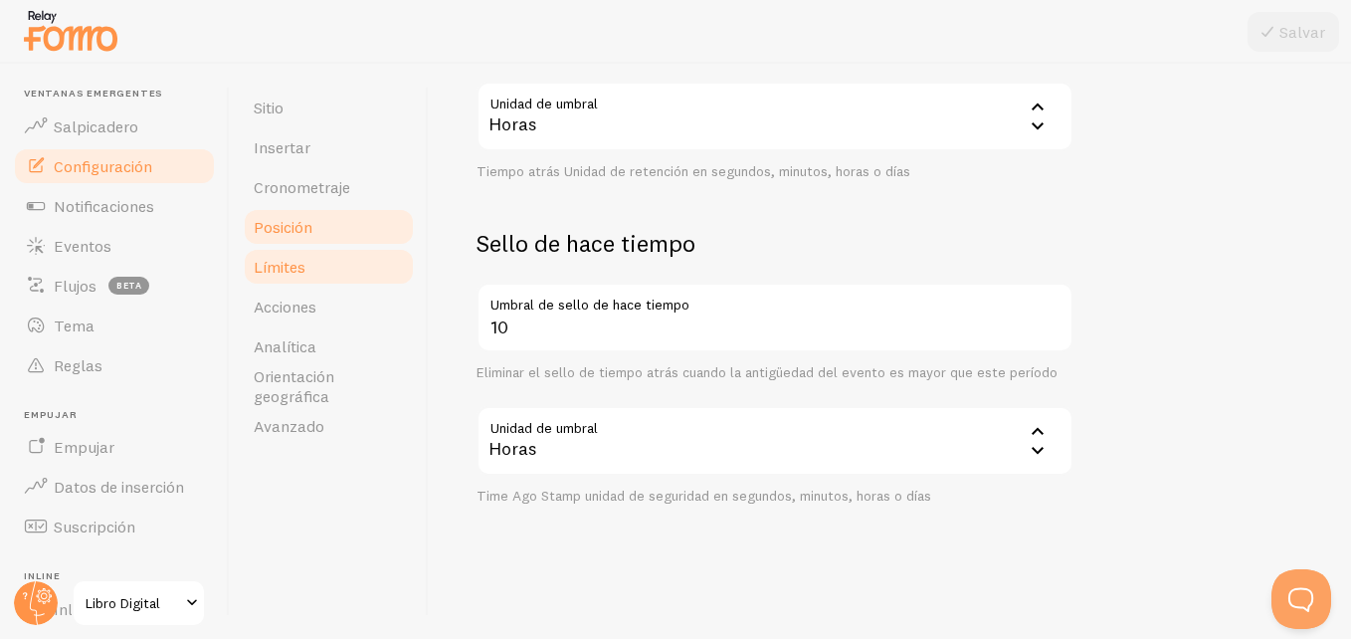
click at [285, 229] on span "Posición" at bounding box center [283, 227] width 59 height 20
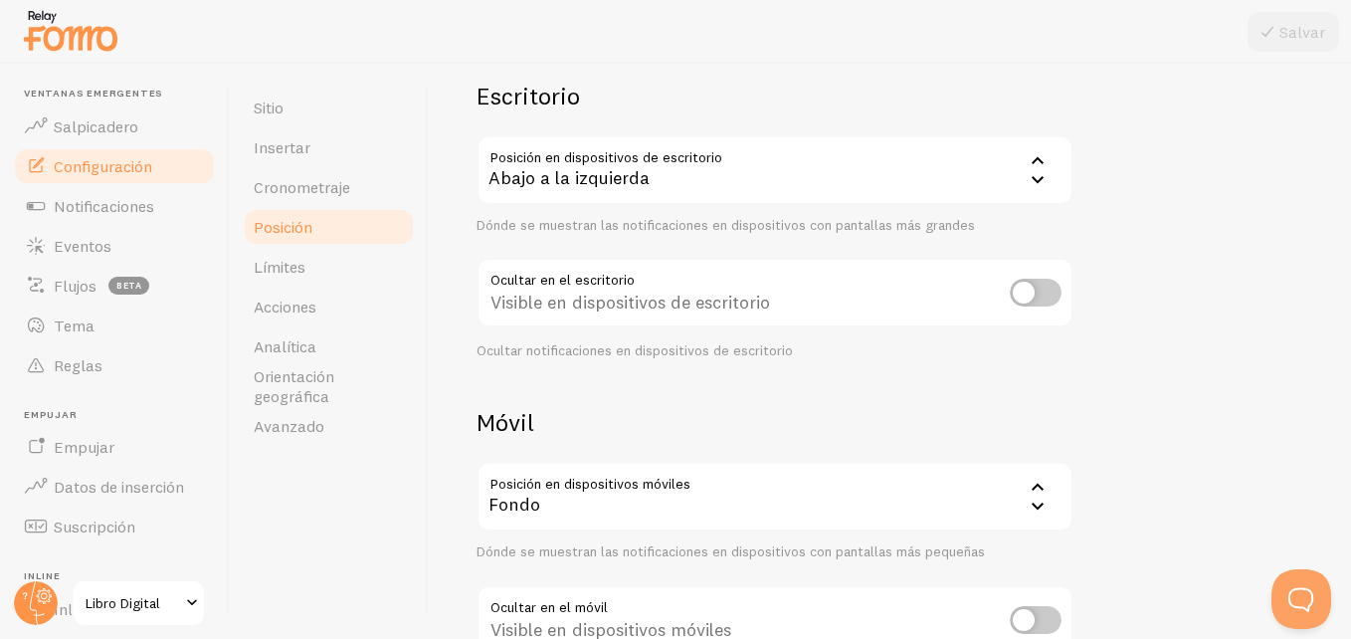
scroll to position [291, 0]
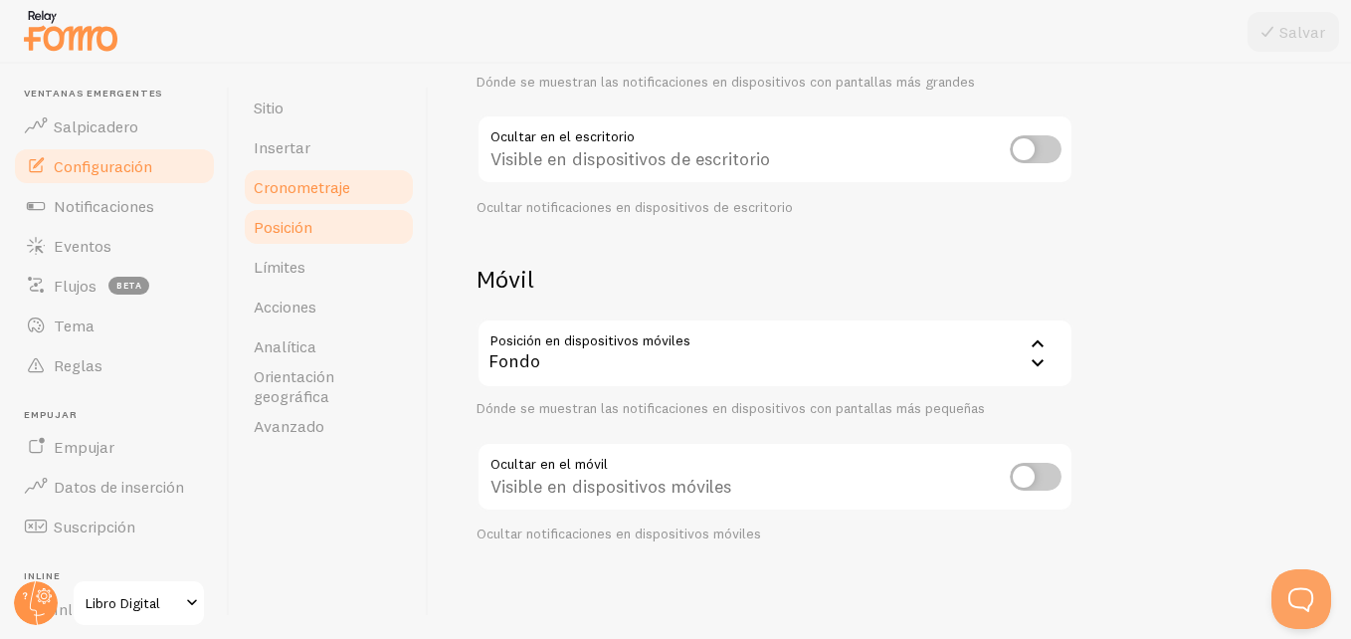
click at [304, 198] on link "Cronometraje" at bounding box center [329, 187] width 174 height 40
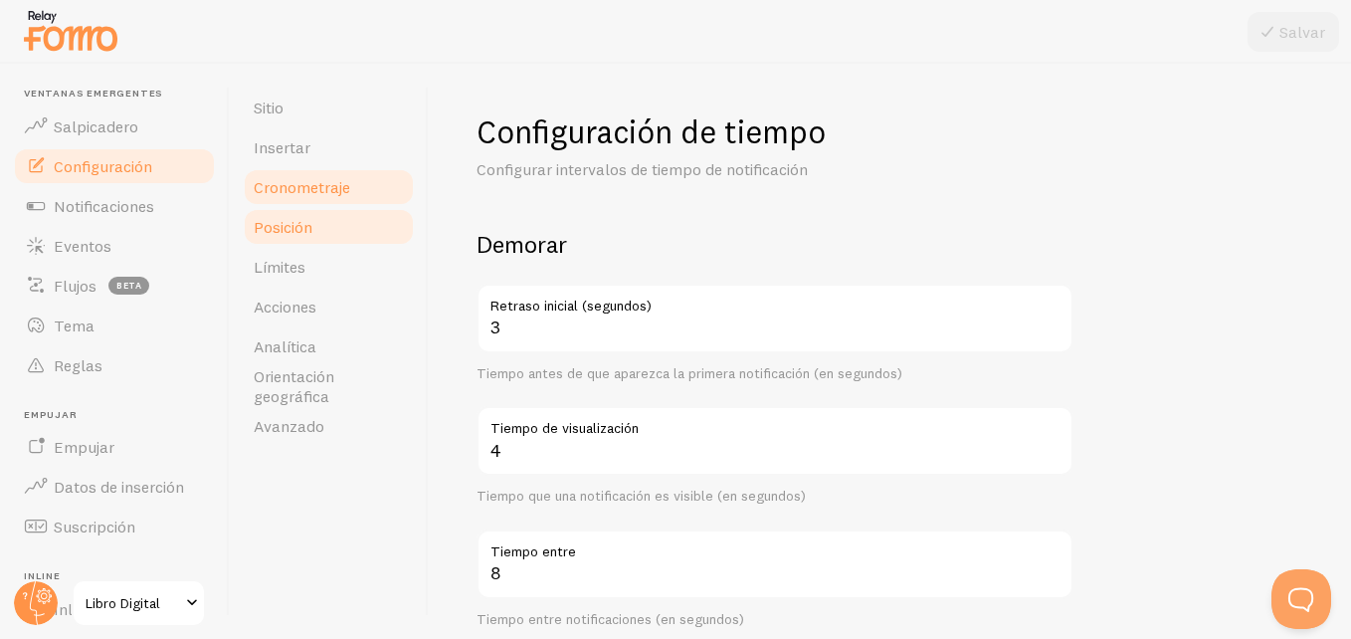
click at [308, 232] on span "Posición" at bounding box center [283, 227] width 59 height 20
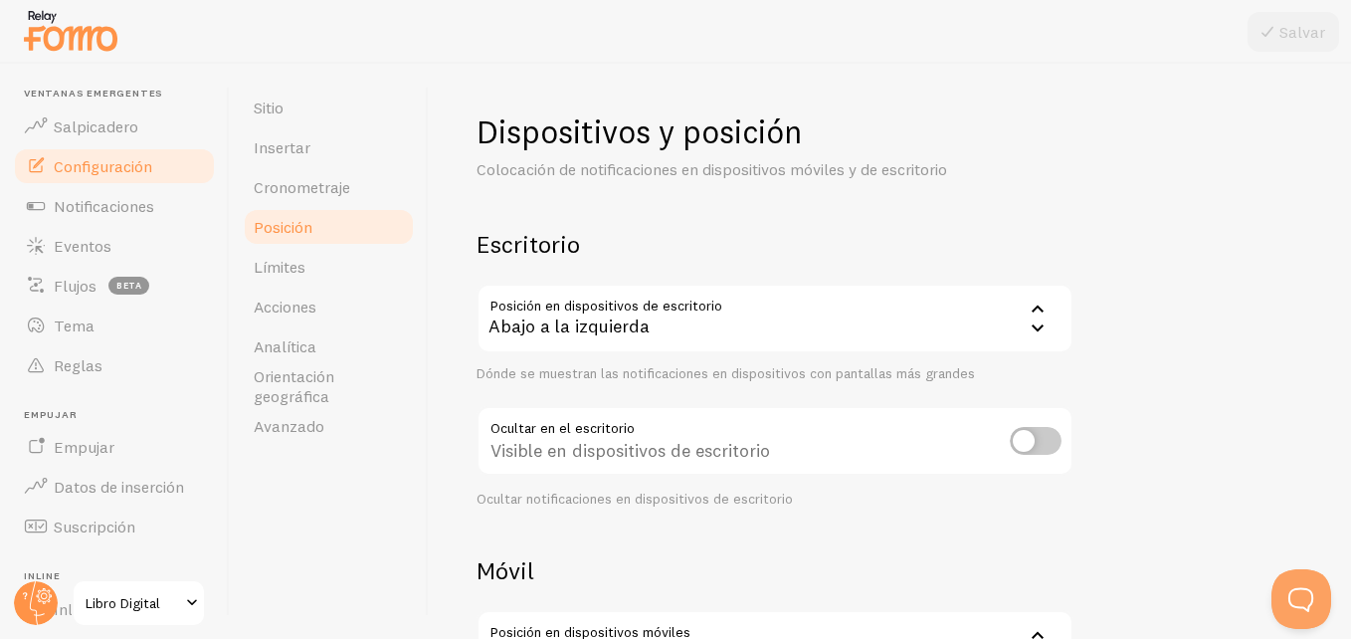
scroll to position [291, 0]
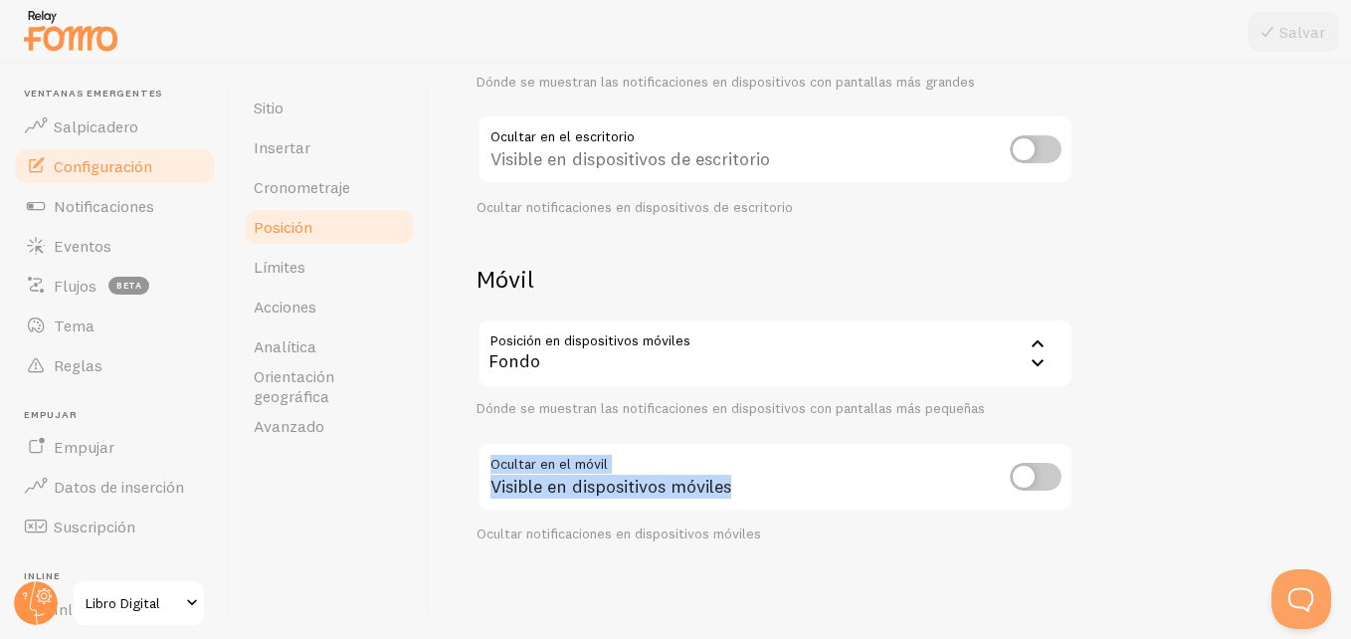
click at [1028, 483] on div "Ocultar en el móvil Visible en dispositivos móviles Ocultar notificaciones en d…" at bounding box center [775, 492] width 597 height 101
click at [1028, 483] on input "checkbox" at bounding box center [1036, 477] width 52 height 28
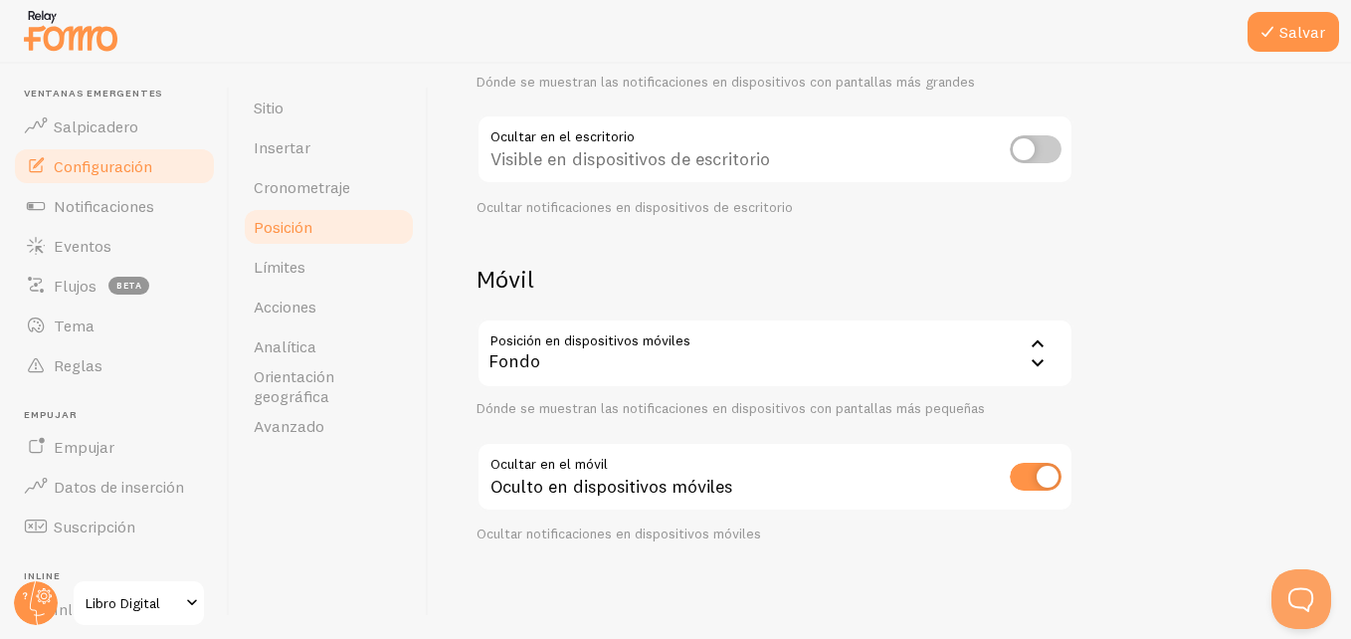
click at [958, 534] on div "Ocultar notificaciones en dispositivos móviles" at bounding box center [775, 534] width 597 height 18
click at [992, 485] on div "Oculto en dispositivos móviles" at bounding box center [775, 478] width 597 height 73
click at [1032, 480] on input "checkbox" at bounding box center [1036, 477] width 52 height 28
checkbox input "false"
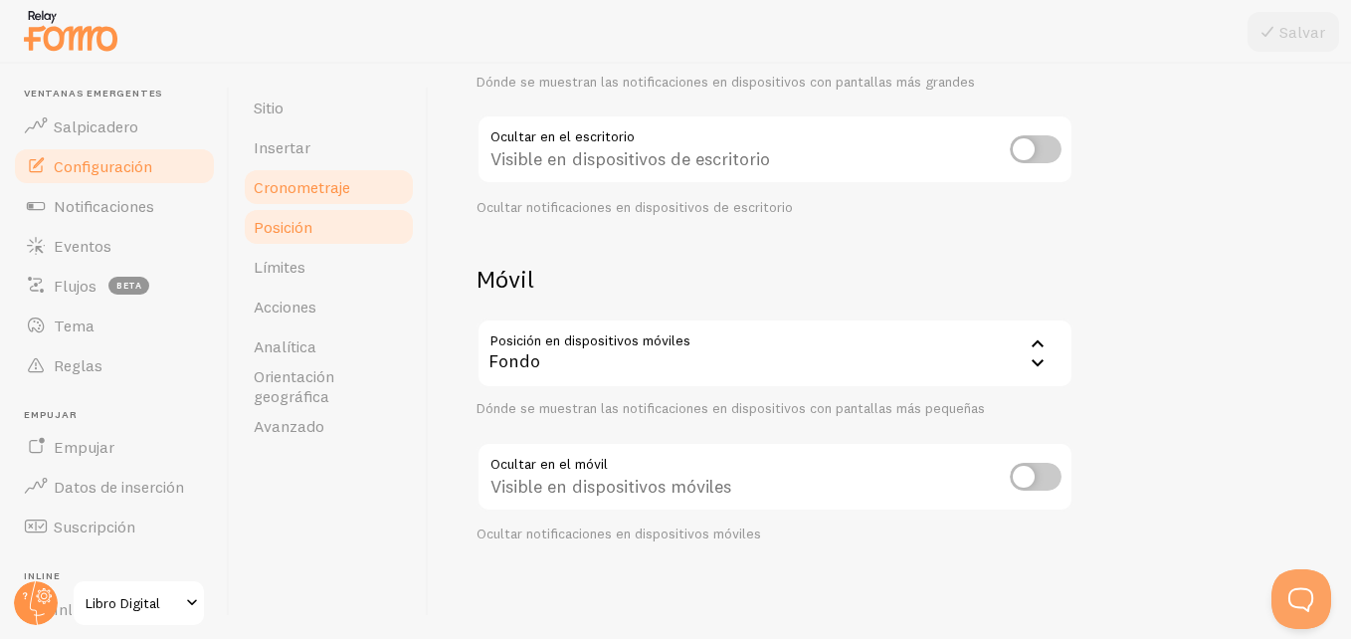
click at [296, 190] on span "Cronometraje" at bounding box center [302, 187] width 96 height 20
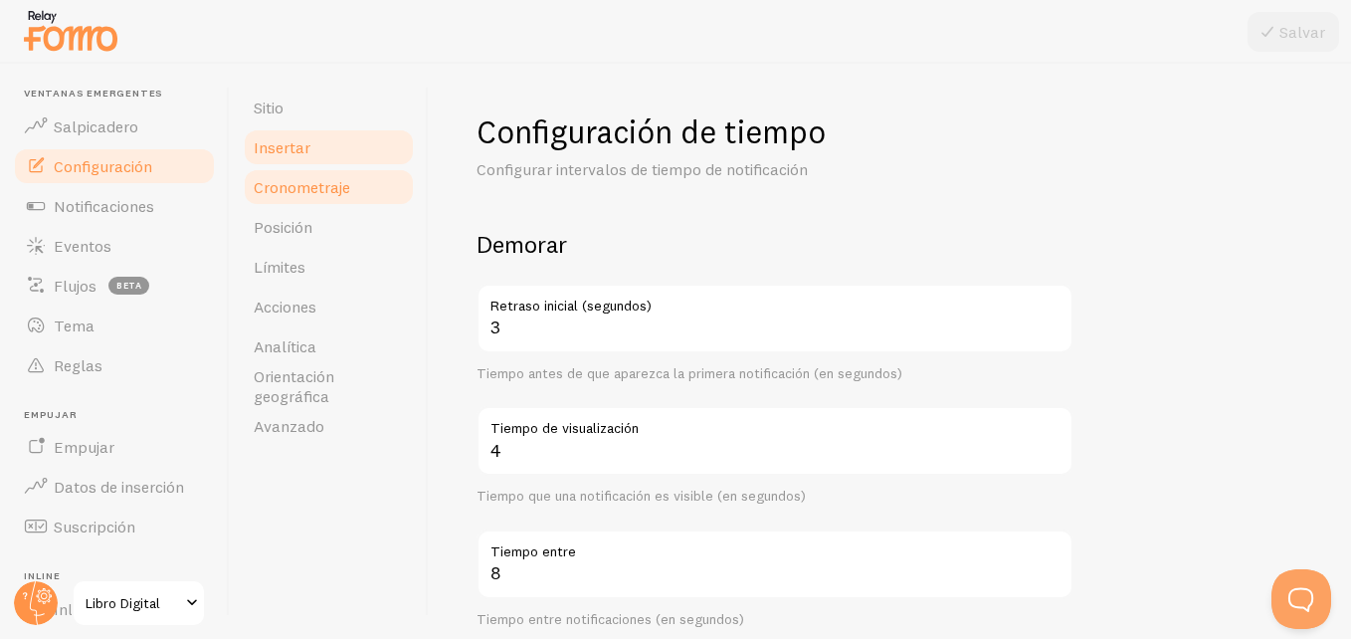
click at [296, 156] on span "Insertar" at bounding box center [282, 147] width 57 height 20
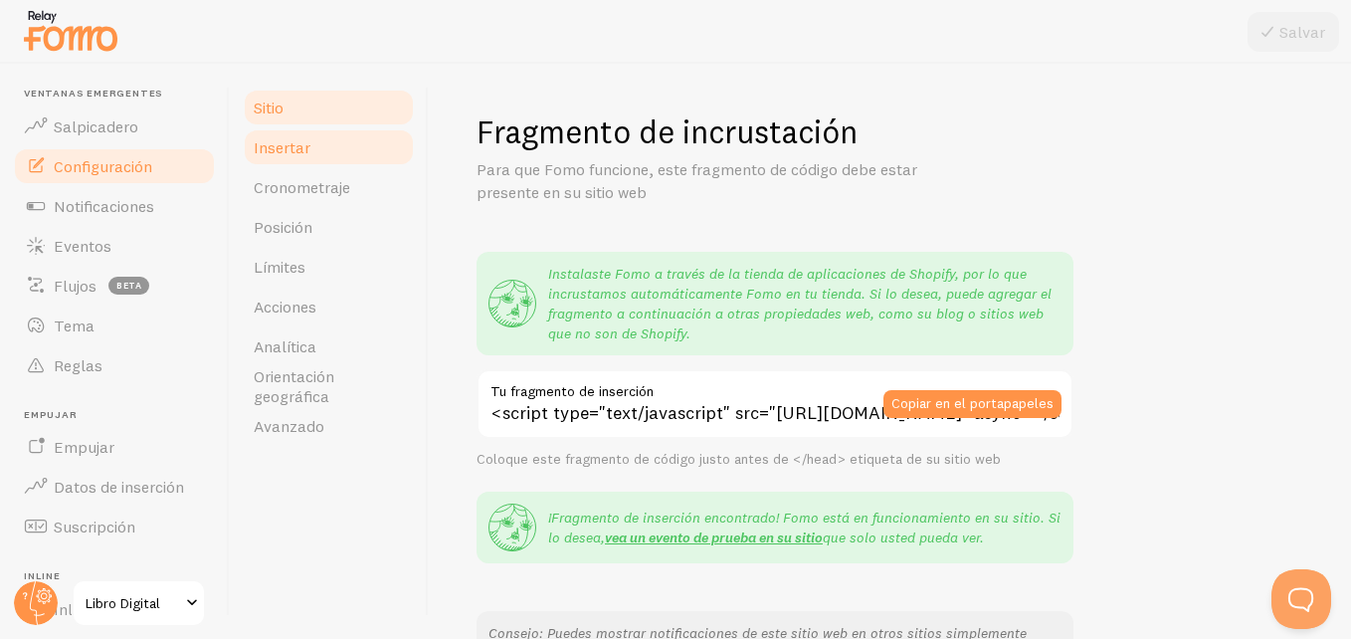
click at [294, 116] on link "Sitio" at bounding box center [329, 108] width 174 height 40
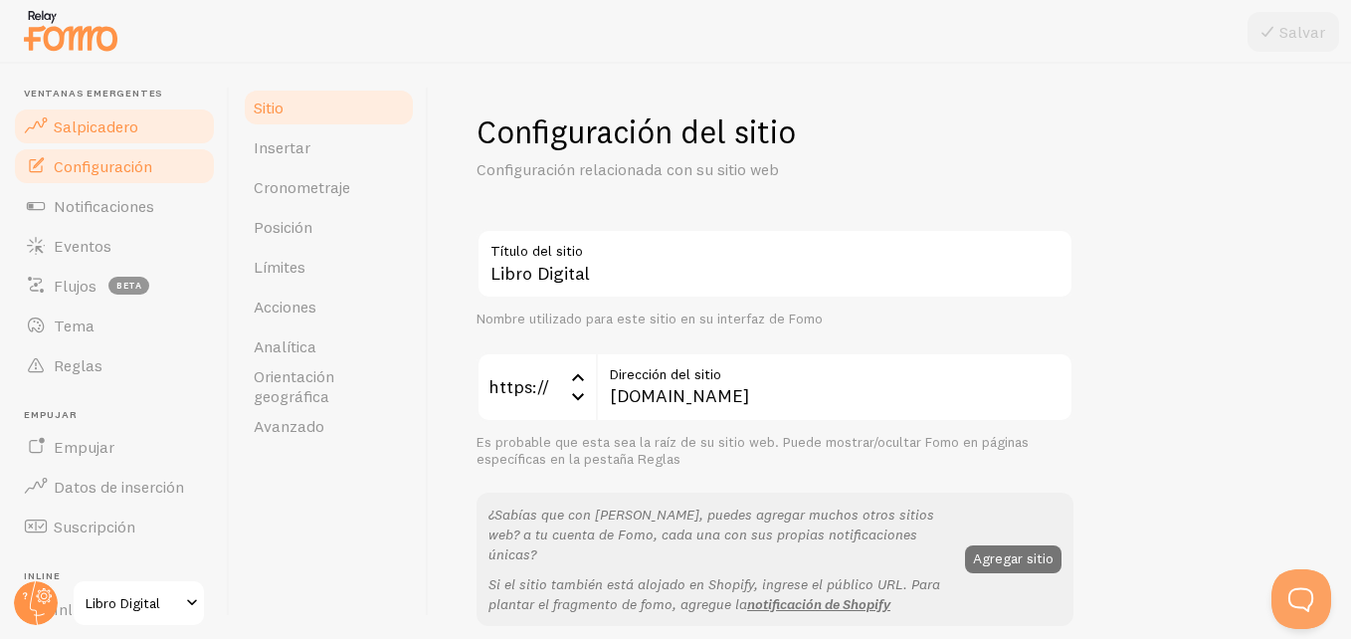
click at [102, 137] on link "Salpicadero" at bounding box center [114, 126] width 205 height 40
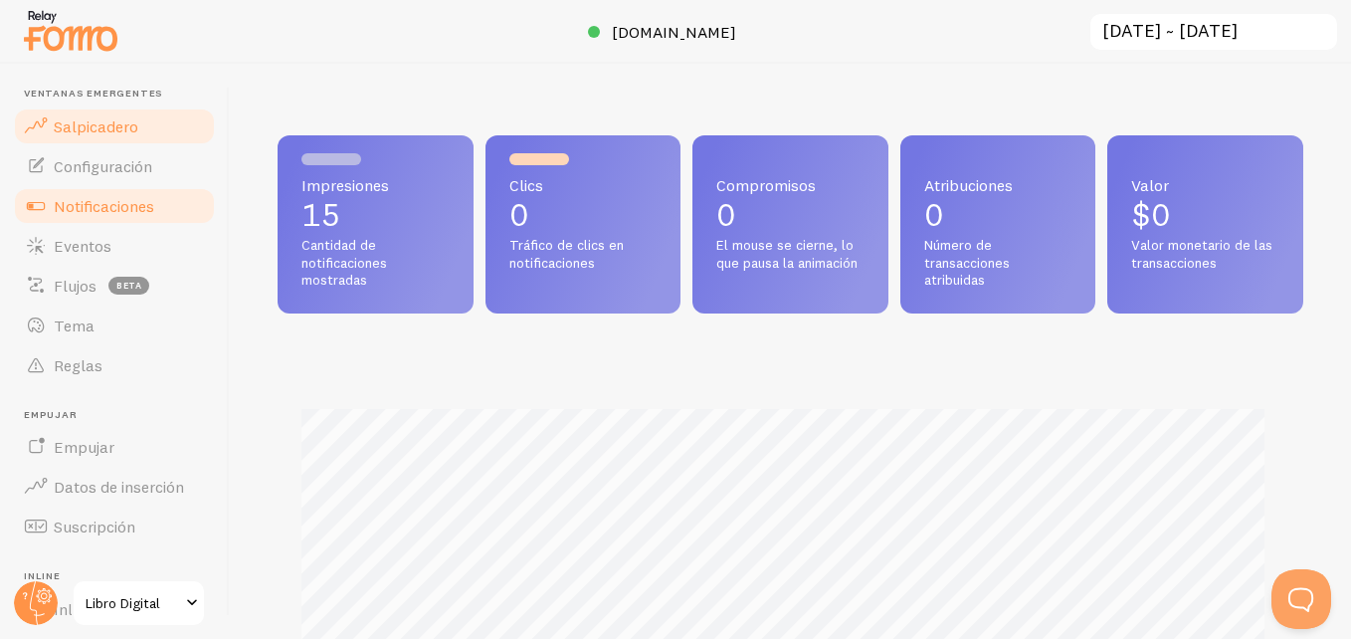
scroll to position [522, 1011]
click at [100, 196] on span "Notificaciones" at bounding box center [104, 206] width 100 height 20
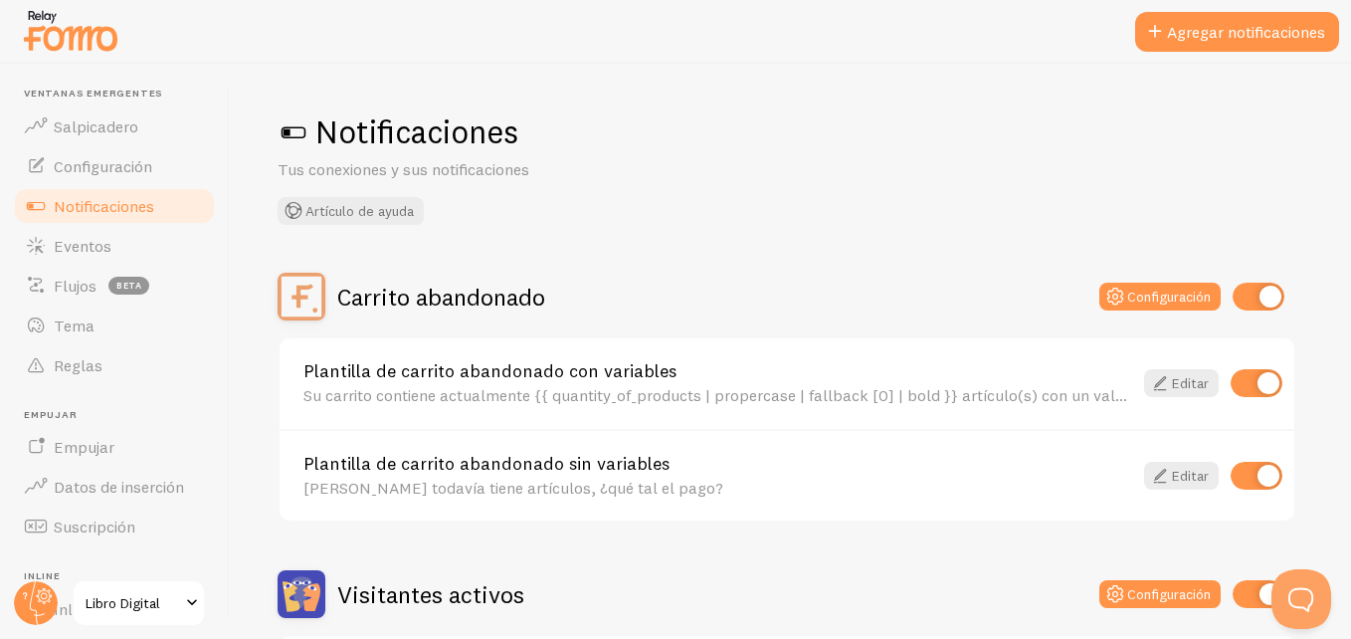
scroll to position [206, 0]
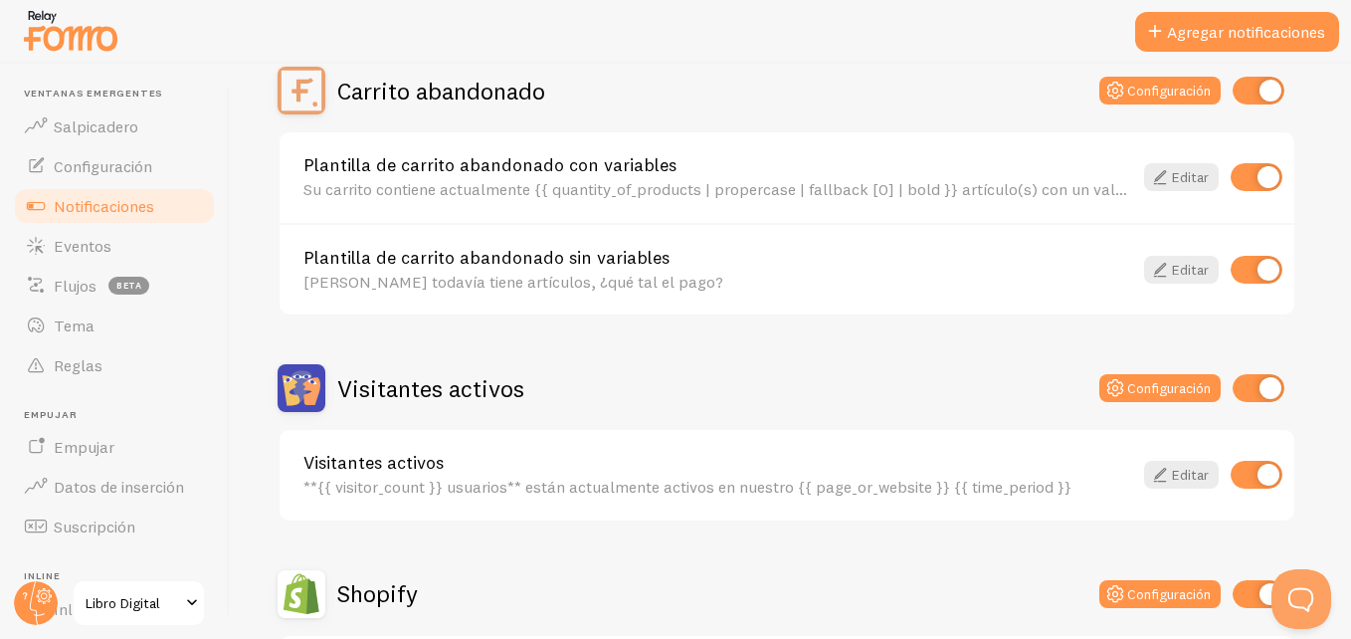
click at [1228, 177] on input "checkbox" at bounding box center [1257, 177] width 52 height 28
checkbox input "false"
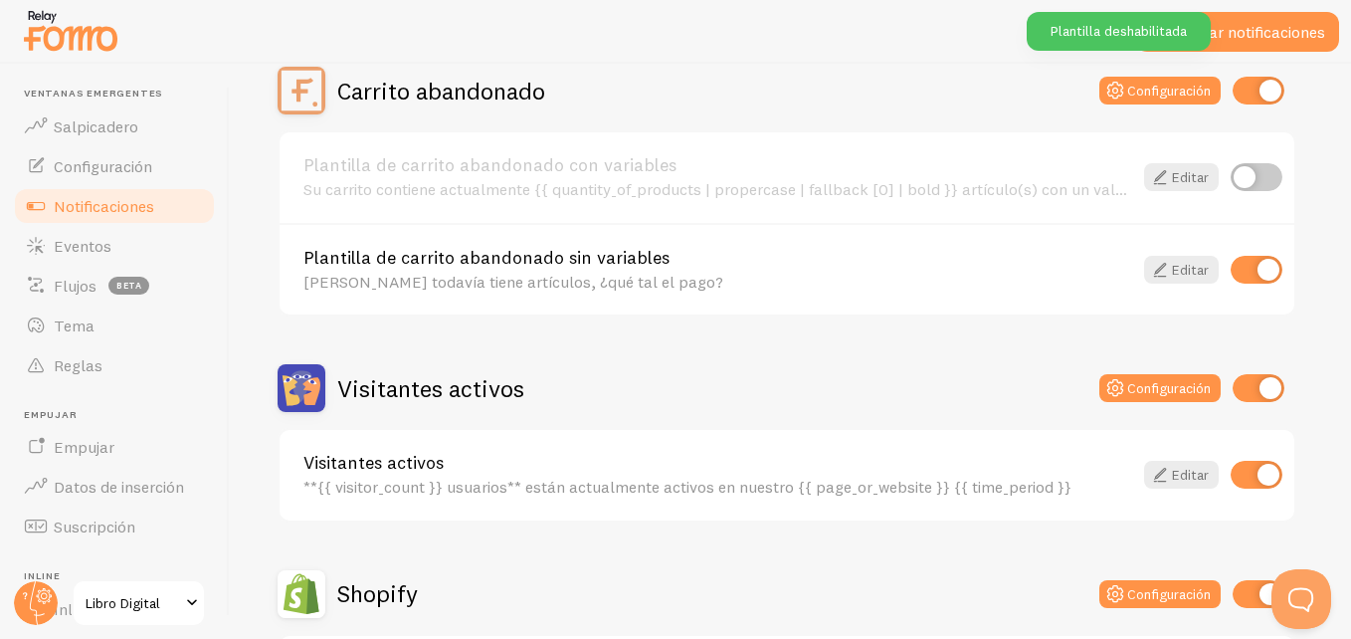
click at [1228, 270] on input "checkbox" at bounding box center [1257, 270] width 52 height 28
checkbox input "false"
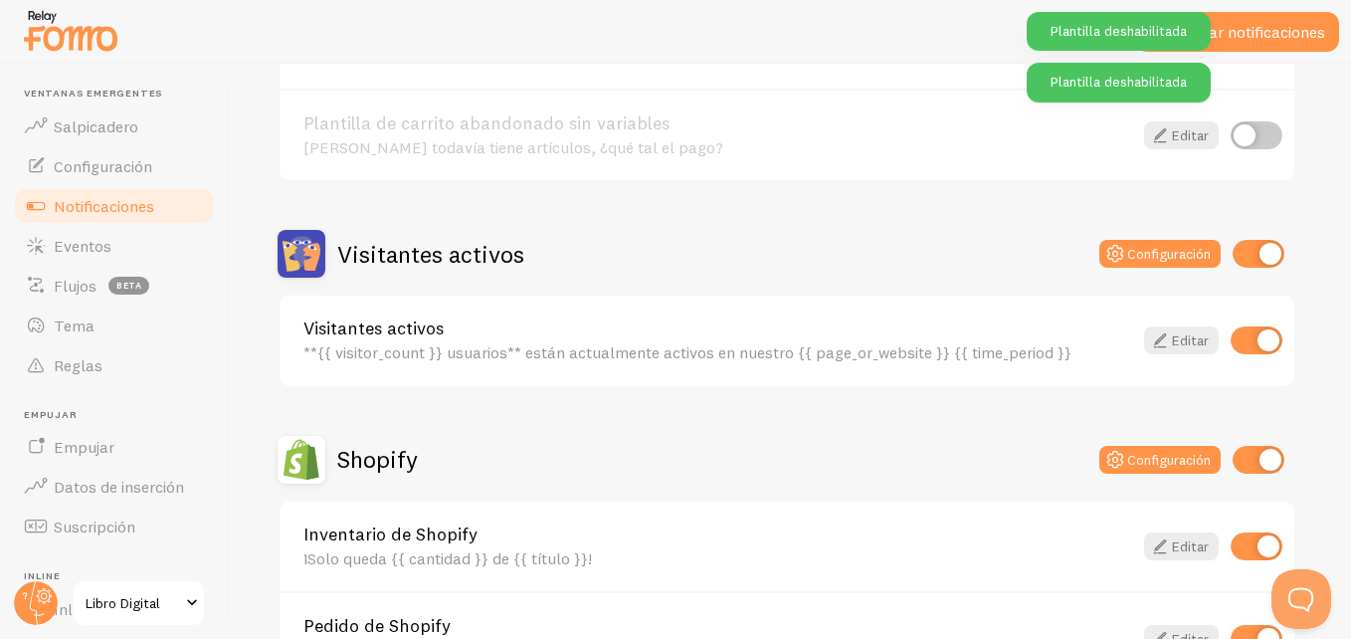
scroll to position [341, 0]
click at [1228, 338] on input "checkbox" at bounding box center [1257, 339] width 52 height 28
checkbox input "false"
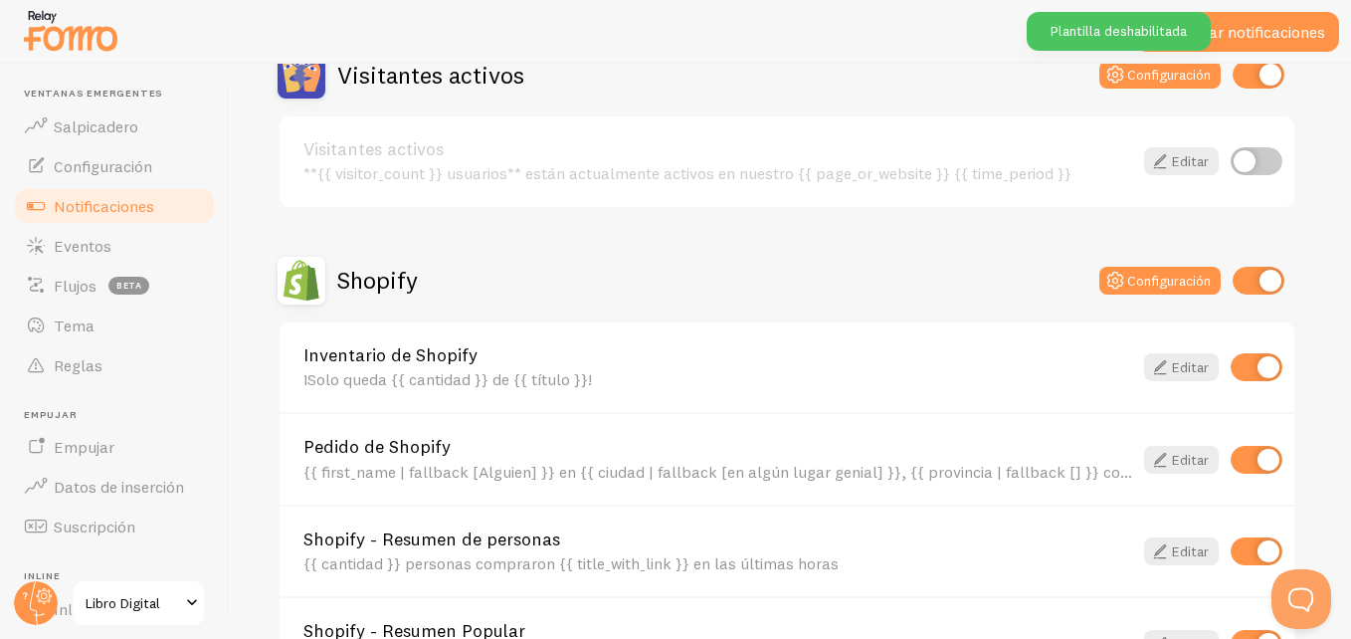
scroll to position [559, 0]
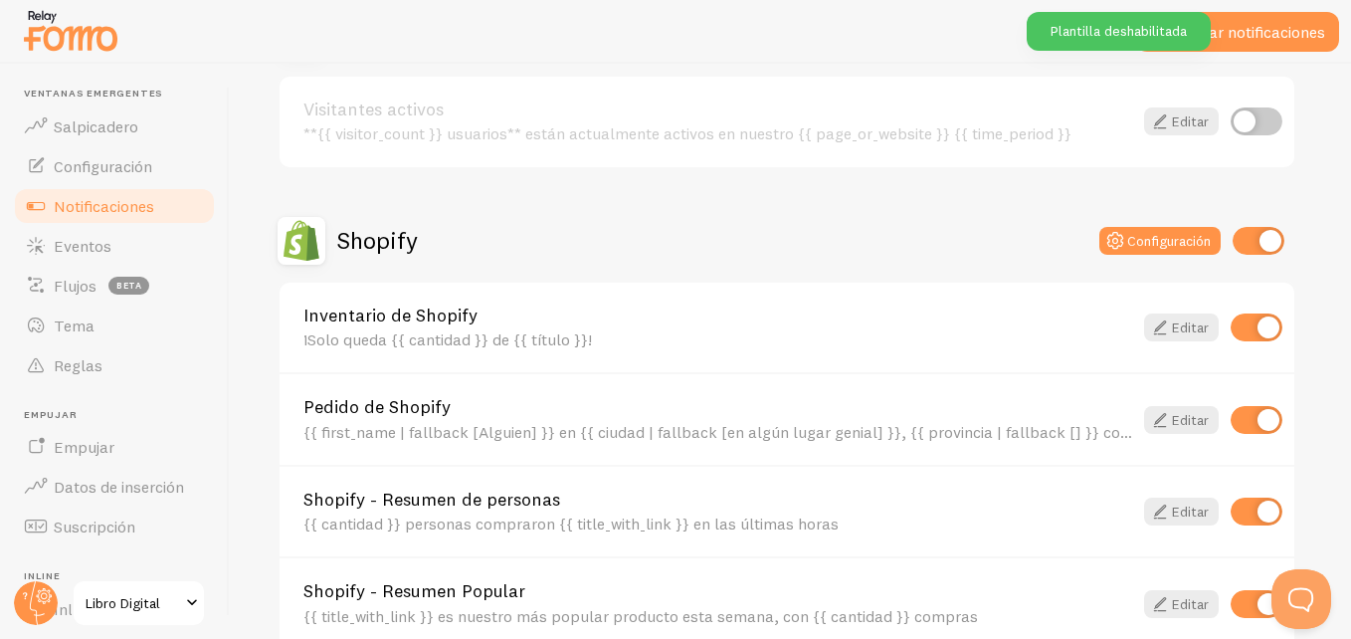
click at [1228, 318] on input "checkbox" at bounding box center [1257, 327] width 52 height 28
checkbox input "false"
click at [1228, 518] on input "checkbox" at bounding box center [1257, 511] width 52 height 28
checkbox input "false"
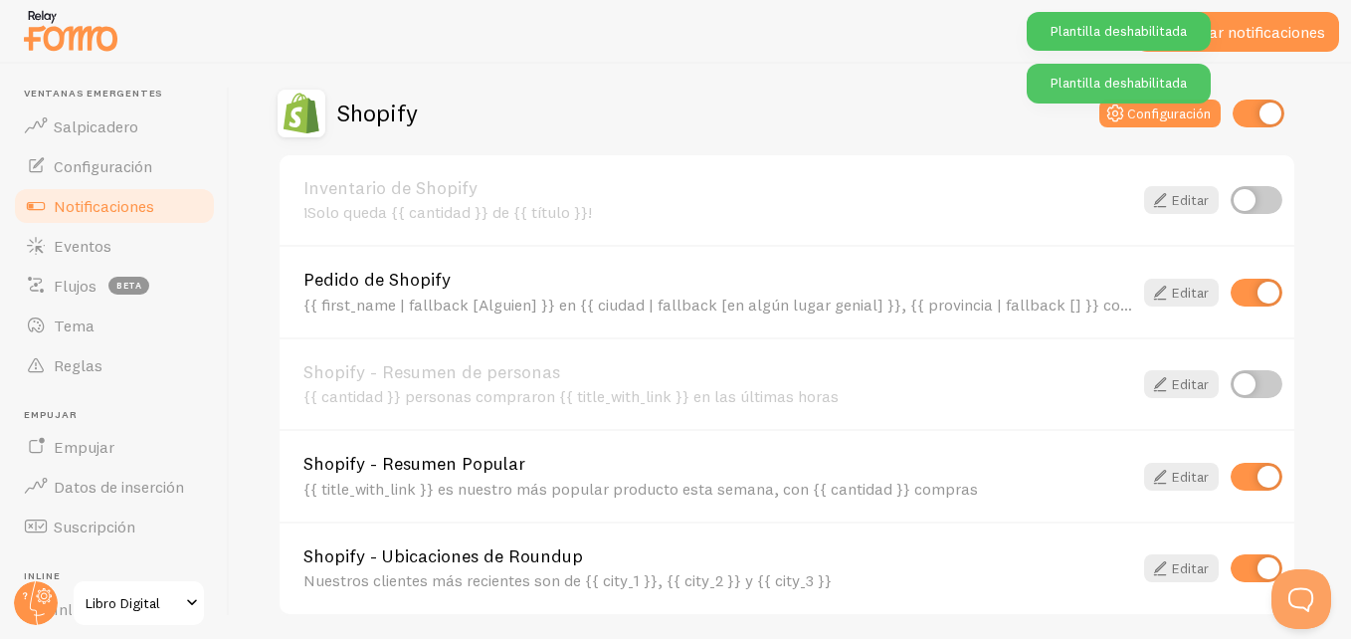
scroll to position [687, 0]
drag, startPoint x: 1245, startPoint y: 489, endPoint x: 1242, endPoint y: 473, distance: 17.2
click at [1228, 473] on div at bounding box center [1257, 476] width 52 height 28
click at [1228, 473] on input "checkbox" at bounding box center [1257, 476] width 52 height 28
checkbox input "false"
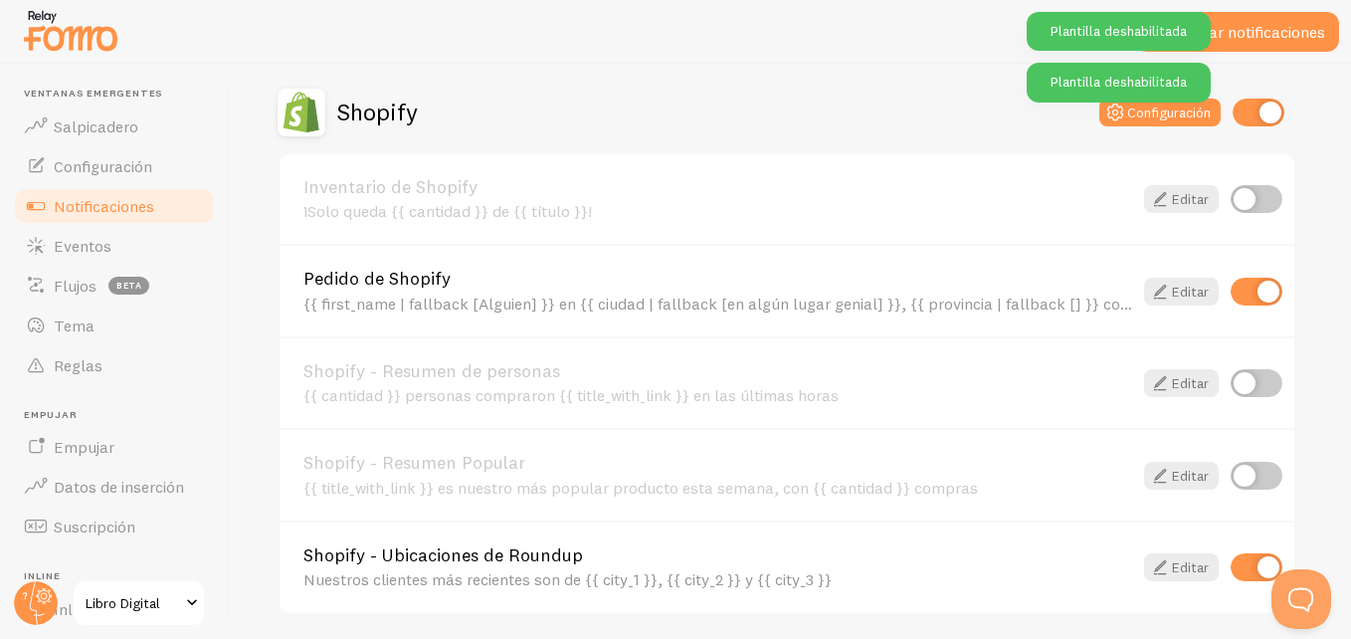
click at [1228, 577] on input "checkbox" at bounding box center [1257, 567] width 52 height 28
checkbox input "false"
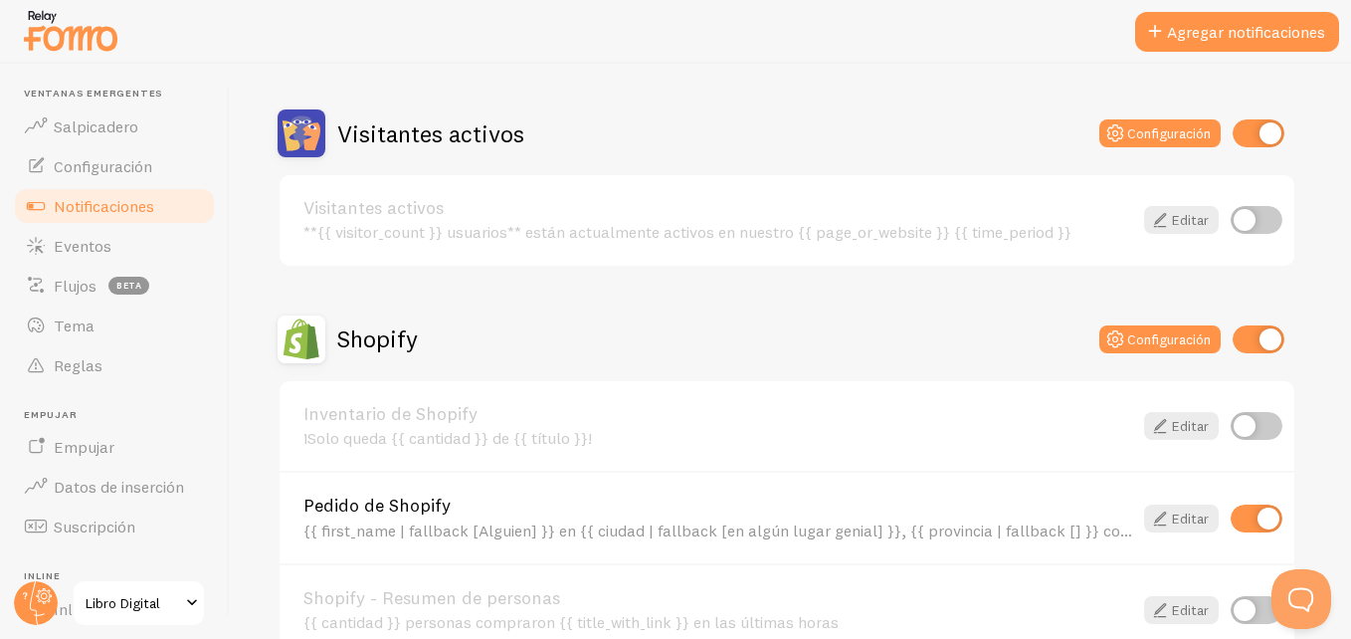
scroll to position [651, 0]
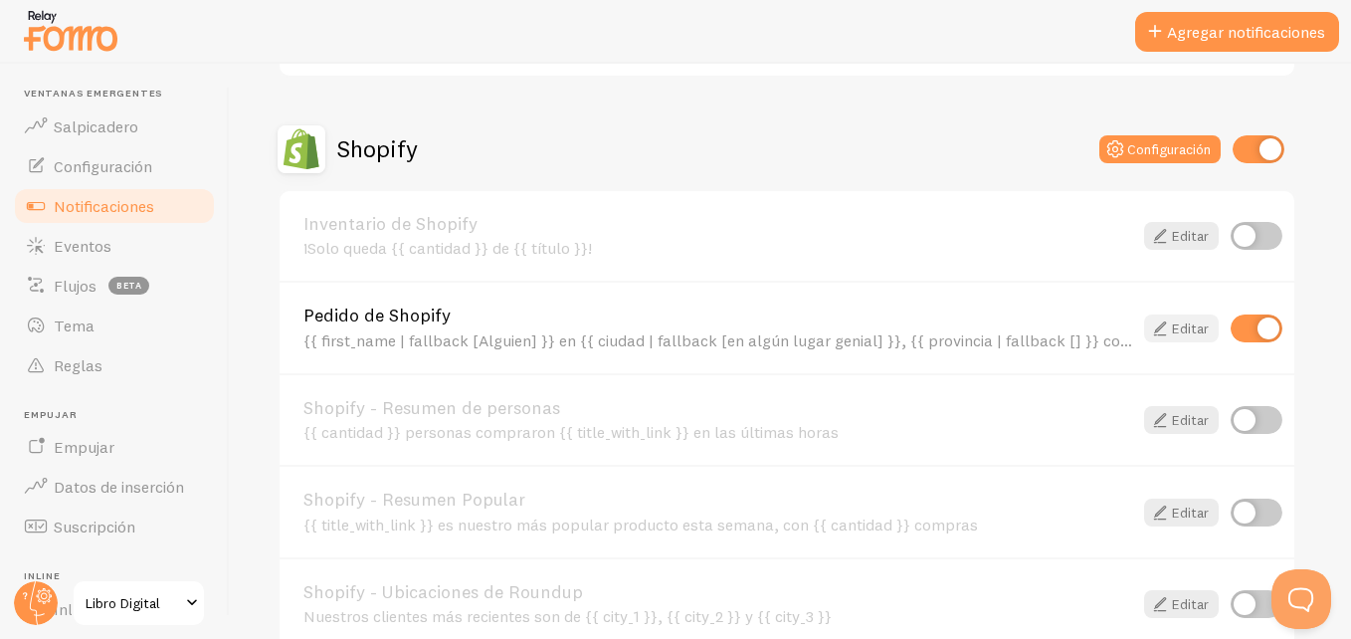
click at [1186, 323] on font "Editar" at bounding box center [1190, 328] width 37 height 14
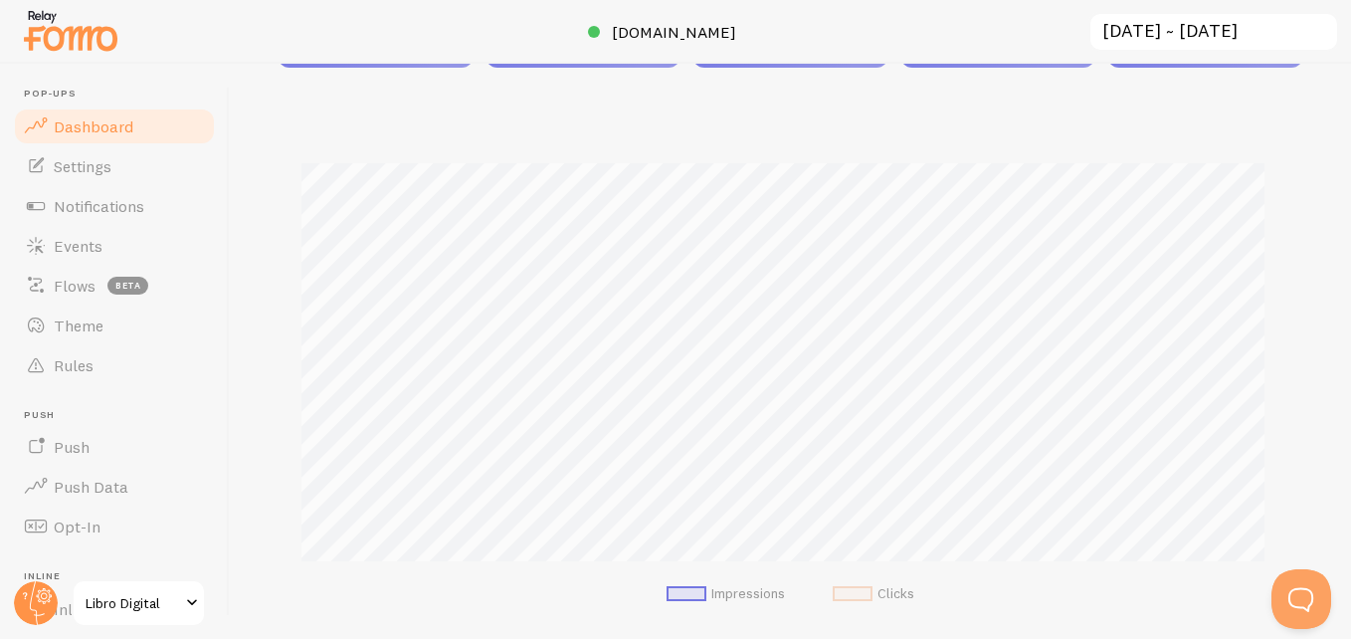
scroll to position [229, 0]
